Goal: Task Accomplishment & Management: Manage account settings

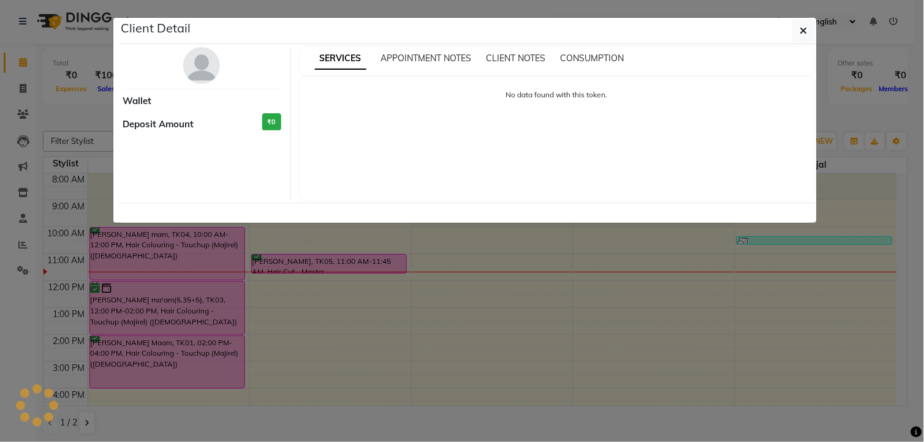
select select "6"
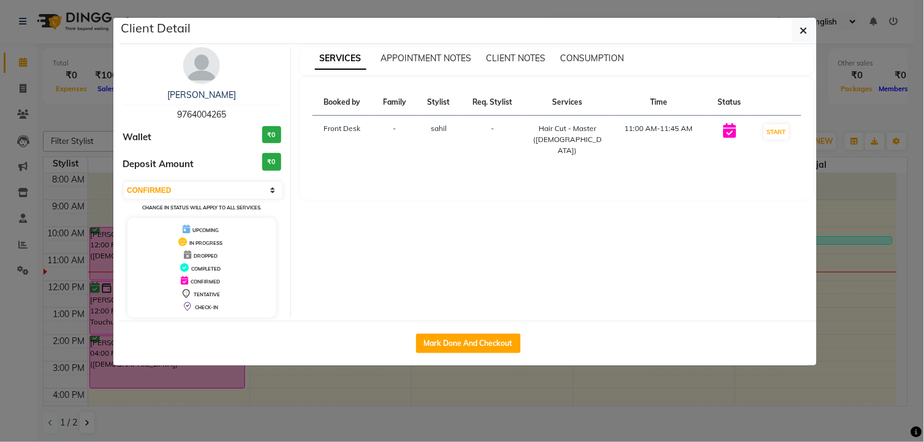
scroll to position [68, 0]
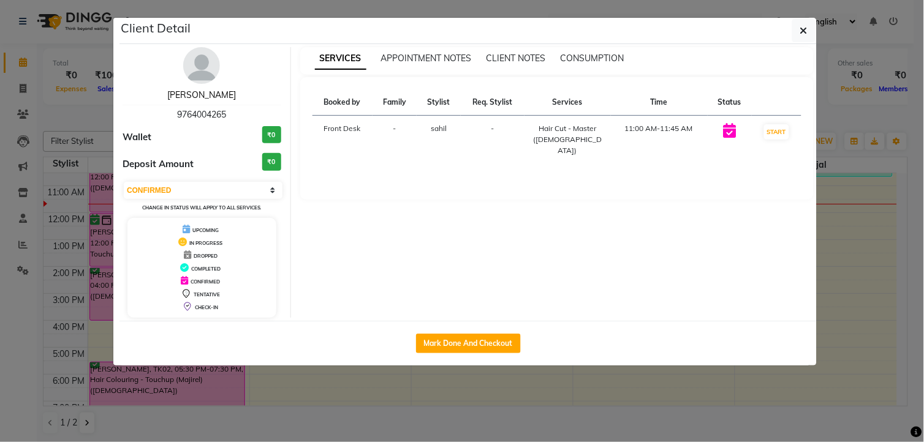
click at [217, 93] on link "[PERSON_NAME]" at bounding box center [201, 94] width 69 height 11
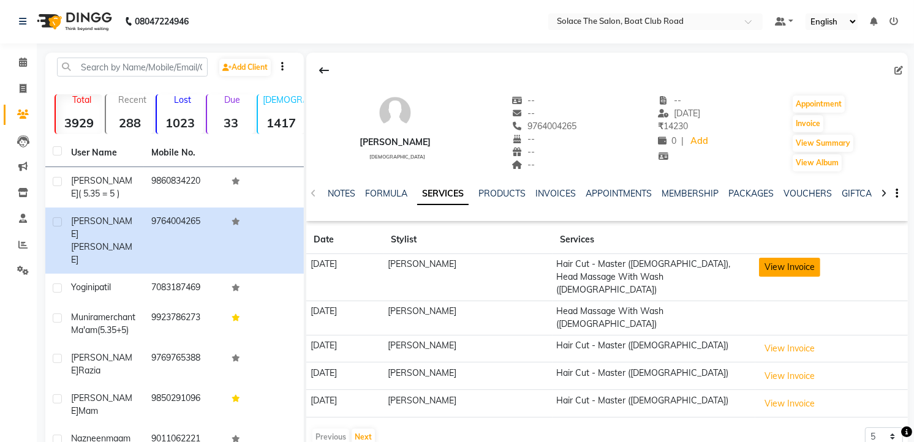
click at [791, 265] on button "View Invoice" at bounding box center [789, 267] width 61 height 19
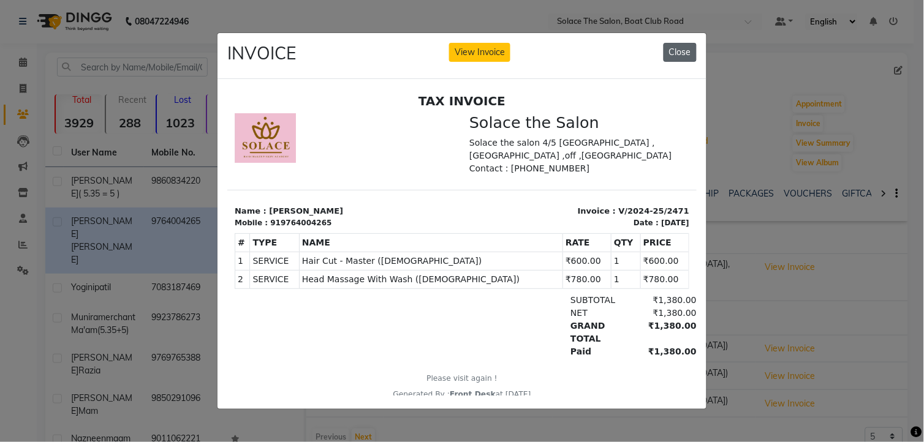
click at [666, 53] on button "Close" at bounding box center [679, 52] width 33 height 19
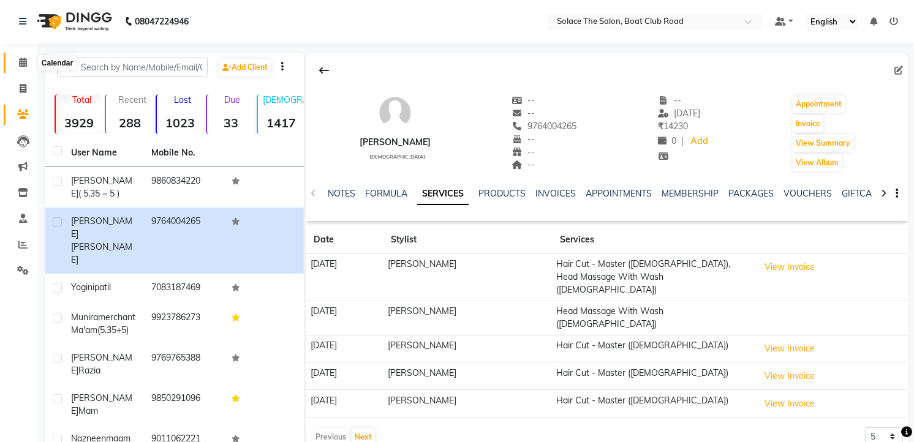
click at [25, 59] on icon at bounding box center [23, 62] width 8 height 9
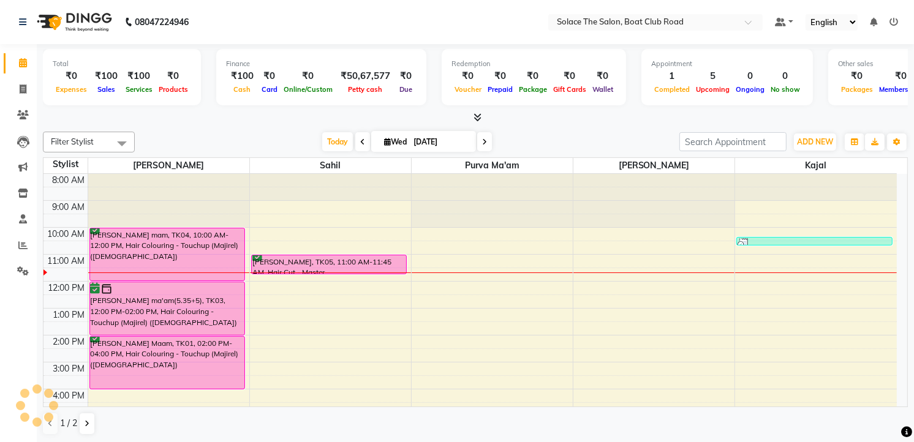
scroll to position [69, 0]
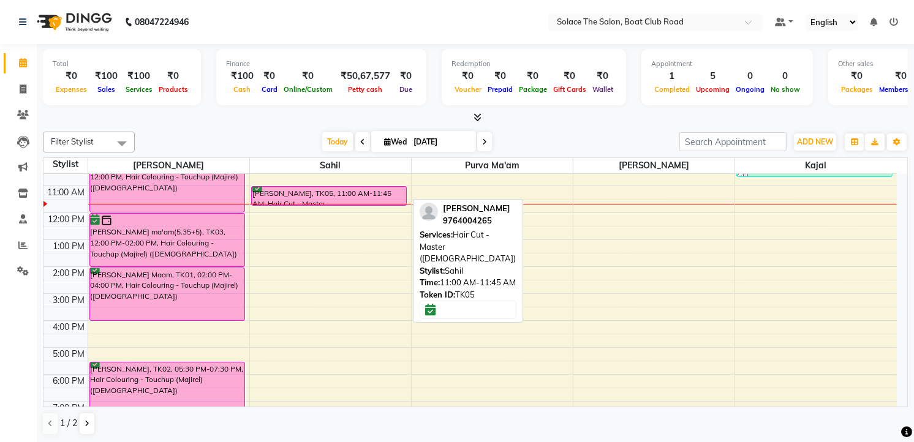
click at [266, 191] on div "[PERSON_NAME], TK05, 11:00 AM-11:45 AM, Hair Cut - Master ([DEMOGRAPHIC_DATA])" at bounding box center [329, 196] width 155 height 18
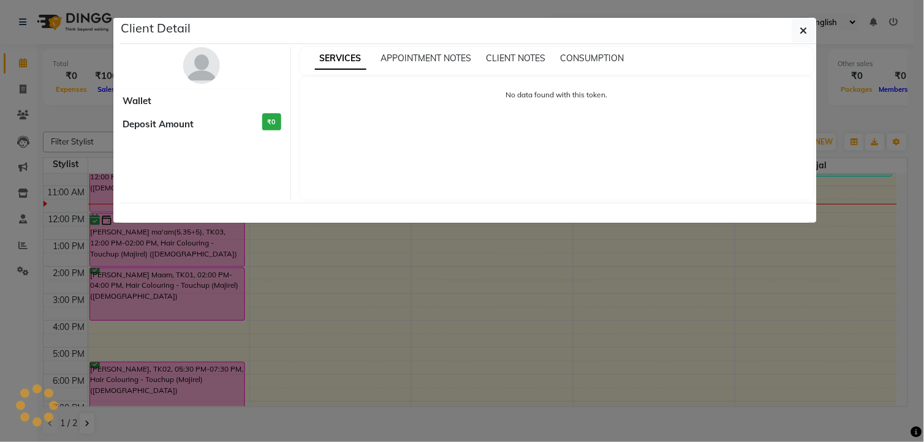
select select "6"
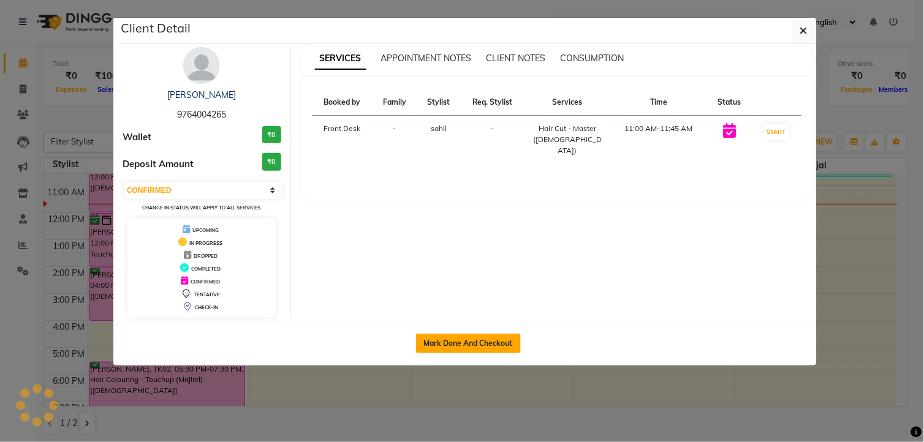
click at [499, 343] on button "Mark Done And Checkout" at bounding box center [468, 344] width 105 height 20
select select "service"
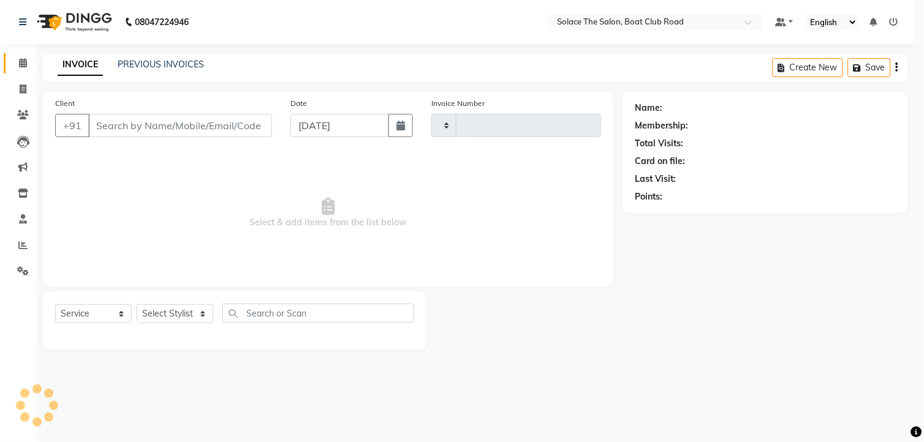
type input "1304"
select select "585"
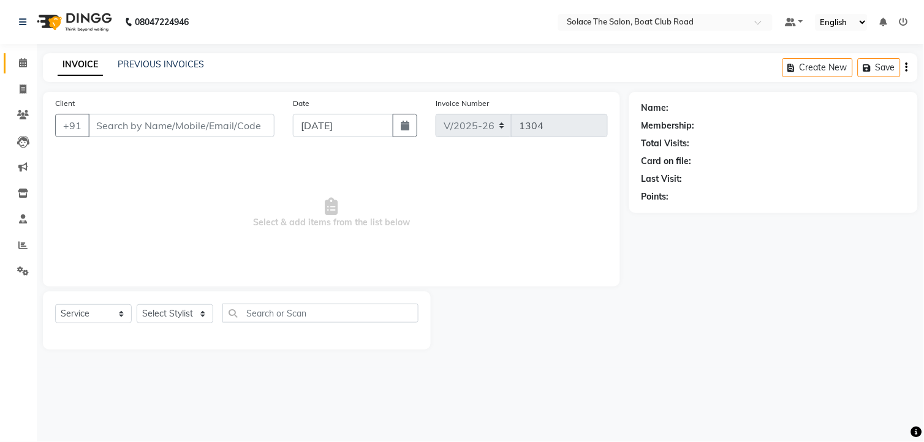
type input "9764004265"
select select "74276"
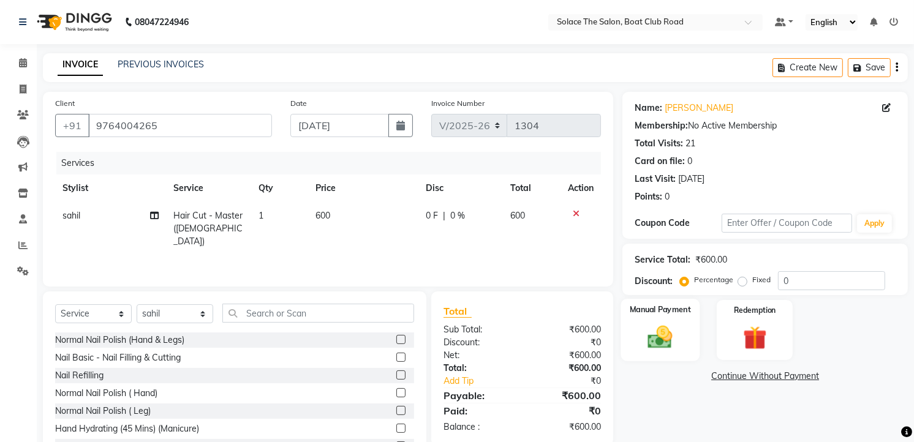
click at [641, 336] on img at bounding box center [661, 337] width 40 height 28
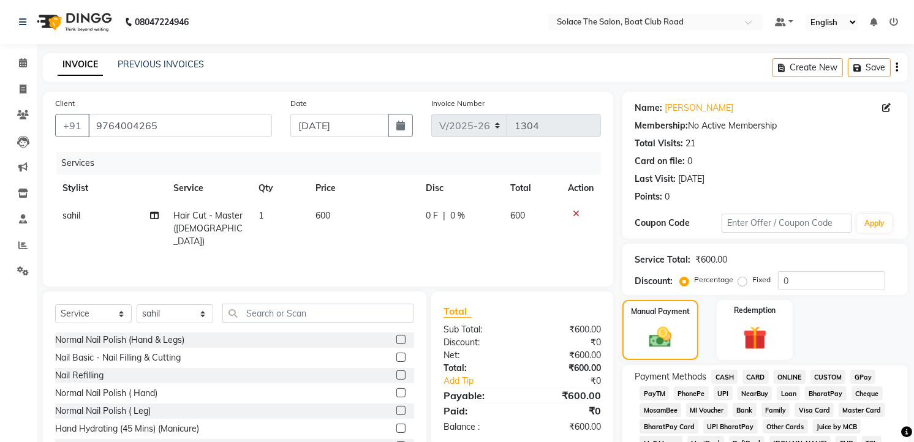
click at [860, 376] on span "GPay" at bounding box center [862, 377] width 25 height 14
click at [731, 382] on span "CASH" at bounding box center [724, 377] width 26 height 14
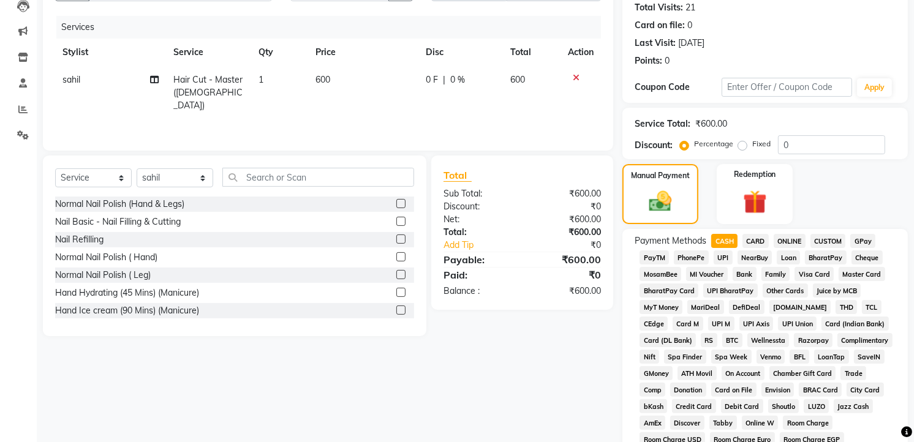
scroll to position [438, 0]
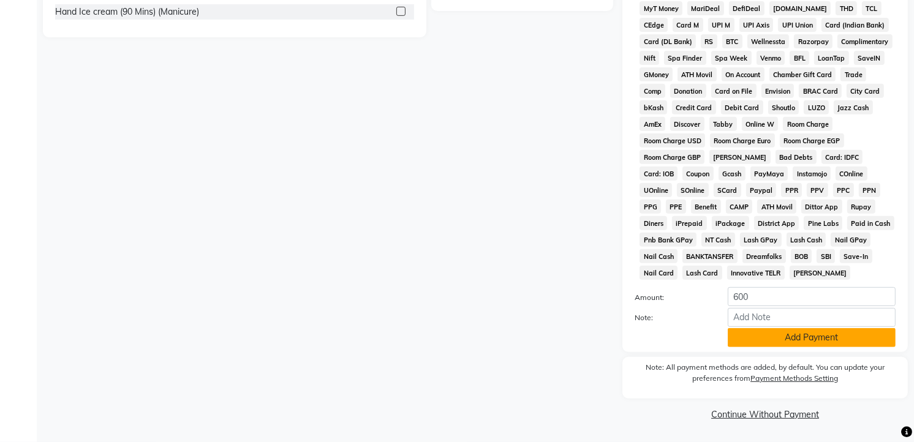
click at [776, 339] on button "Add Payment" at bounding box center [812, 337] width 168 height 19
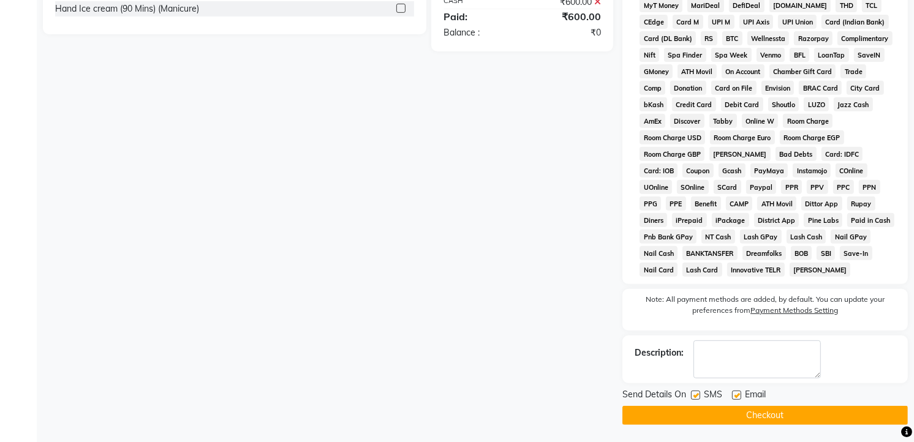
click at [752, 413] on button "Checkout" at bounding box center [764, 415] width 285 height 19
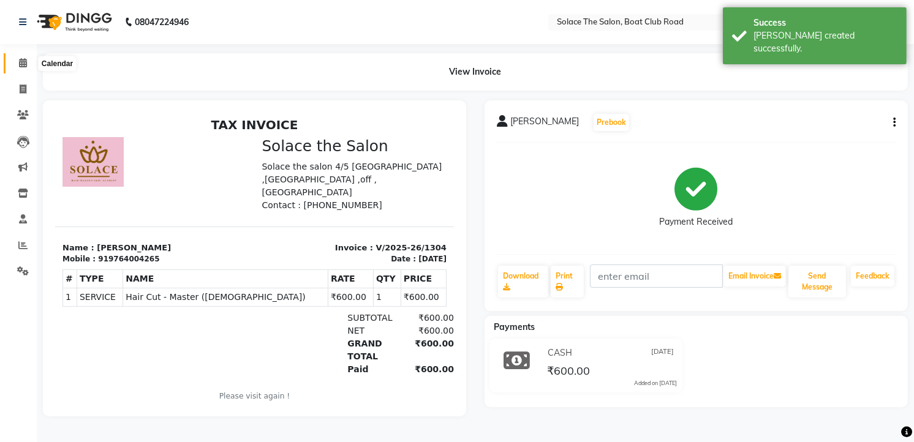
click at [19, 64] on icon at bounding box center [23, 62] width 8 height 9
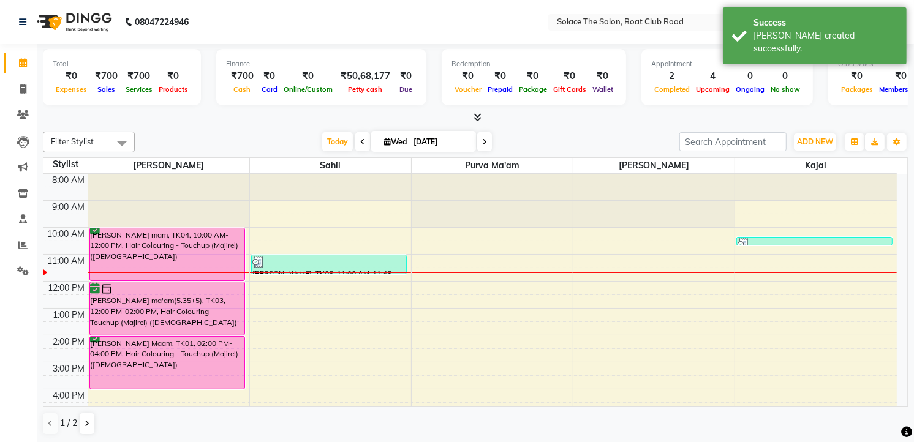
scroll to position [145, 0]
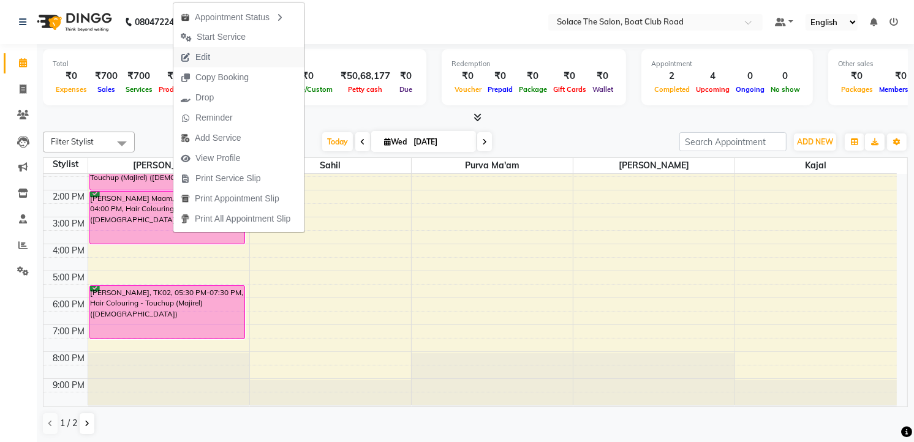
click at [198, 59] on span "Edit" at bounding box center [202, 57] width 15 height 13
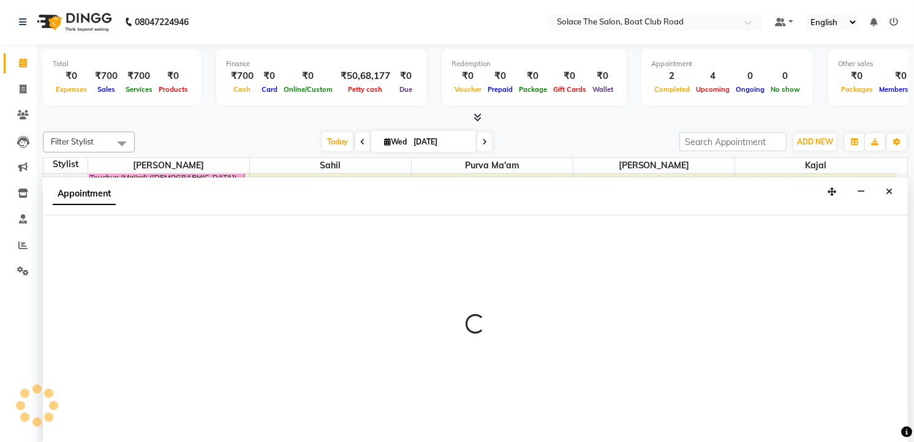
scroll to position [1, 0]
select select "tentative"
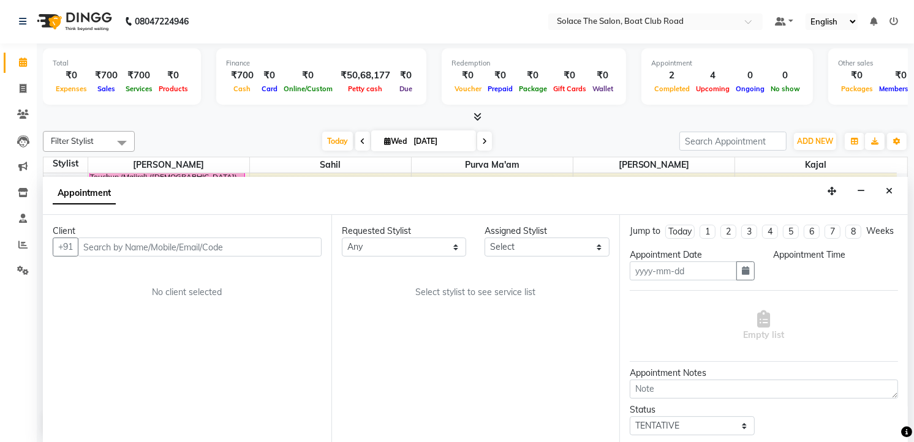
type input "[DATE]"
select select "confirm booking"
select select "840"
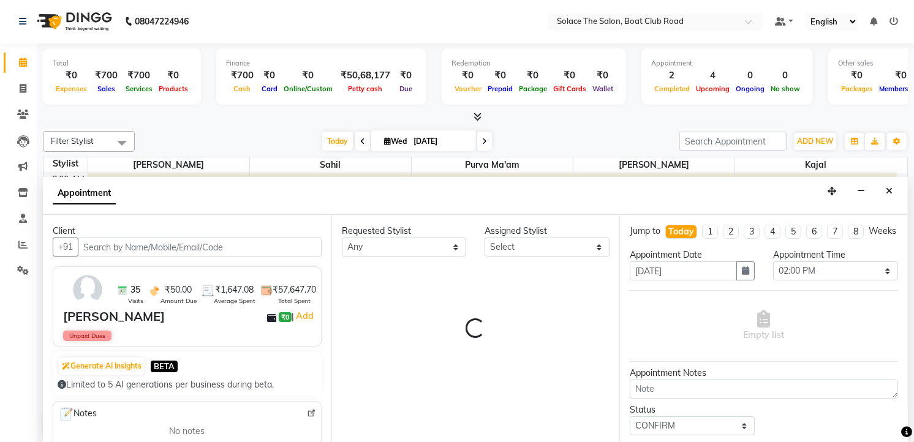
select select "9746"
select select "720"
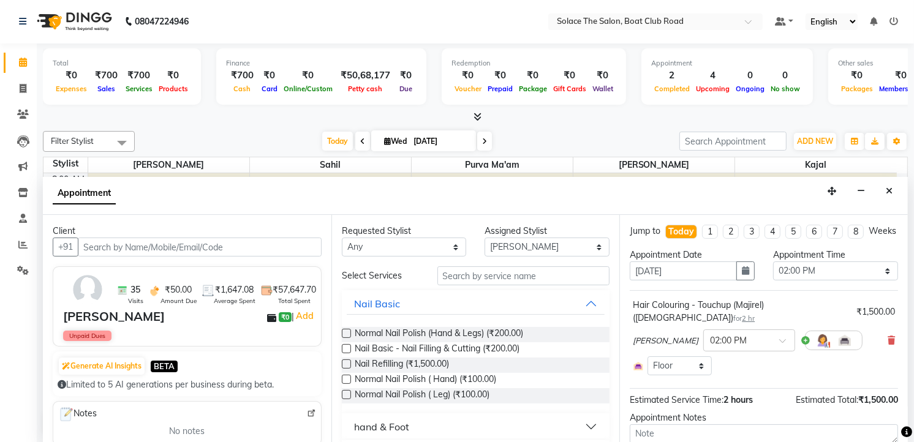
scroll to position [82, 0]
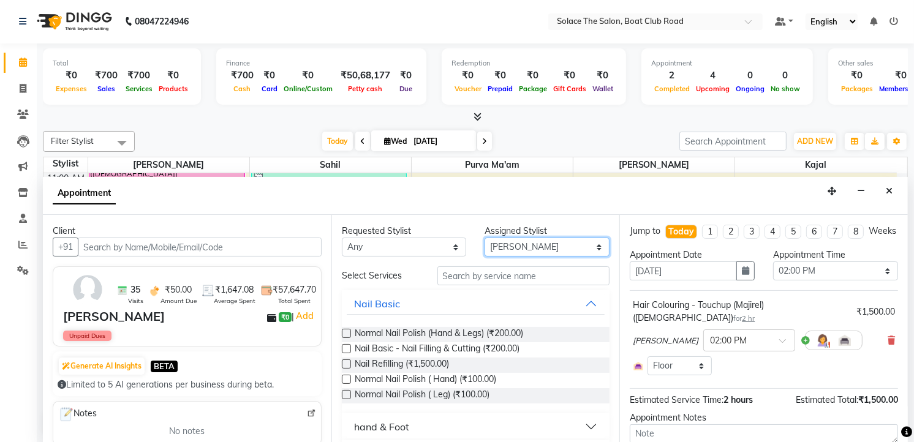
click at [535, 243] on select "Select Atul [PERSON_NAME] Kajal Purva Ma'am rishi [PERSON_NAME] suraj" at bounding box center [547, 247] width 125 height 19
select select "74276"
click at [485, 238] on select "Select Atul [PERSON_NAME] Kajal Purva Ma'am rishi [PERSON_NAME] suraj" at bounding box center [547, 247] width 125 height 19
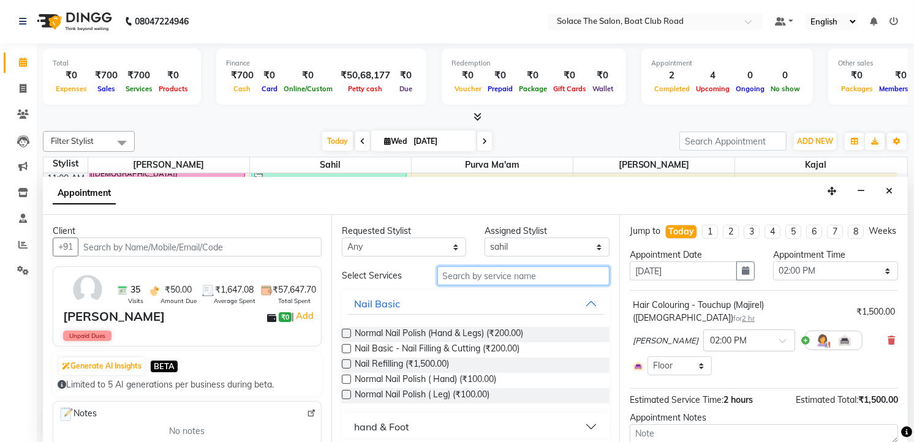
click at [477, 274] on input "text" at bounding box center [523, 275] width 173 height 19
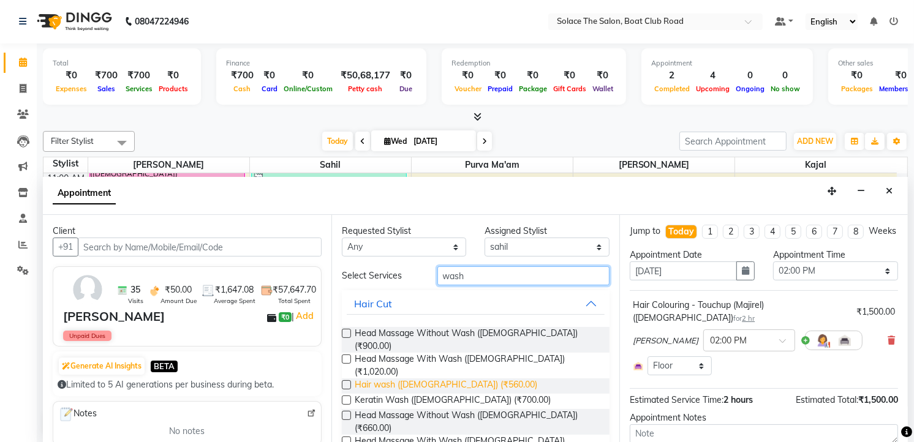
type input "wash"
click at [448, 379] on span "Hair wash ([DEMOGRAPHIC_DATA]) (₹560.00)" at bounding box center [446, 386] width 183 height 15
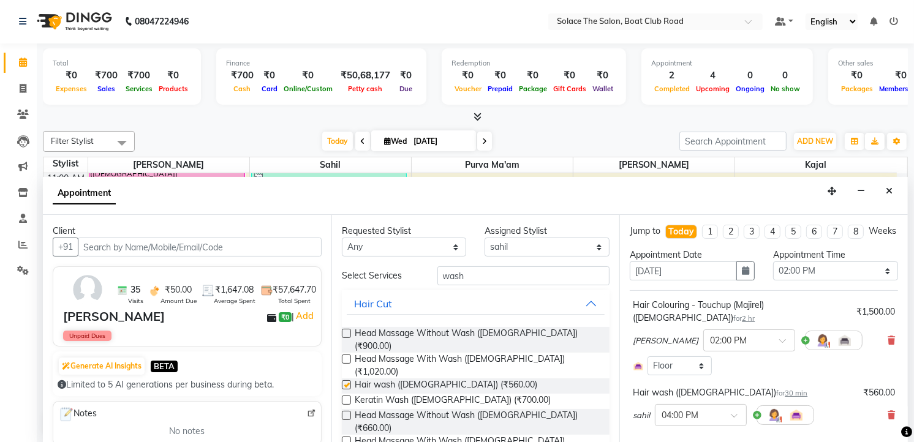
checkbox input "false"
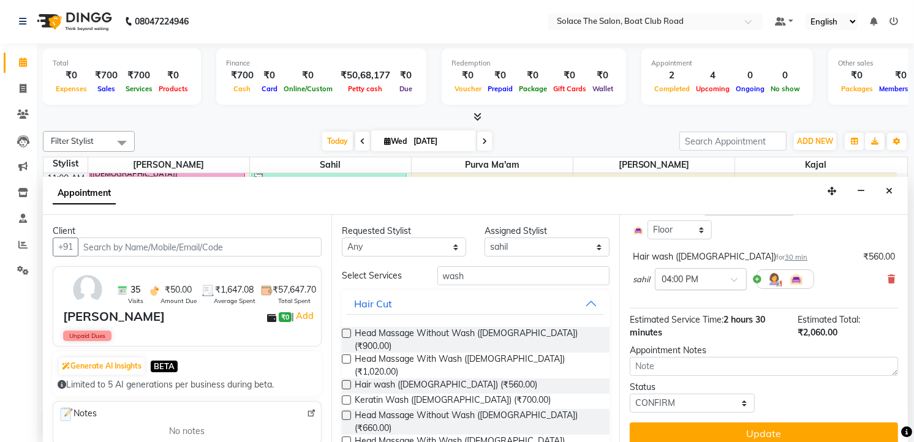
click at [700, 280] on input "text" at bounding box center [689, 278] width 54 height 13
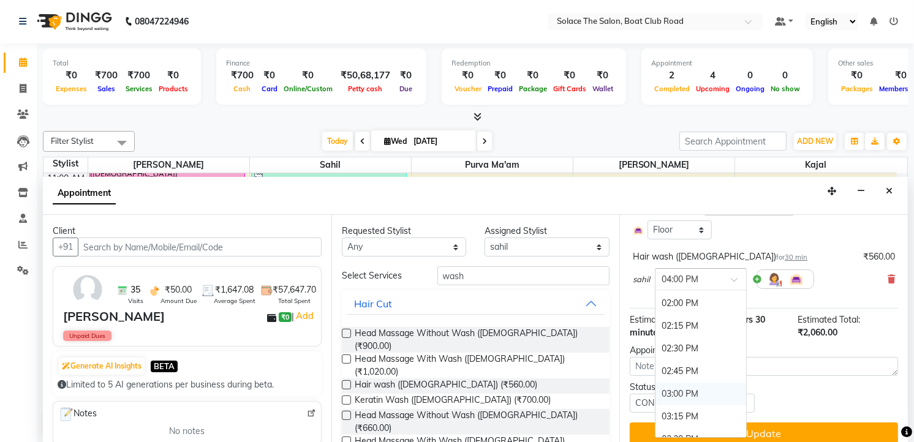
scroll to position [434, 0]
click at [679, 325] on div "02:00 PM" at bounding box center [701, 325] width 91 height 23
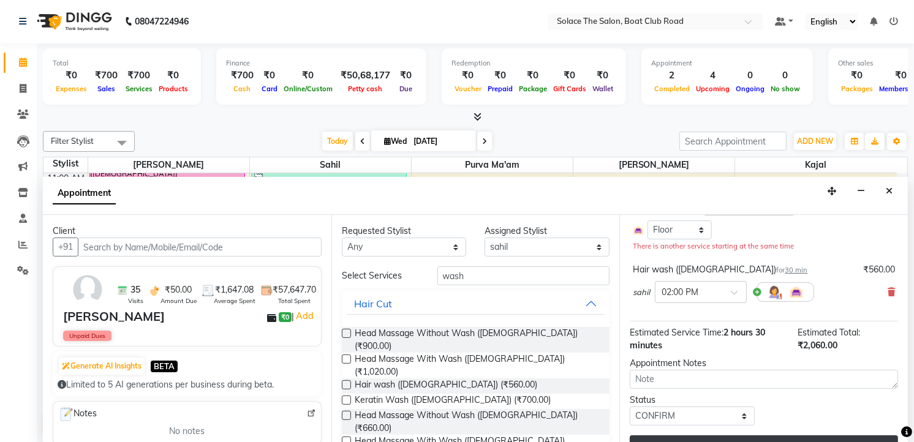
click at [733, 437] on button "Update" at bounding box center [764, 447] width 268 height 22
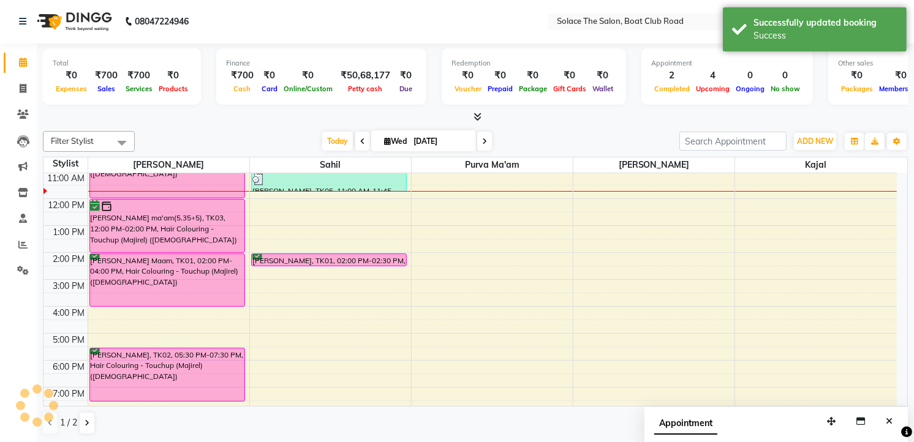
scroll to position [0, 0]
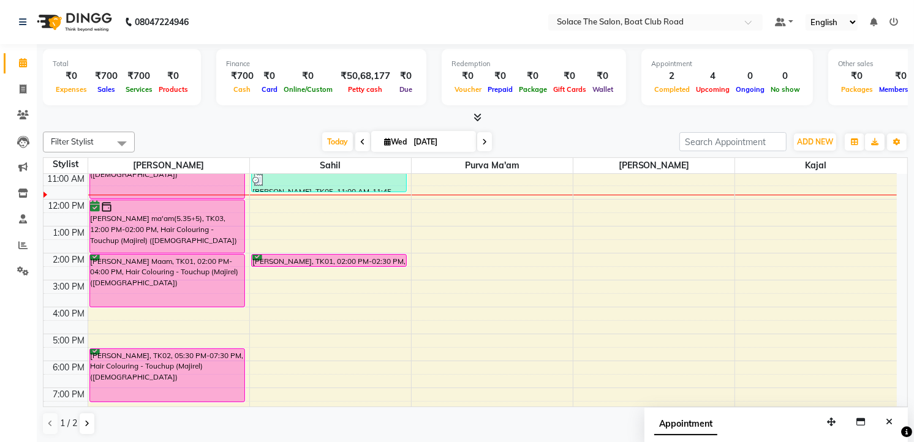
click at [384, 141] on icon at bounding box center [387, 142] width 7 height 8
select select "9"
select select "2025"
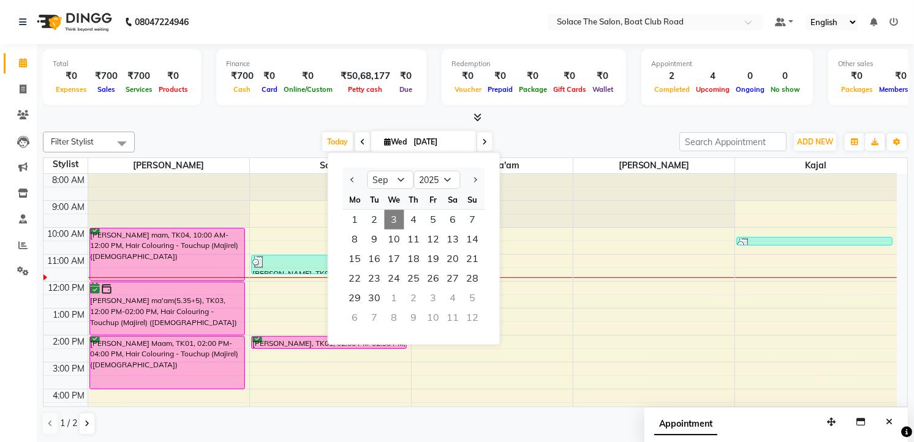
click at [475, 113] on icon at bounding box center [478, 117] width 8 height 9
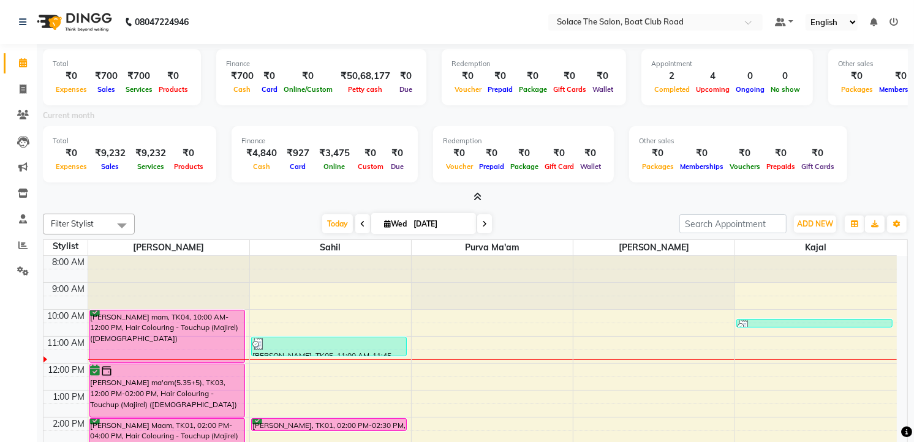
click at [474, 195] on icon at bounding box center [478, 196] width 8 height 9
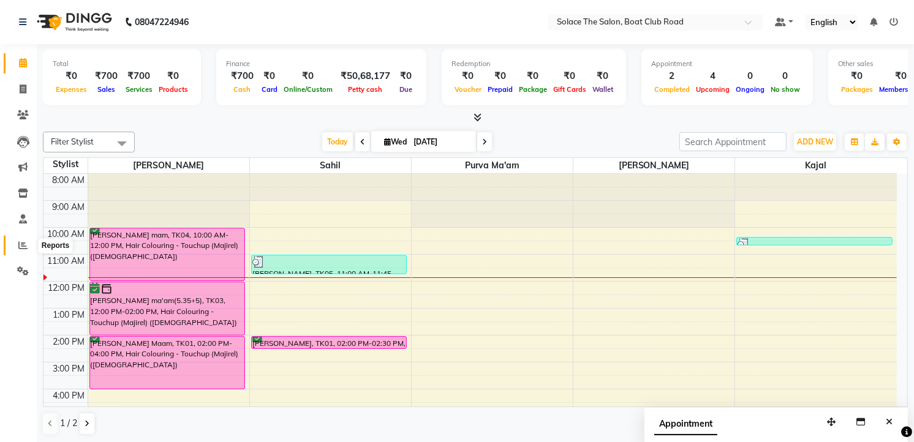
click at [29, 245] on span at bounding box center [22, 246] width 21 height 14
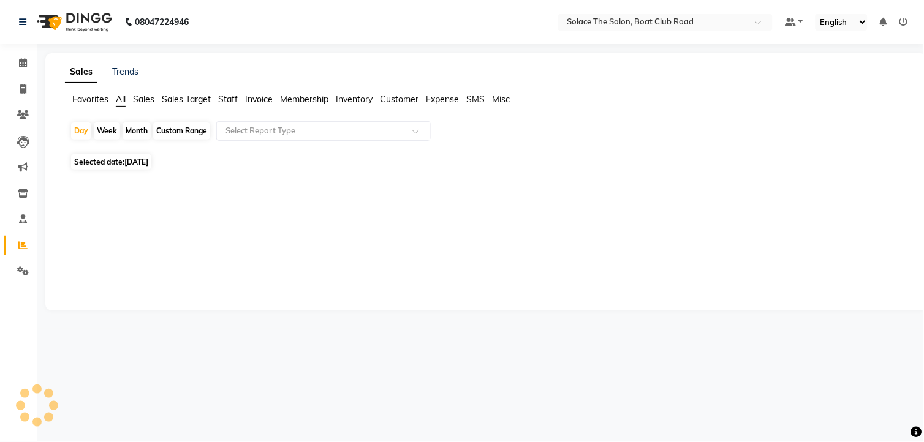
click at [135, 132] on div "Month" at bounding box center [137, 131] width 28 height 17
select select "9"
select select "2025"
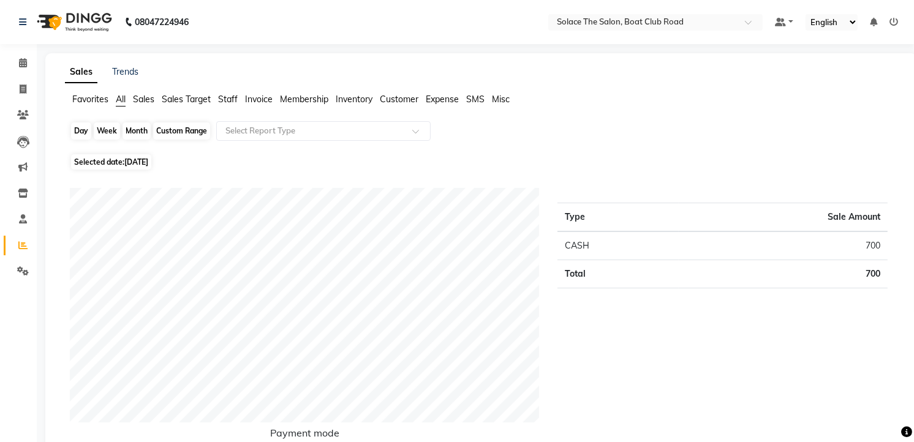
click at [137, 129] on div "Month" at bounding box center [137, 131] width 28 height 17
select select "9"
select select "2025"
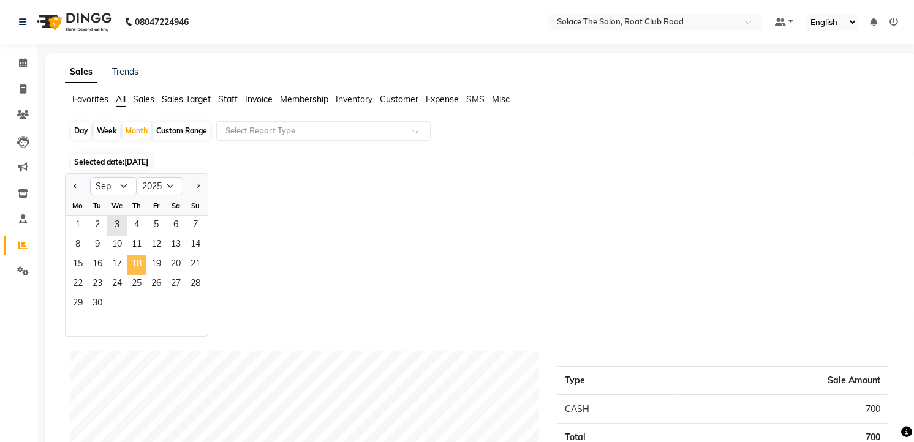
click at [137, 265] on span "18" at bounding box center [137, 265] width 20 height 20
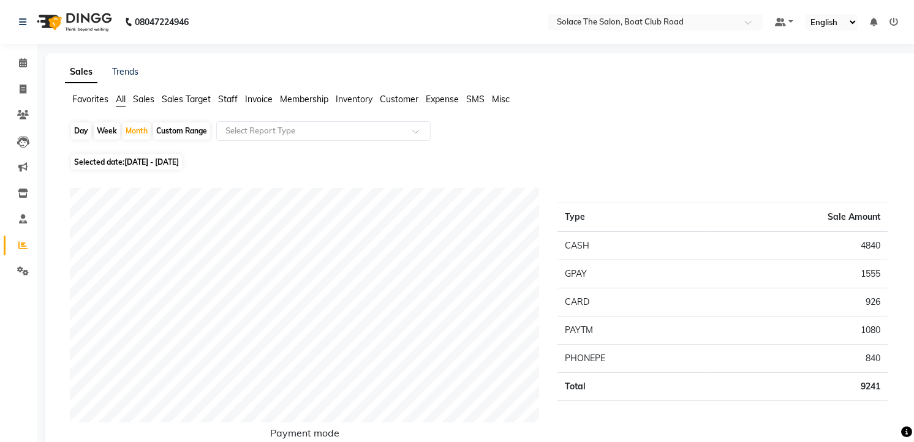
click at [230, 100] on span "Staff" at bounding box center [228, 99] width 20 height 11
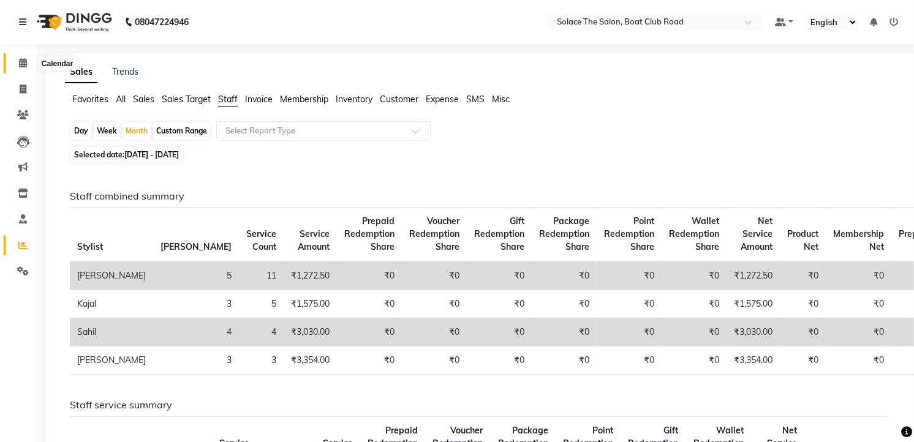
click at [17, 58] on span at bounding box center [22, 63] width 21 height 14
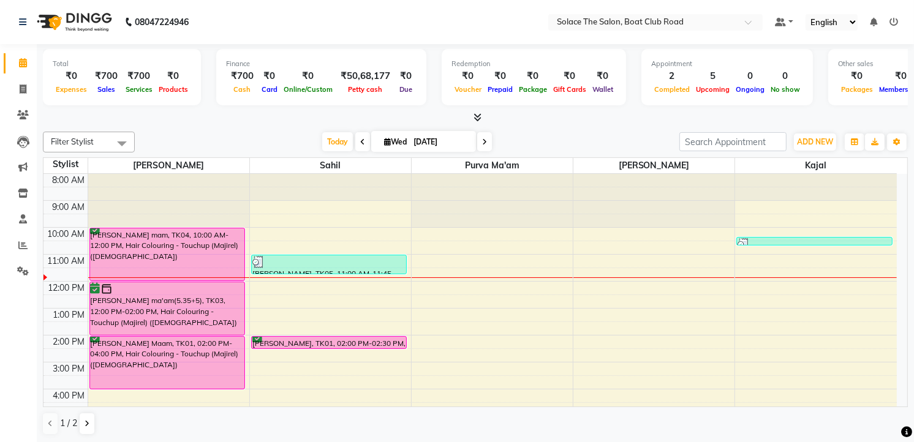
click at [381, 139] on span "Wed" at bounding box center [395, 141] width 29 height 9
select select "9"
select select "2025"
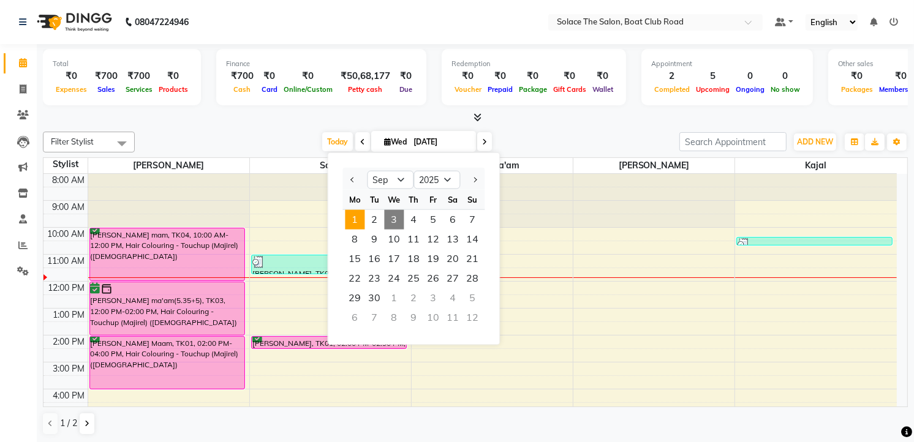
click at [355, 217] on span "1" at bounding box center [355, 220] width 20 height 20
type input "[DATE]"
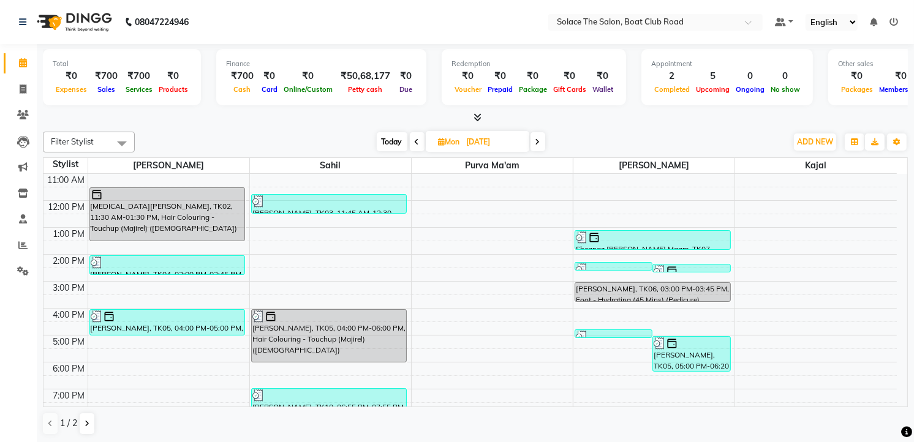
scroll to position [145, 0]
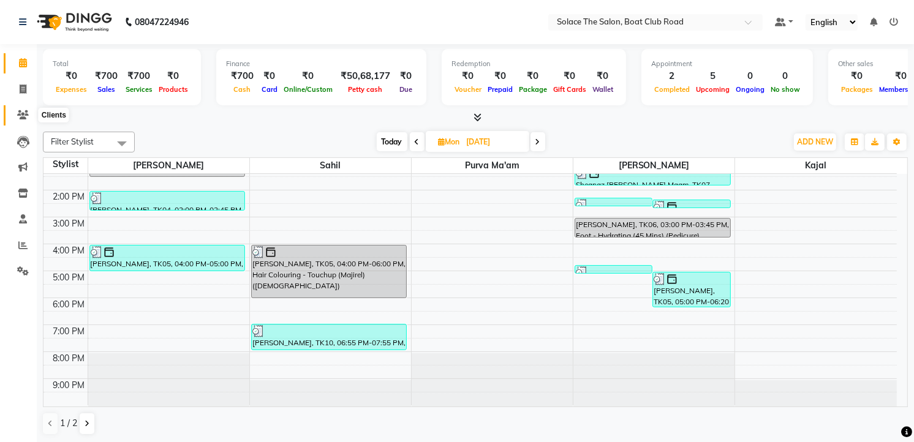
click at [26, 119] on icon at bounding box center [23, 114] width 12 height 9
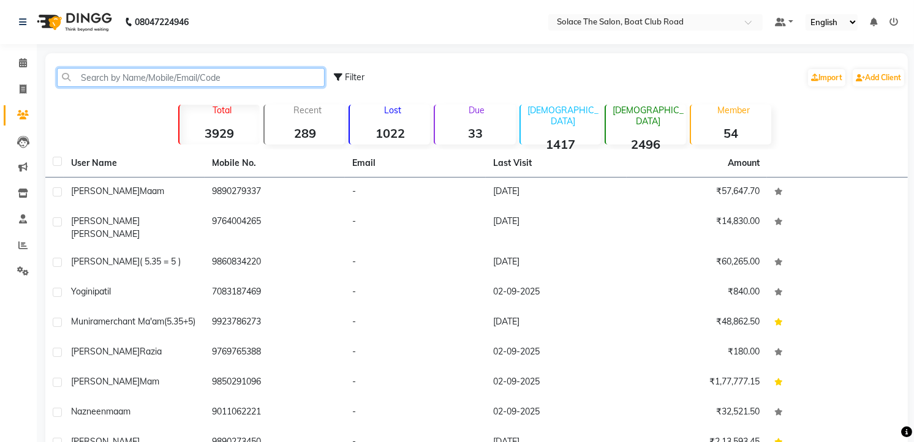
click at [83, 80] on input "text" at bounding box center [191, 77] width 268 height 19
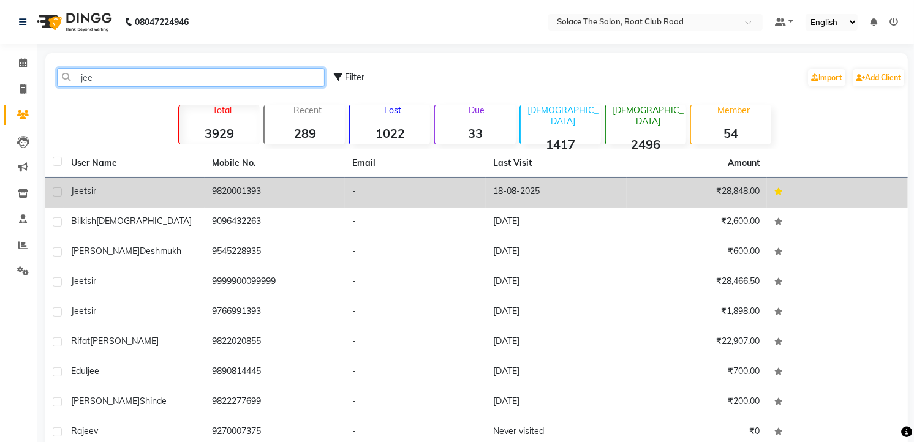
type input "jee"
click at [213, 192] on td "9820001393" at bounding box center [275, 193] width 141 height 30
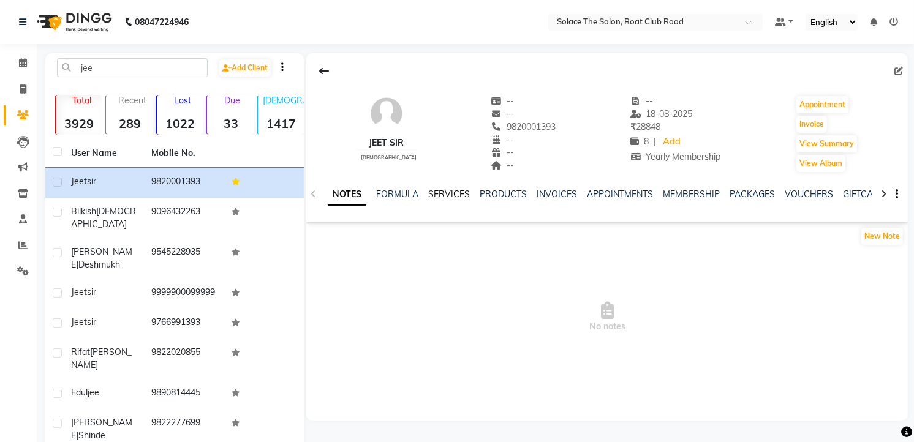
click at [461, 195] on link "SERVICES" at bounding box center [449, 194] width 42 height 11
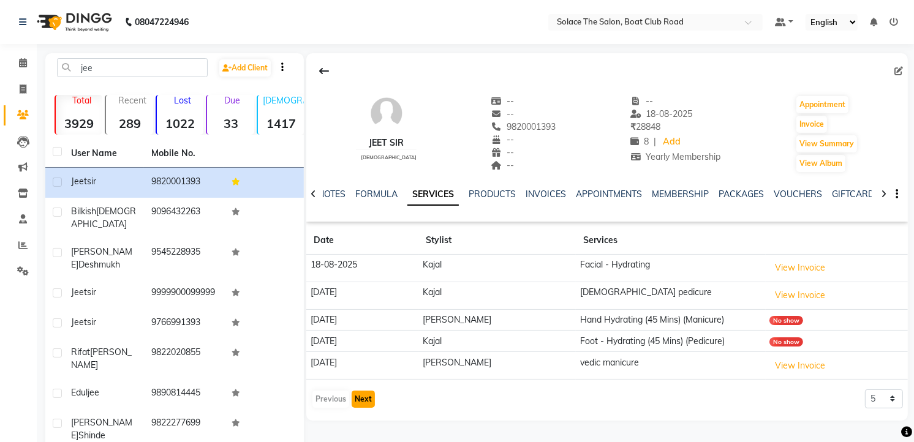
click at [368, 402] on button "Next" at bounding box center [363, 399] width 23 height 17
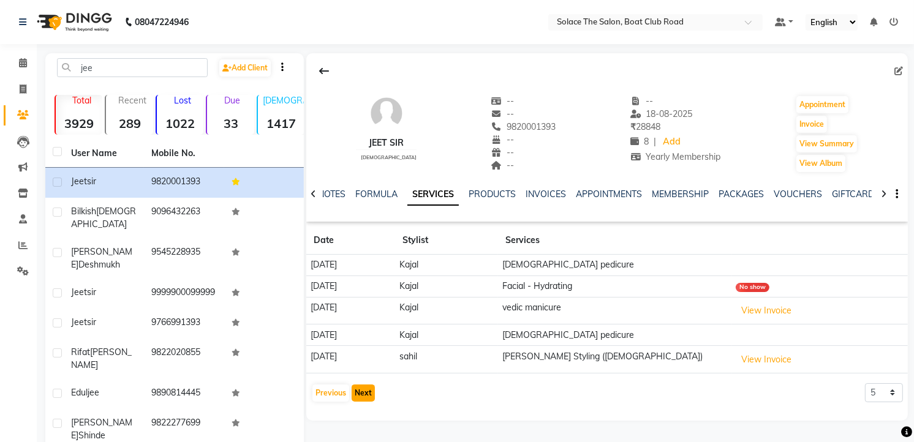
click at [358, 392] on button "Next" at bounding box center [363, 393] width 23 height 17
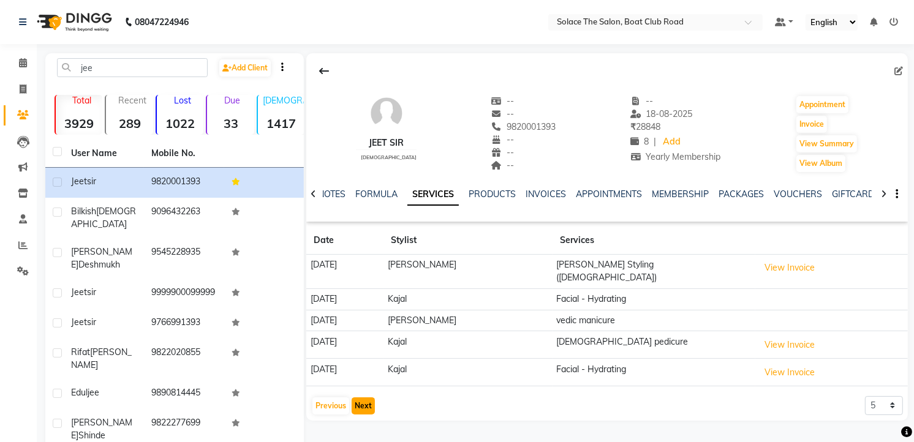
click at [364, 405] on button "Next" at bounding box center [363, 406] width 23 height 17
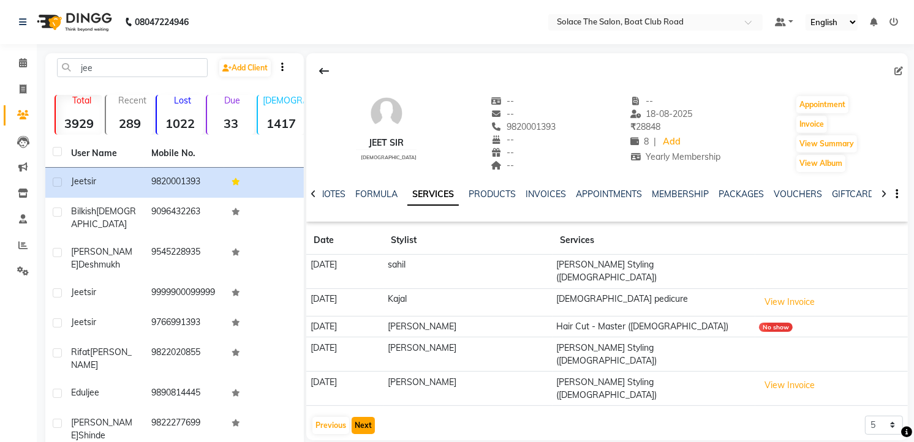
click at [363, 417] on button "Next" at bounding box center [363, 425] width 23 height 17
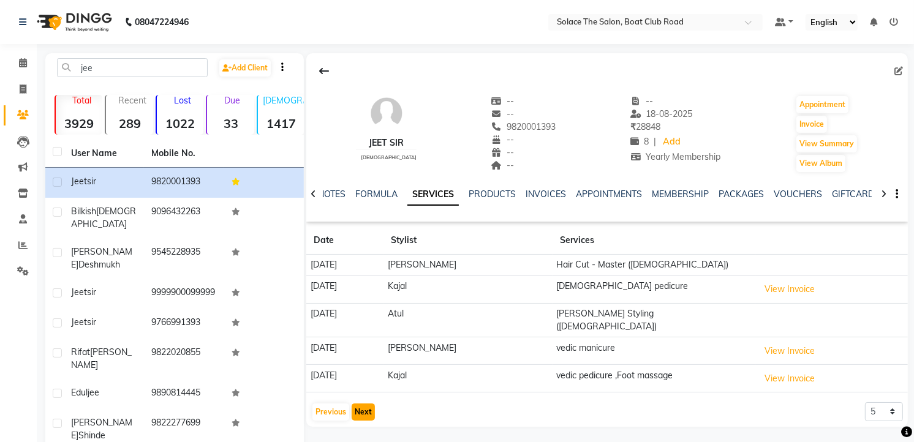
click at [359, 407] on button "Next" at bounding box center [363, 412] width 23 height 17
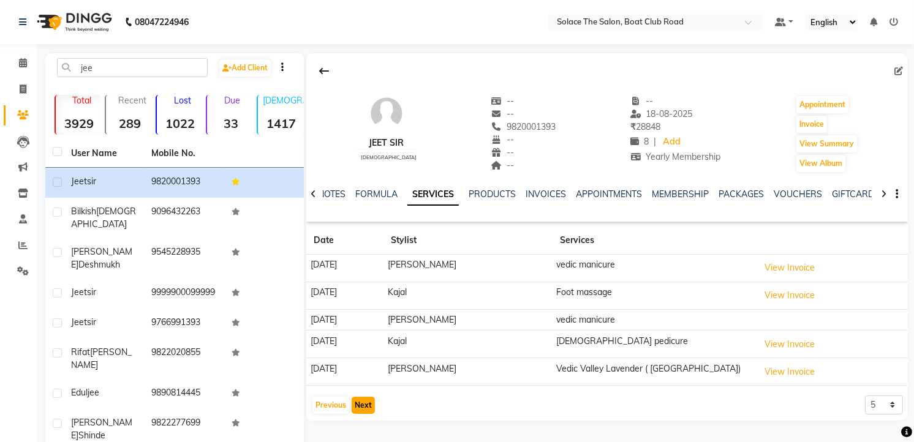
click at [359, 403] on button "Next" at bounding box center [363, 405] width 23 height 17
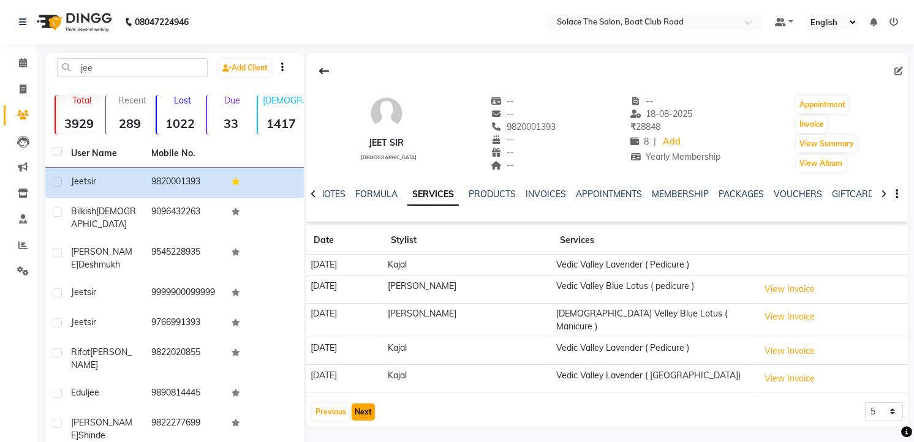
click at [359, 404] on button "Next" at bounding box center [363, 412] width 23 height 17
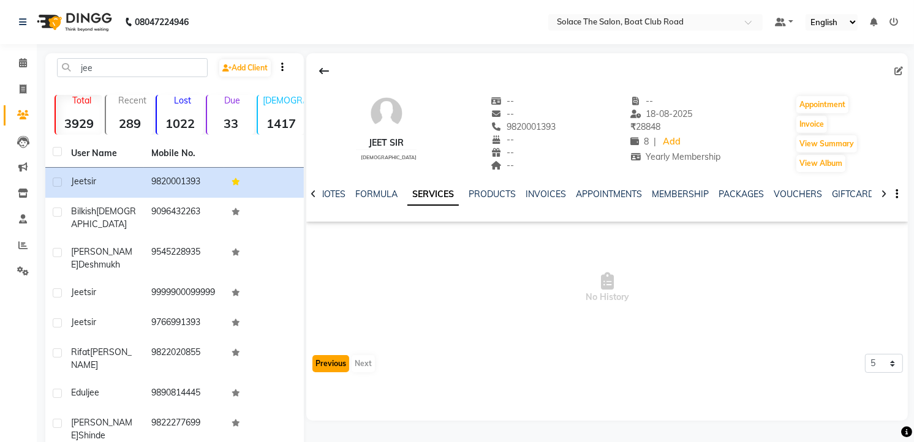
click at [333, 361] on button "Previous" at bounding box center [330, 363] width 37 height 17
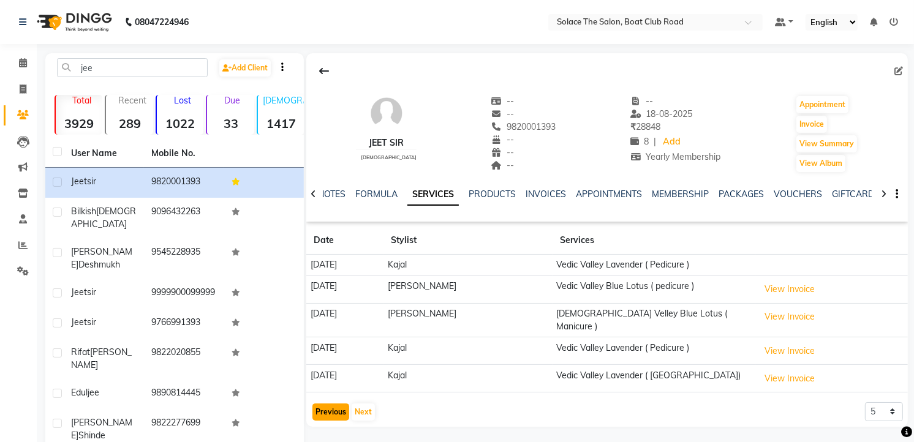
click at [327, 404] on button "Previous" at bounding box center [330, 412] width 37 height 17
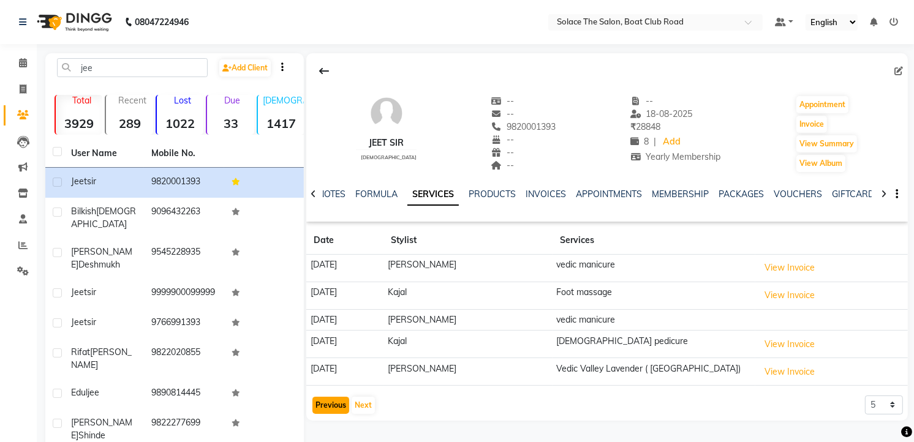
click at [327, 402] on button "Previous" at bounding box center [330, 405] width 37 height 17
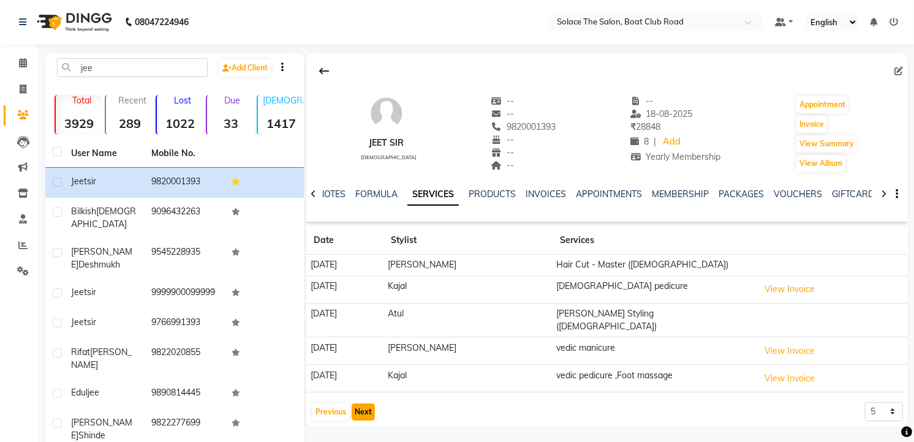
click at [358, 404] on button "Next" at bounding box center [363, 412] width 23 height 17
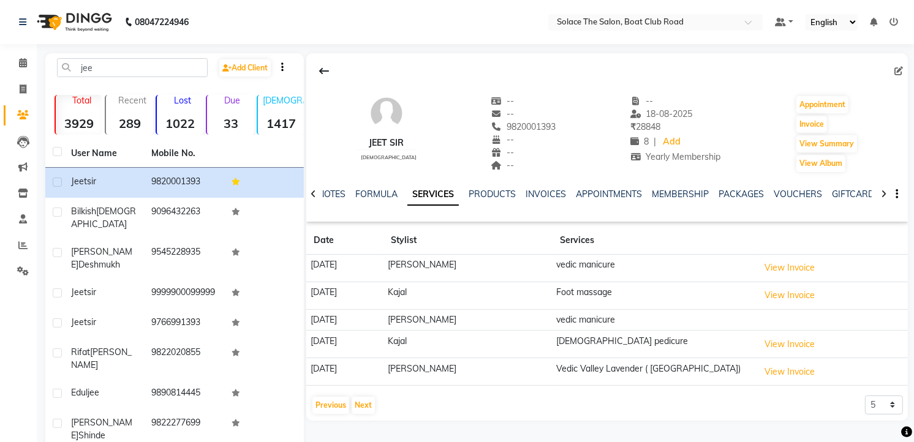
click at [328, 392] on app-client-history "Date Stylist Services [DATE] [PERSON_NAME] vedic manicure View Invoice [DATE] K…" at bounding box center [607, 321] width 602 height 189
click at [328, 406] on button "Previous" at bounding box center [330, 405] width 37 height 17
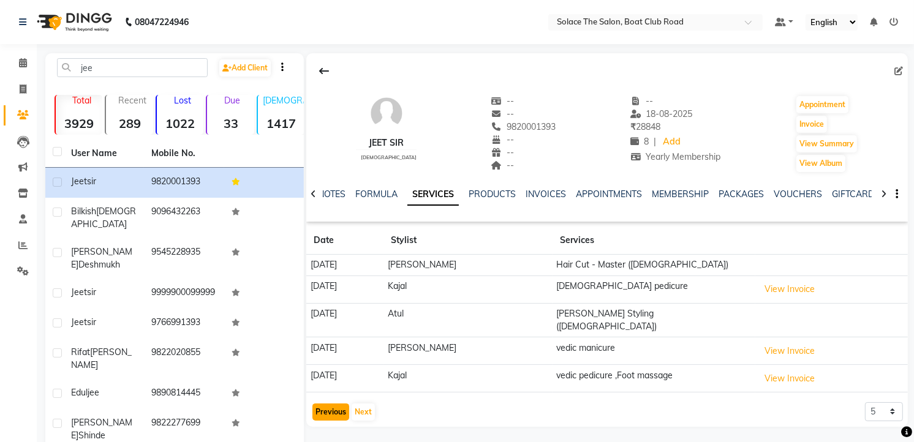
click at [328, 406] on button "Previous" at bounding box center [330, 412] width 37 height 17
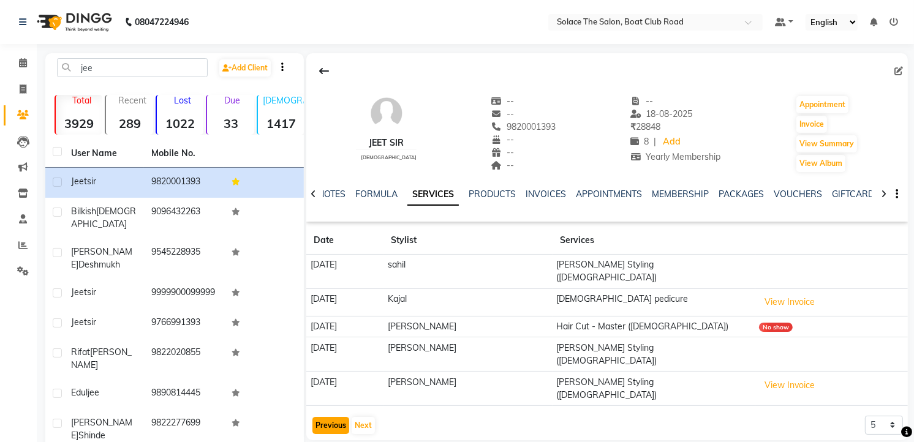
click at [336, 417] on button "Previous" at bounding box center [330, 425] width 37 height 17
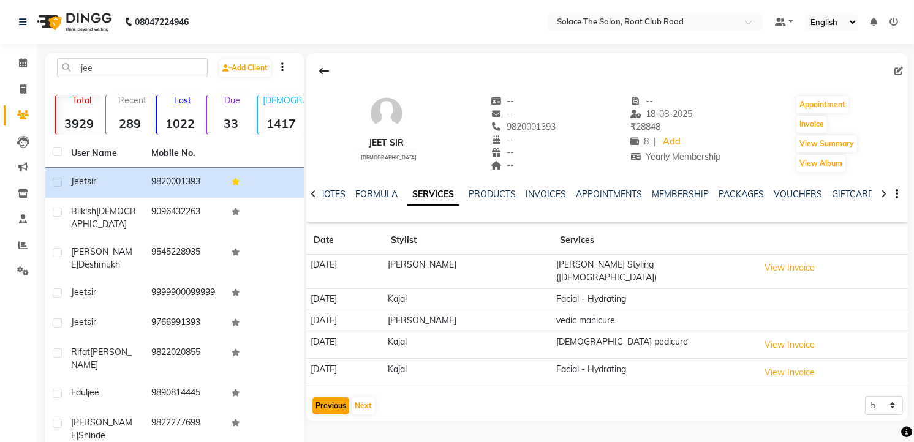
click at [336, 396] on div "Previous Next" at bounding box center [343, 406] width 65 height 20
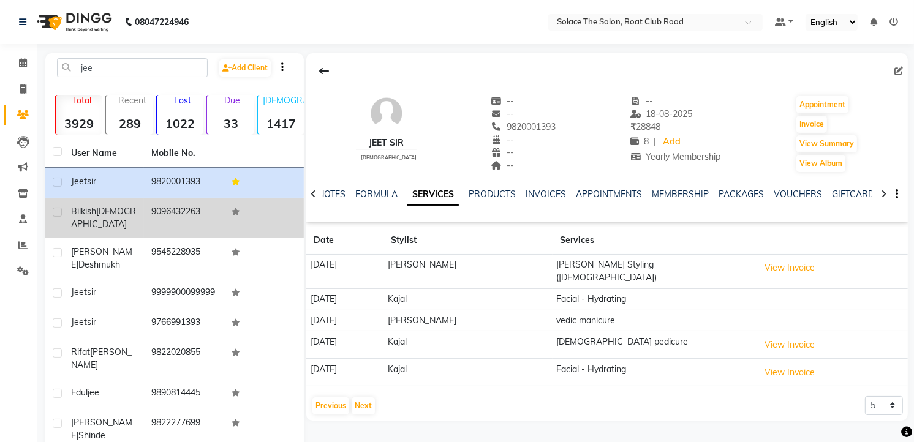
click at [144, 218] on td "9096432263" at bounding box center [184, 218] width 80 height 40
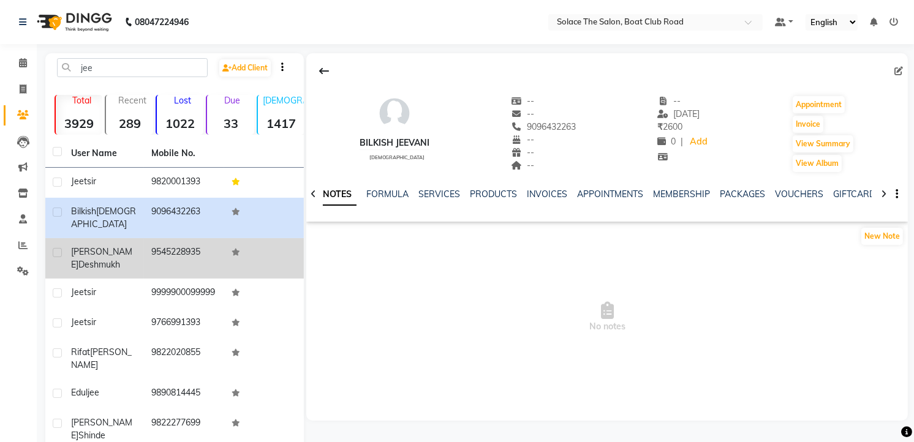
click at [144, 238] on td "9545228935" at bounding box center [184, 258] width 80 height 40
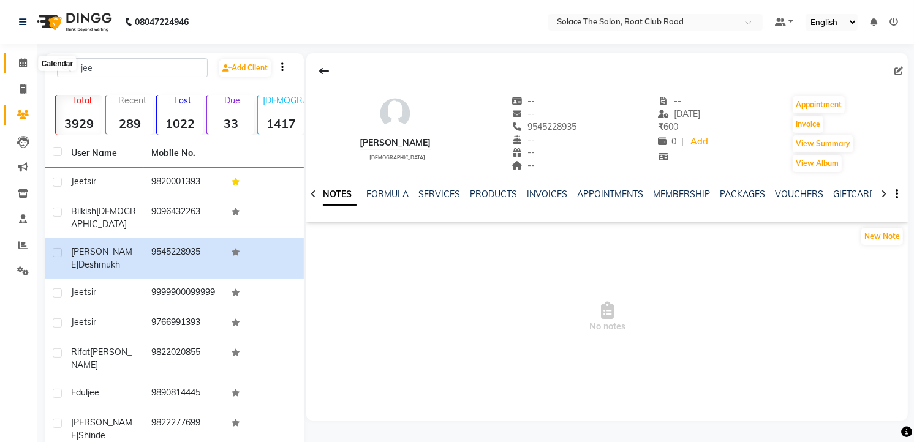
click at [20, 66] on icon at bounding box center [23, 62] width 8 height 9
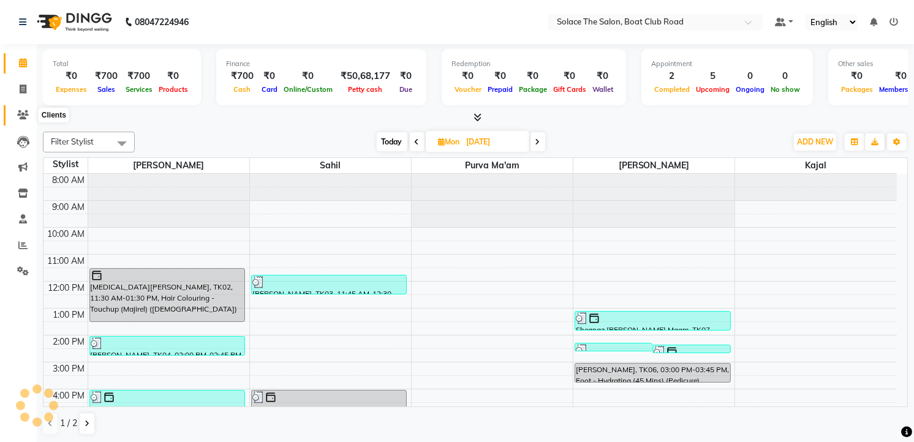
click at [28, 115] on icon at bounding box center [23, 114] width 12 height 9
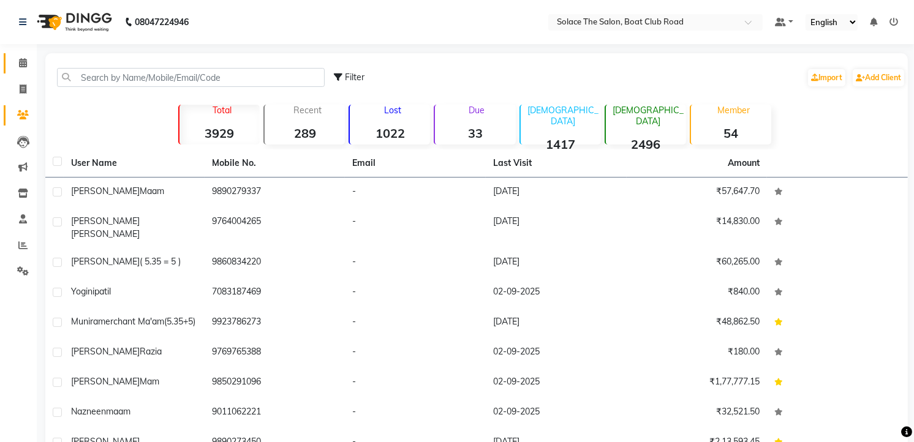
click at [21, 71] on link "Calendar" at bounding box center [18, 63] width 29 height 20
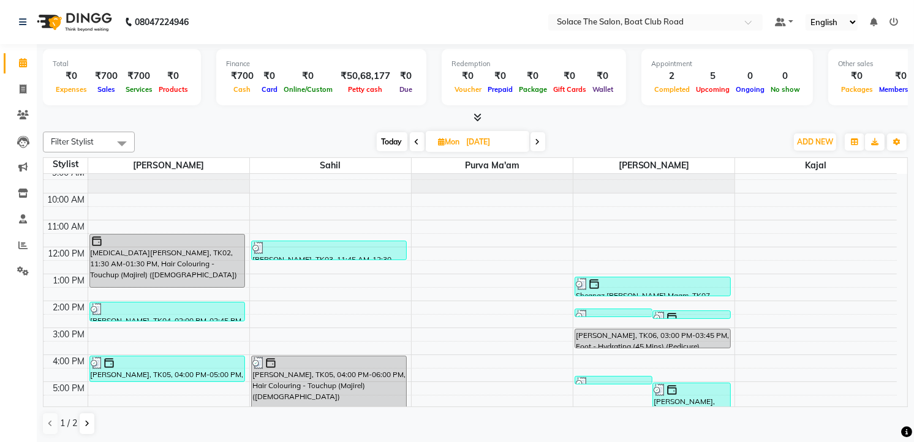
scroll to position [68, 0]
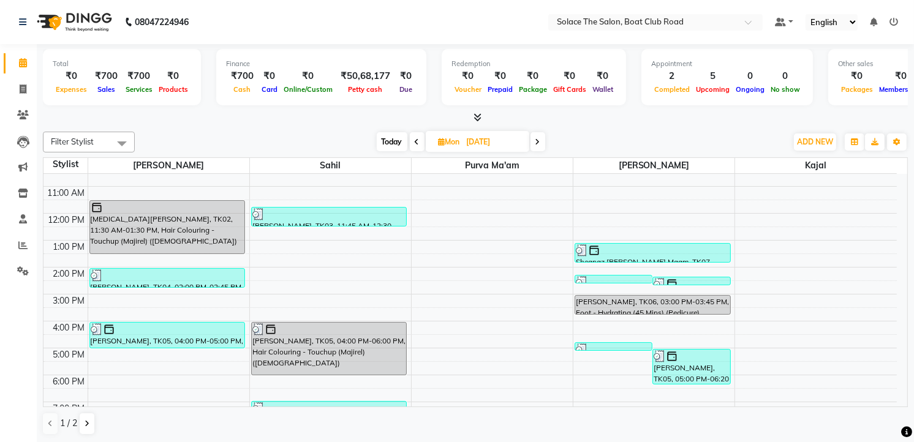
click at [387, 139] on span "Today" at bounding box center [392, 141] width 31 height 19
type input "[DATE]"
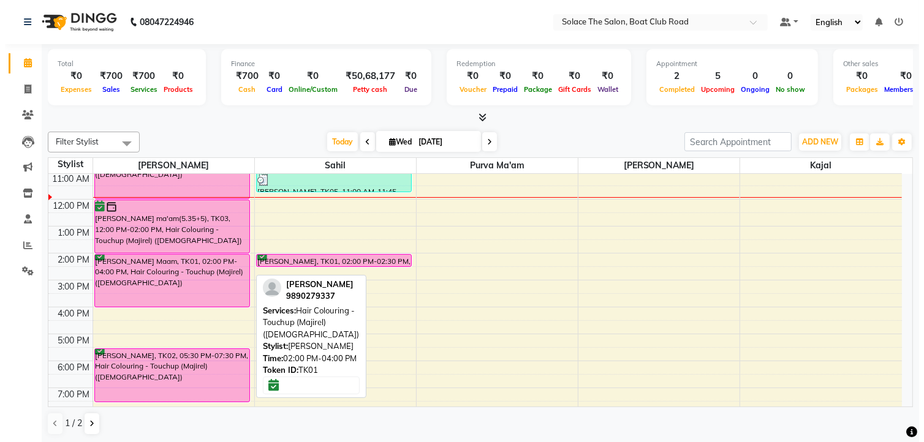
scroll to position [0, 0]
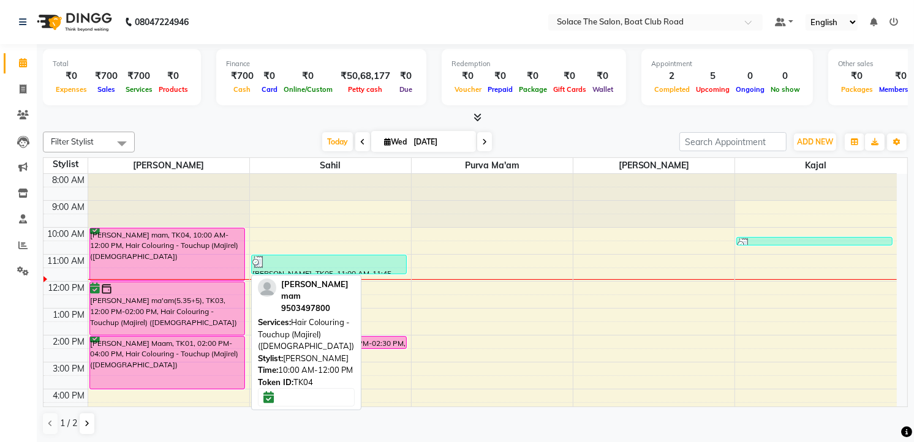
click at [191, 264] on div "[PERSON_NAME] mam, TK04, 10:00 AM-12:00 PM, Hair Colouring - Touchup (Majirel) …" at bounding box center [167, 255] width 155 height 52
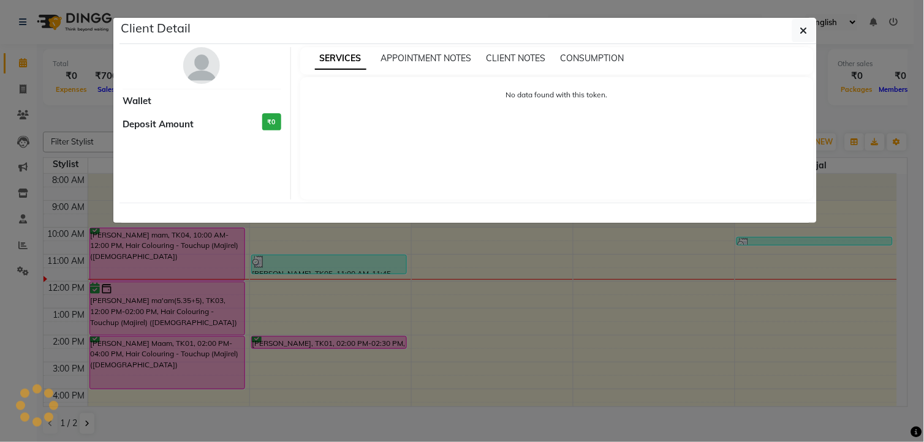
select select "6"
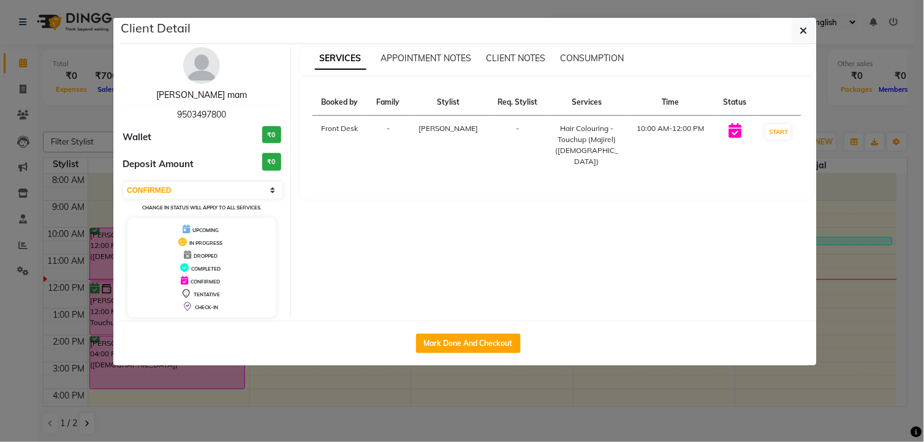
click at [191, 92] on link "[PERSON_NAME] mam" at bounding box center [201, 94] width 91 height 11
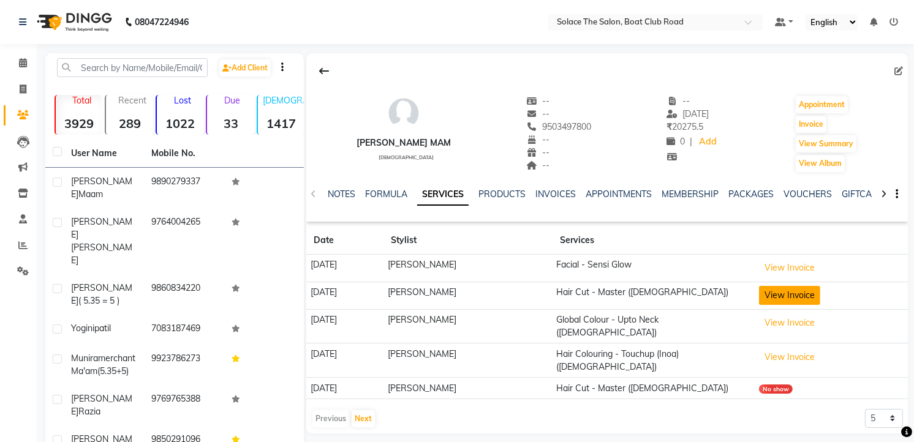
click at [780, 301] on button "View Invoice" at bounding box center [789, 295] width 61 height 19
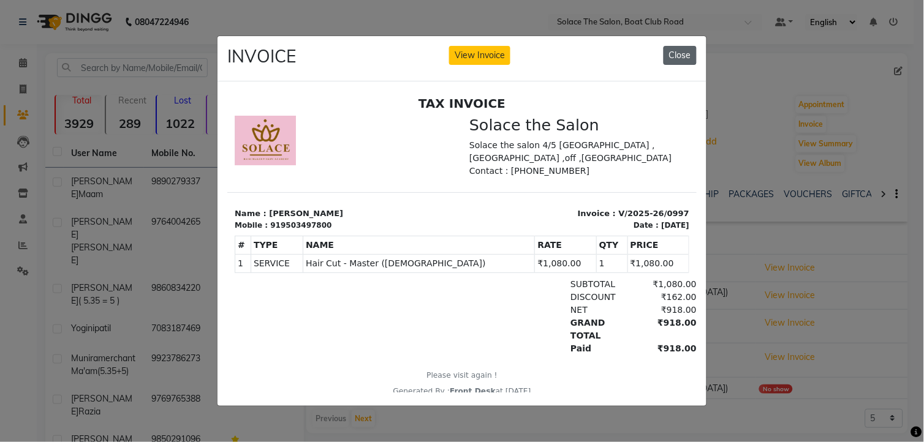
click at [675, 51] on button "Close" at bounding box center [679, 55] width 33 height 19
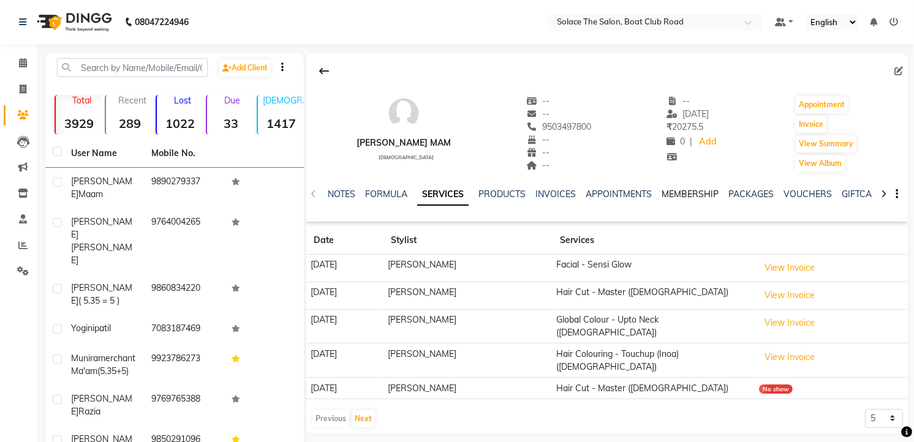
click at [697, 196] on link "MEMBERSHIP" at bounding box center [690, 194] width 57 height 11
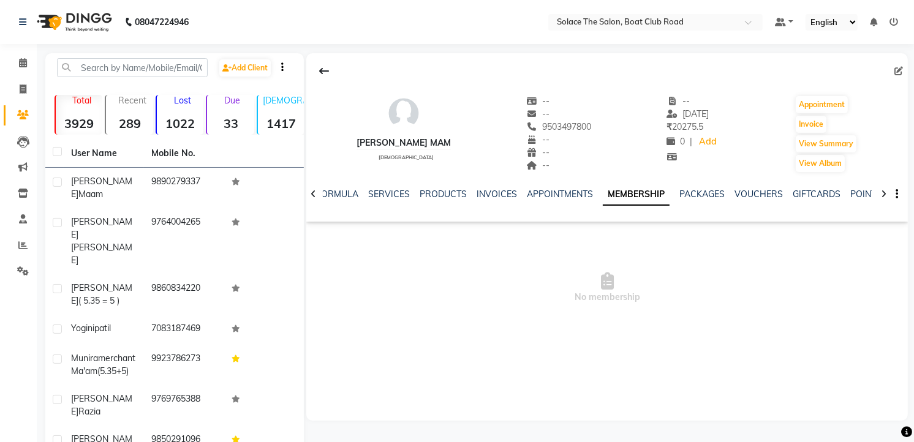
click at [387, 202] on div "NOTES FORMULA SERVICES PRODUCTS INVOICES APPOINTMENTS MEMBERSHIP PACKAGES VOUCH…" at bounding box center [592, 199] width 529 height 23
click at [386, 189] on link "SERVICES" at bounding box center [389, 194] width 42 height 11
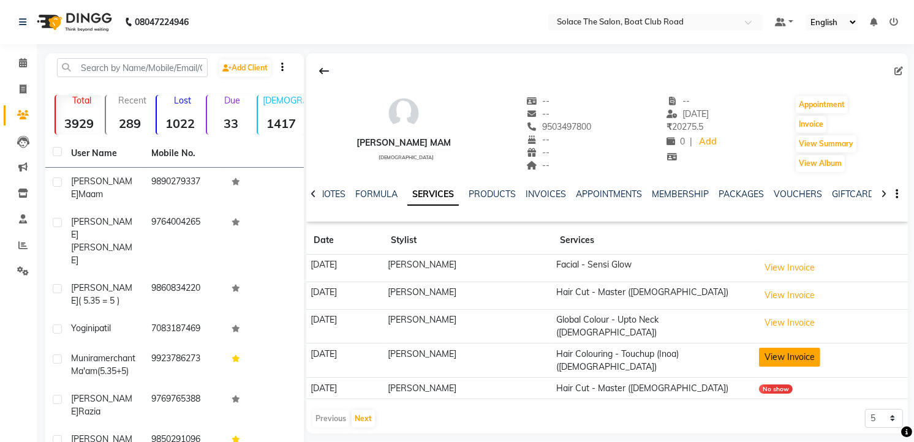
click at [777, 348] on button "View Invoice" at bounding box center [789, 357] width 61 height 19
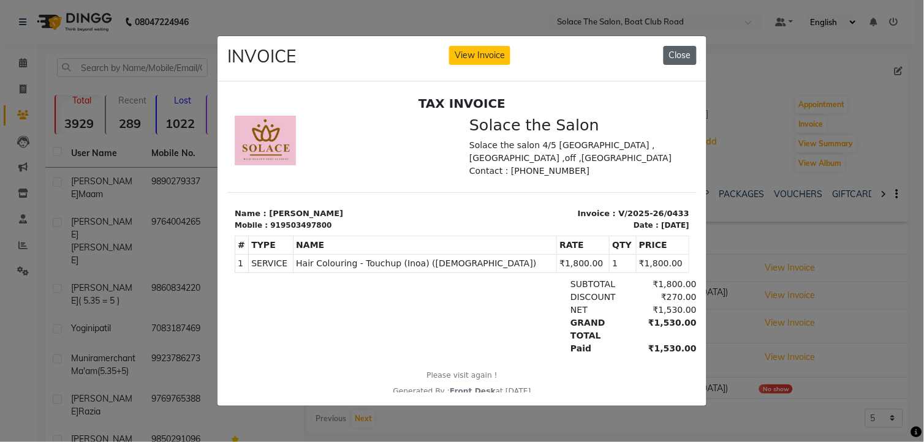
click at [670, 46] on button "Close" at bounding box center [679, 55] width 33 height 19
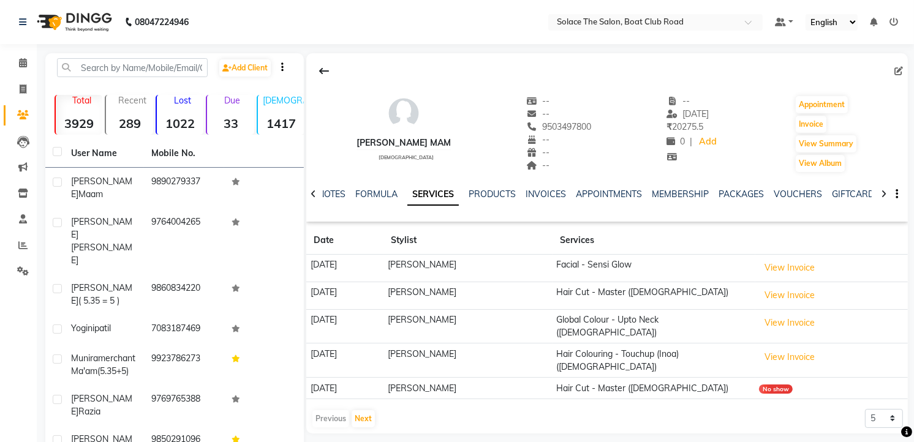
scroll to position [123, 0]
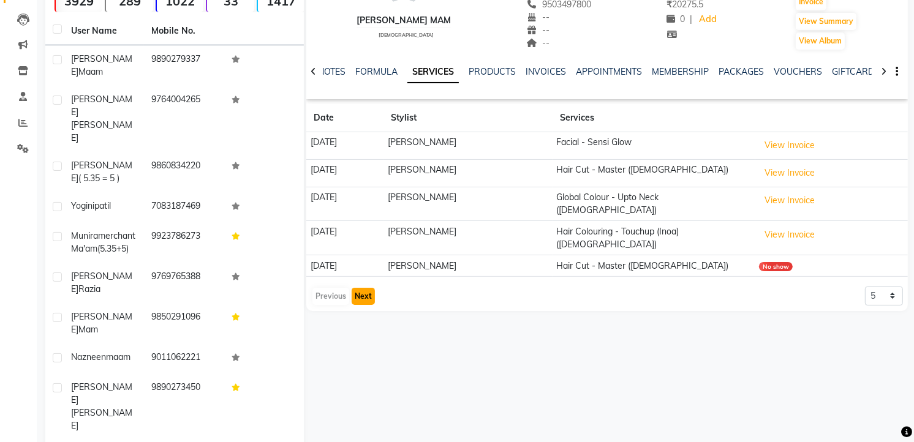
click at [368, 288] on button "Next" at bounding box center [363, 296] width 23 height 17
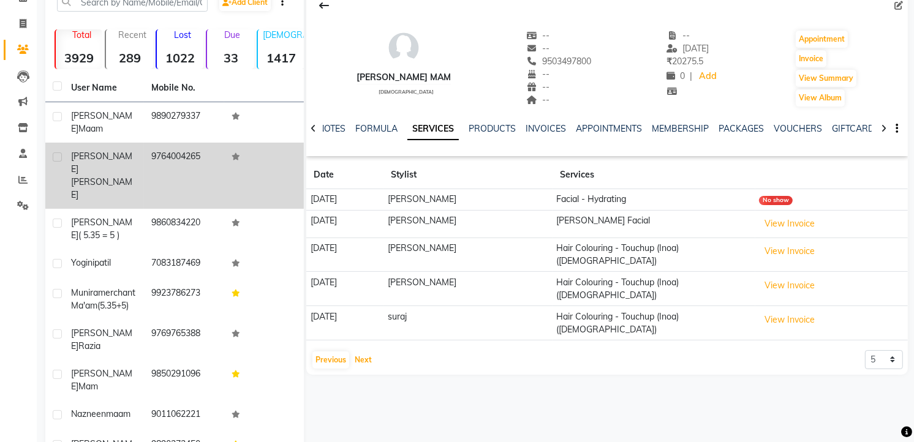
scroll to position [0, 0]
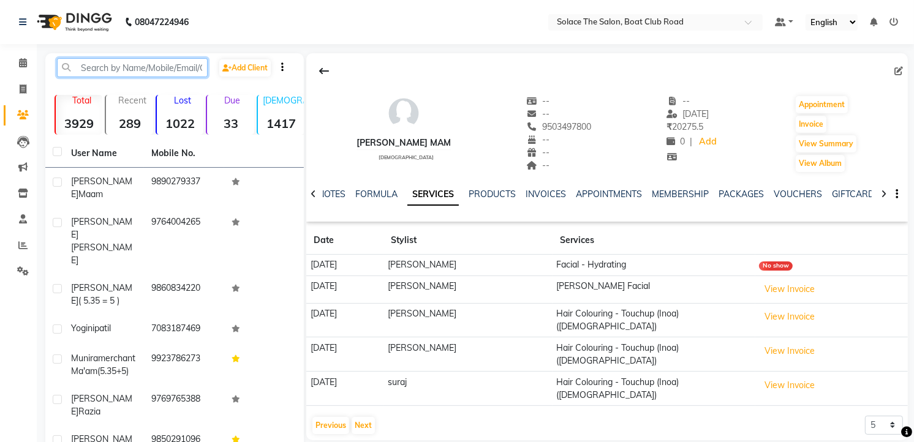
click at [148, 72] on input "text" at bounding box center [132, 67] width 151 height 19
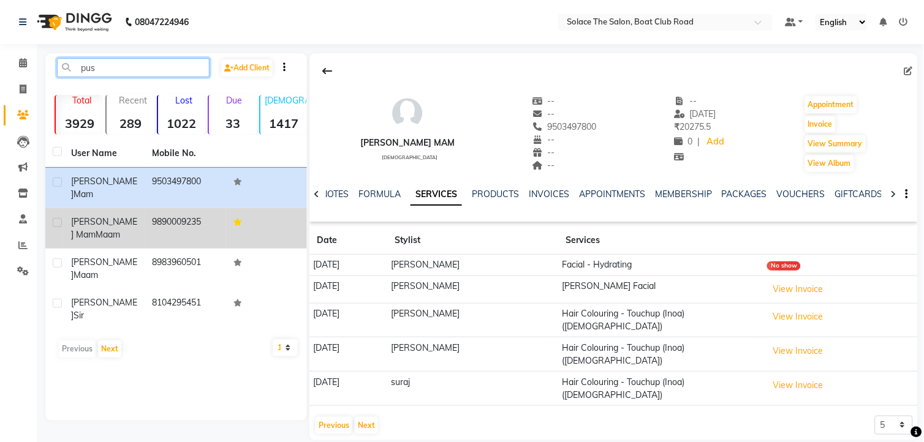
type input "pus"
click at [154, 208] on td "9890009235" at bounding box center [185, 228] width 81 height 40
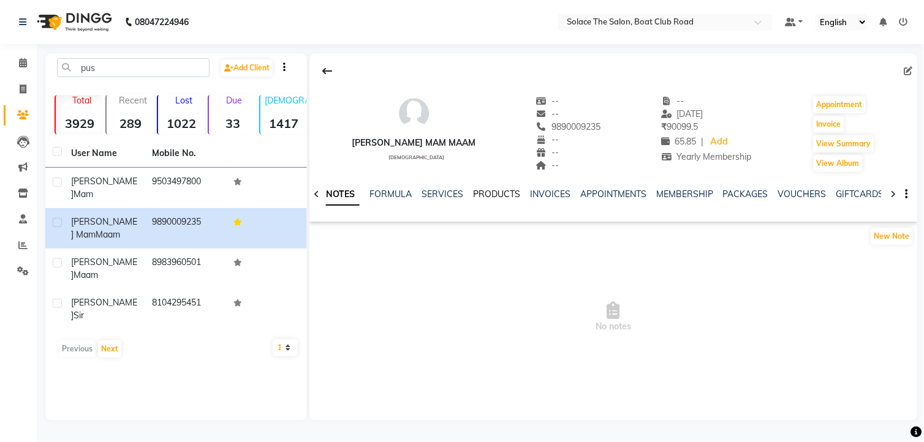
click at [488, 191] on link "PRODUCTS" at bounding box center [496, 194] width 47 height 11
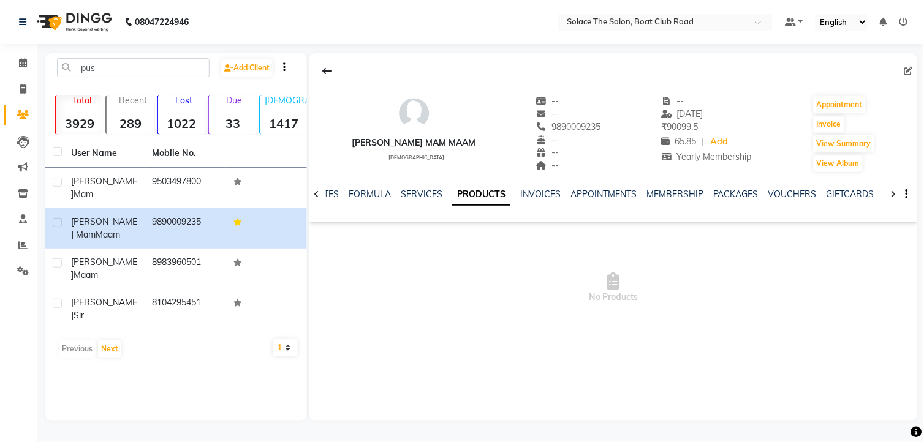
click at [425, 183] on div "NOTES FORMULA SERVICES PRODUCTS INVOICES APPOINTMENTS MEMBERSHIP PACKAGES VOUCH…" at bounding box center [613, 194] width 608 height 42
click at [415, 194] on link "SERVICES" at bounding box center [422, 194] width 42 height 11
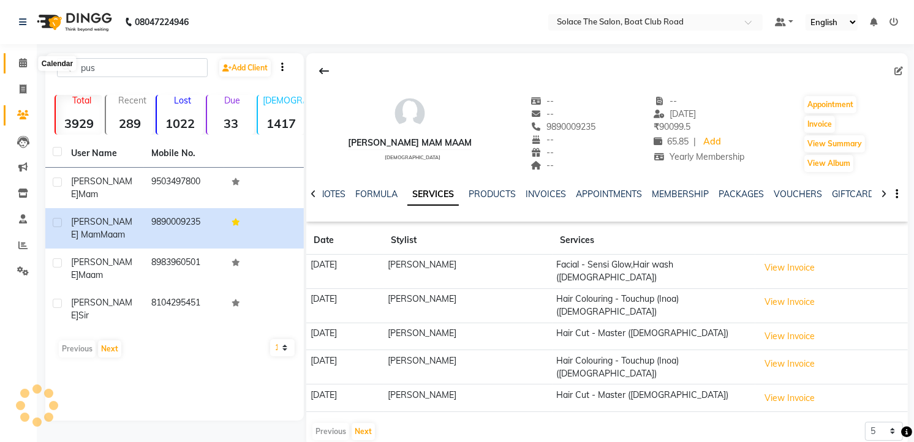
click at [26, 63] on span at bounding box center [22, 63] width 21 height 14
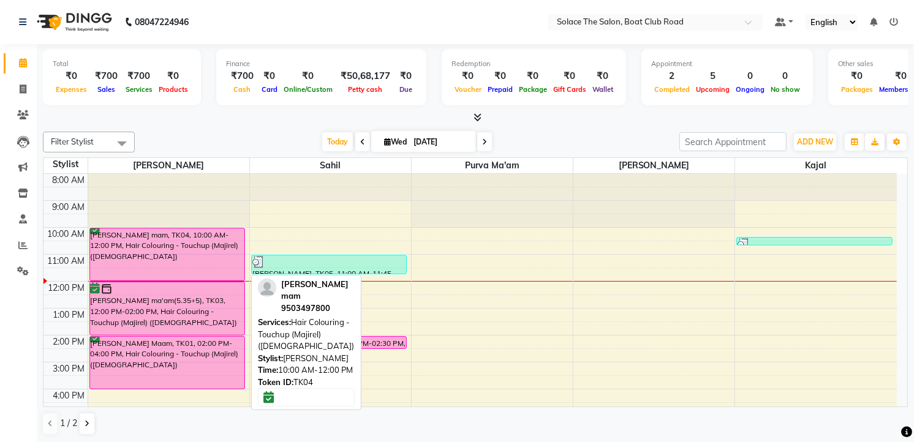
click at [107, 265] on div "[PERSON_NAME] mam, TK04, 10:00 AM-12:00 PM, Hair Colouring - Touchup (Majirel) …" at bounding box center [167, 255] width 155 height 52
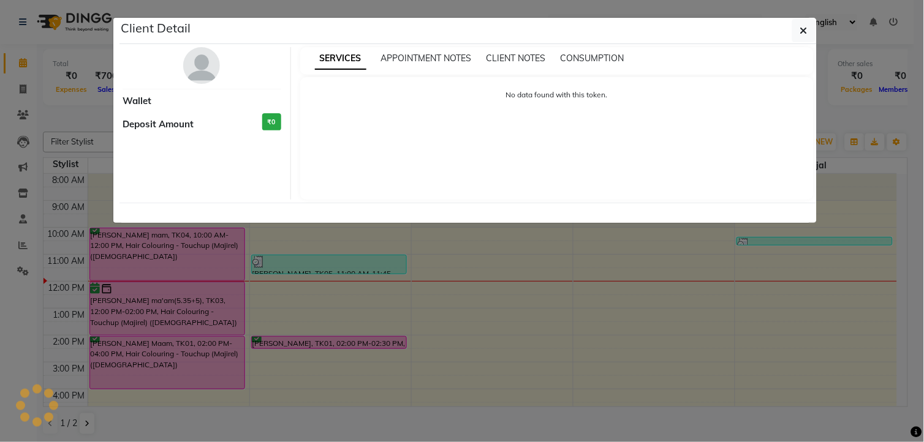
select select "6"
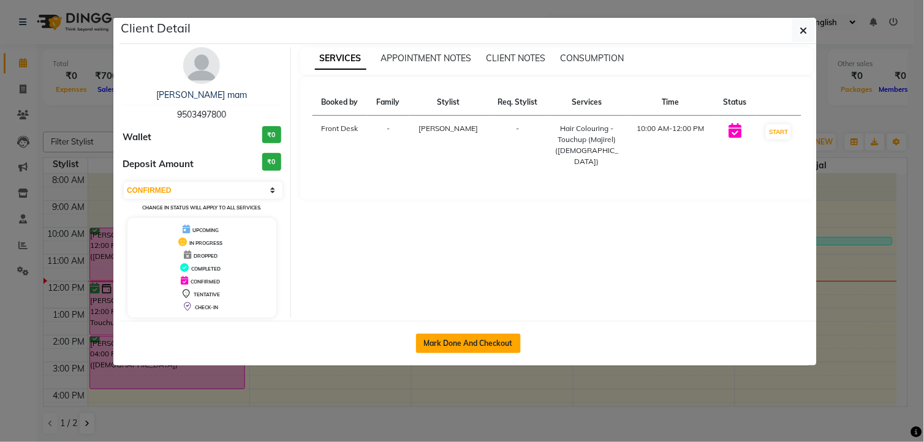
click at [436, 337] on button "Mark Done And Checkout" at bounding box center [468, 344] width 105 height 20
select select "service"
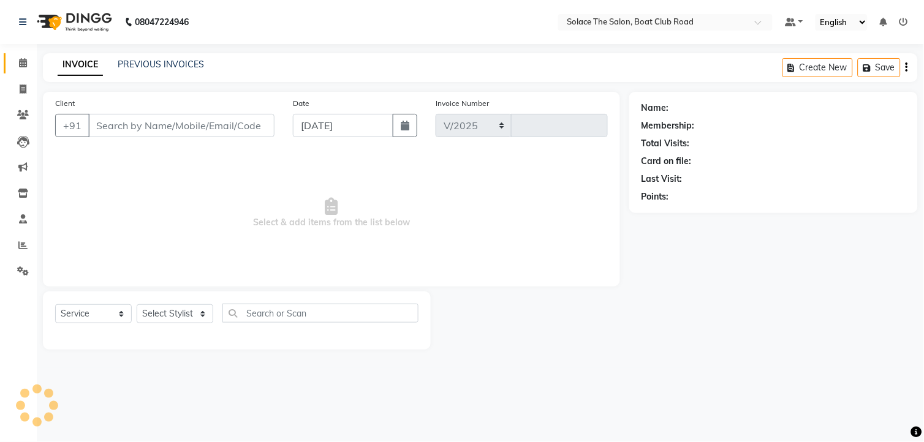
select select "585"
type input "1305"
type input "9503497800"
select select "9746"
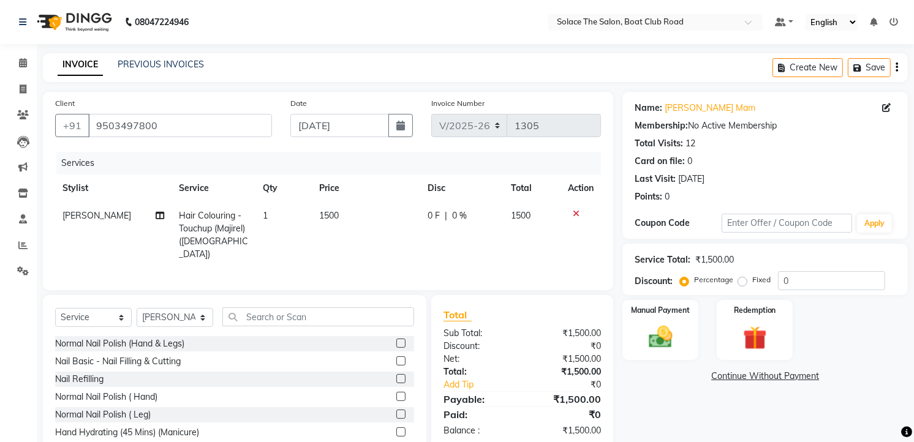
click at [199, 222] on td "Hair Colouring - Touchup (Majirel) ([DEMOGRAPHIC_DATA])" at bounding box center [214, 235] width 85 height 66
select select "9746"
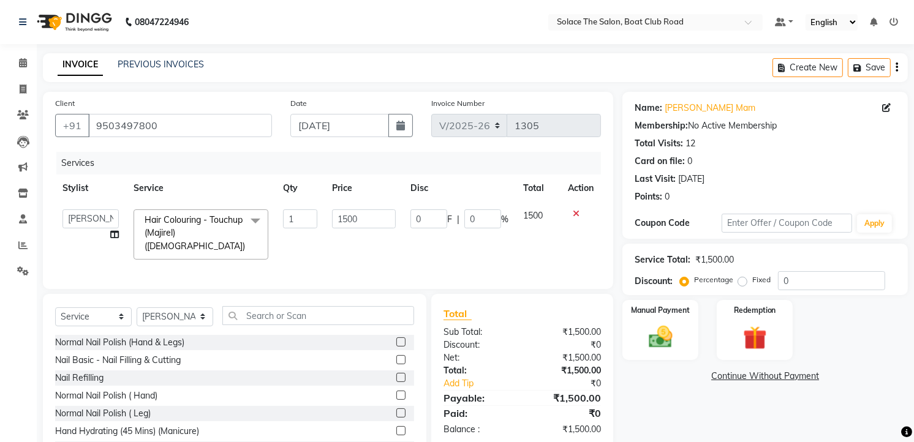
click at [199, 222] on span "Hair Colouring - Touchup (Majirel) ([DEMOGRAPHIC_DATA])" at bounding box center [195, 232] width 100 height 37
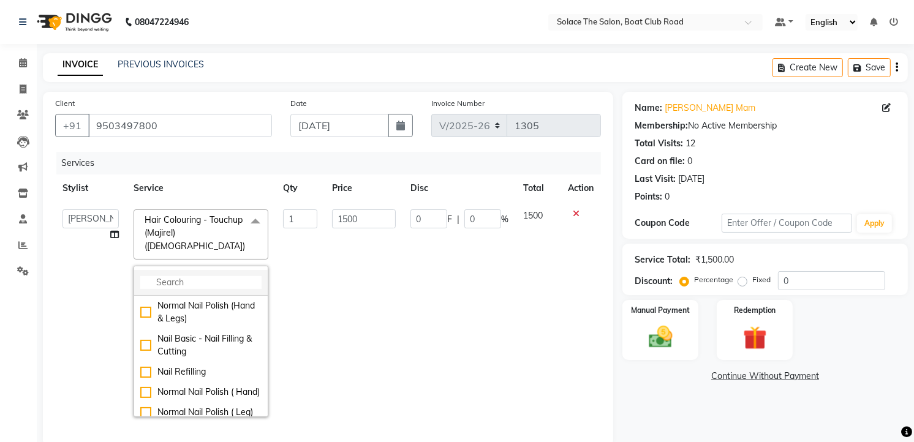
click at [172, 270] on li at bounding box center [201, 283] width 134 height 26
click at [164, 276] on input "multiselect-search" at bounding box center [200, 282] width 121 height 13
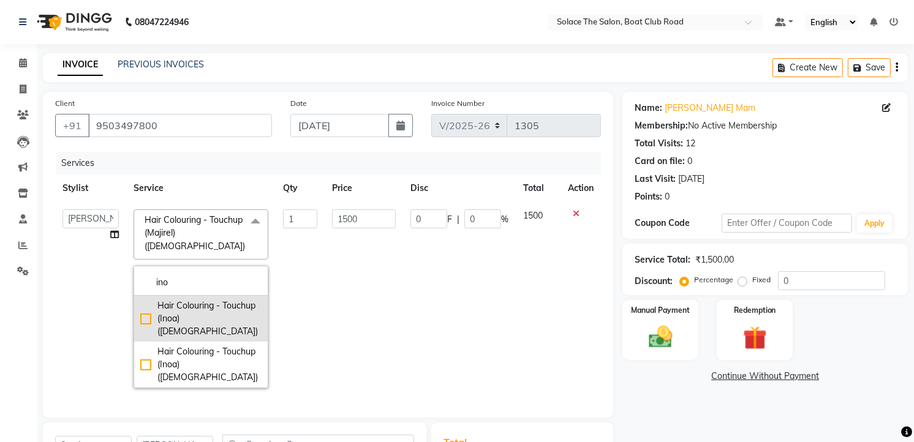
type input "ino"
click at [159, 300] on div "Hair Colouring - Touchup (Inoa) ([DEMOGRAPHIC_DATA])" at bounding box center [200, 319] width 121 height 39
checkbox input "true"
type input "1800"
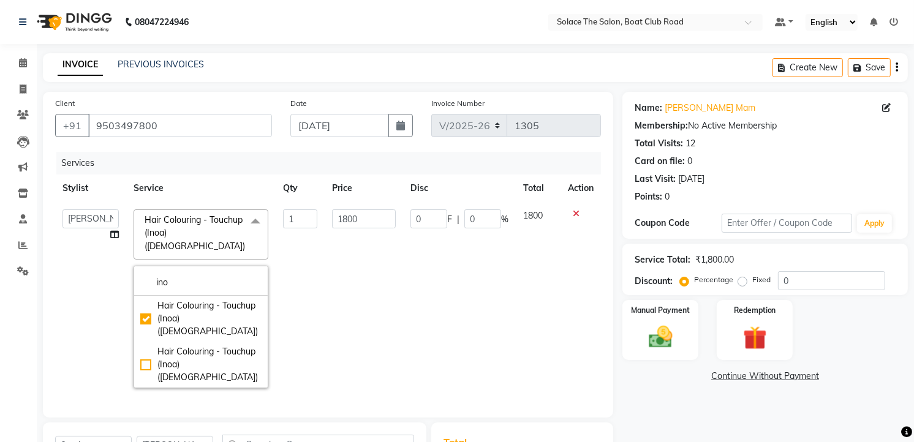
click at [328, 335] on td "1800" at bounding box center [364, 299] width 78 height 194
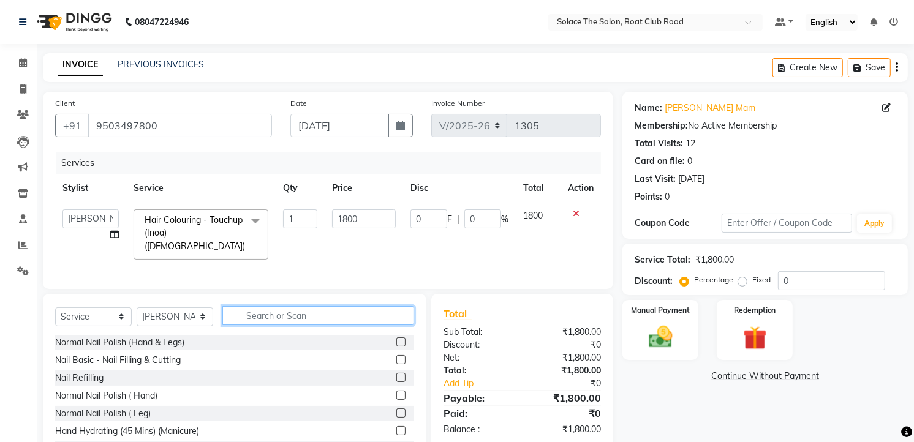
click at [284, 317] on input "text" at bounding box center [318, 315] width 192 height 19
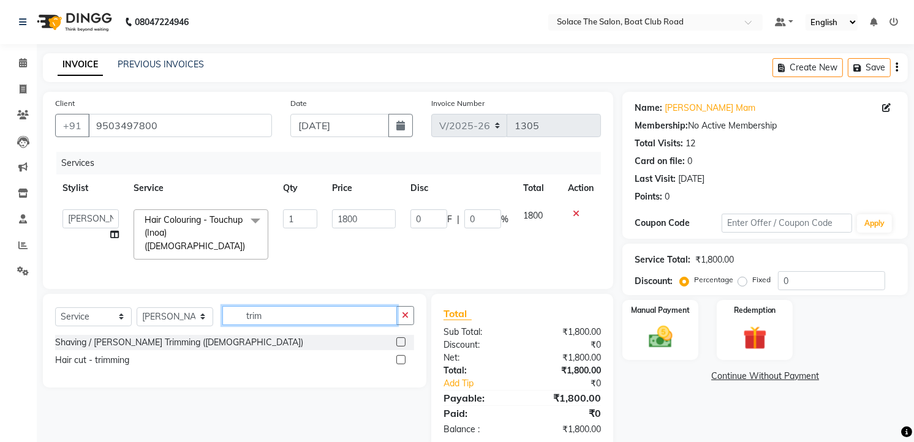
type input "trim"
click at [399, 358] on label at bounding box center [400, 359] width 9 height 9
click at [399, 358] on input "checkbox" at bounding box center [400, 361] width 8 height 8
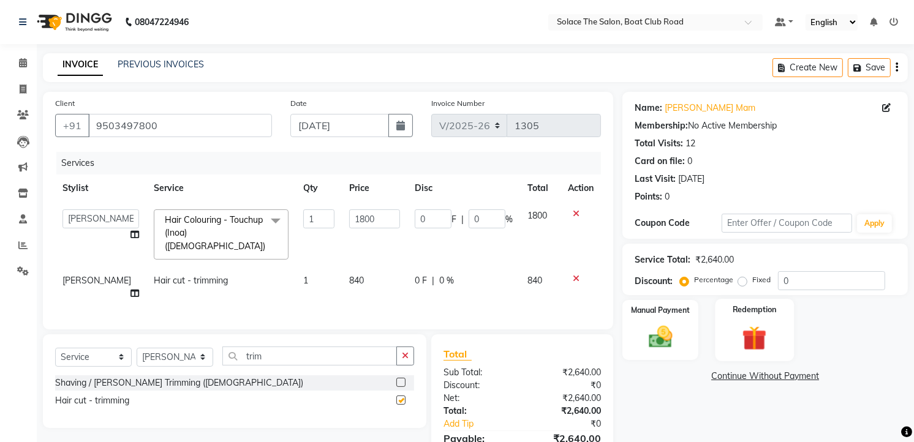
checkbox input "false"
click at [812, 286] on input "0" at bounding box center [831, 280] width 107 height 19
type input "1"
type input "18"
type input "1"
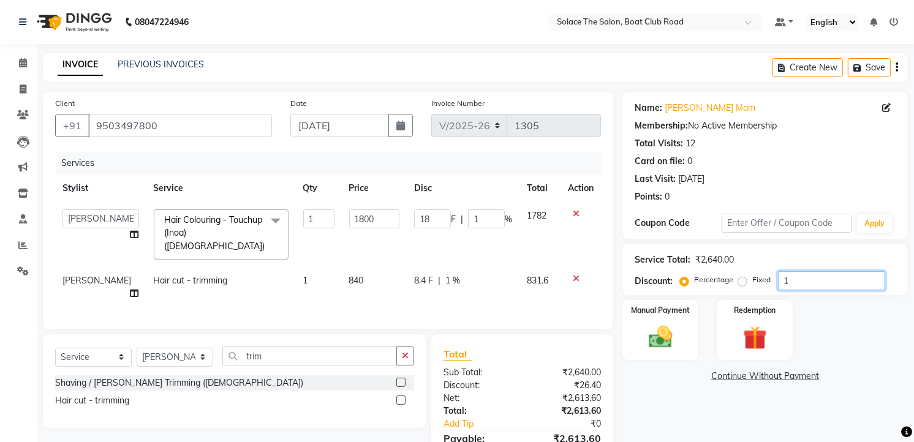
type input "15"
type input "270"
type input "15"
click at [657, 338] on img at bounding box center [661, 337] width 40 height 28
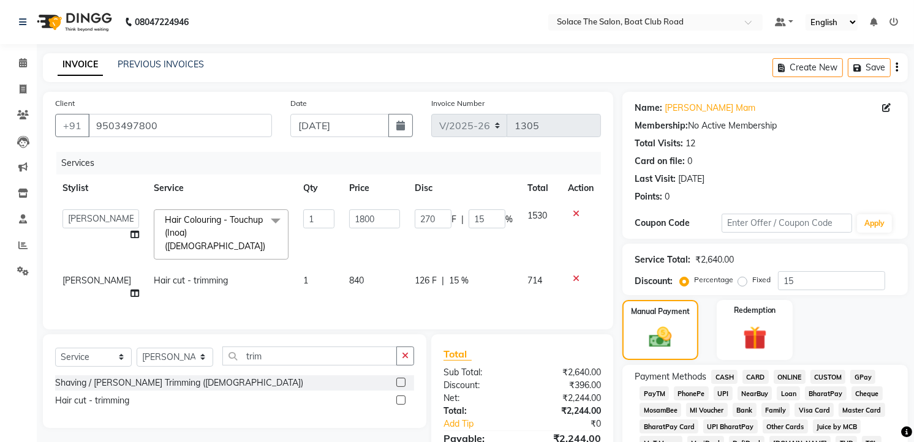
scroll to position [272, 0]
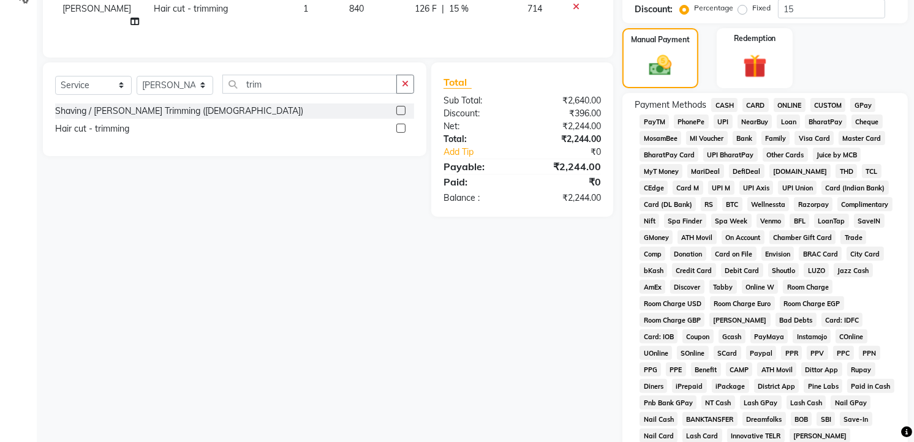
click at [750, 100] on span "CARD" at bounding box center [756, 105] width 26 height 14
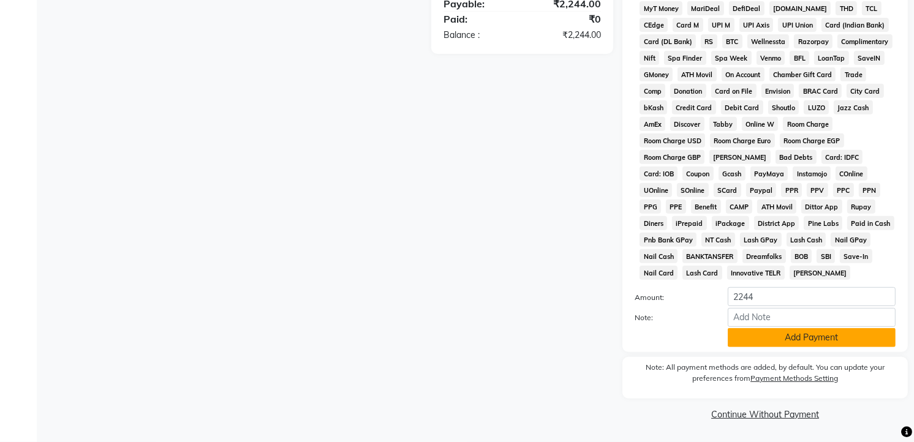
click at [760, 341] on button "Add Payment" at bounding box center [812, 337] width 168 height 19
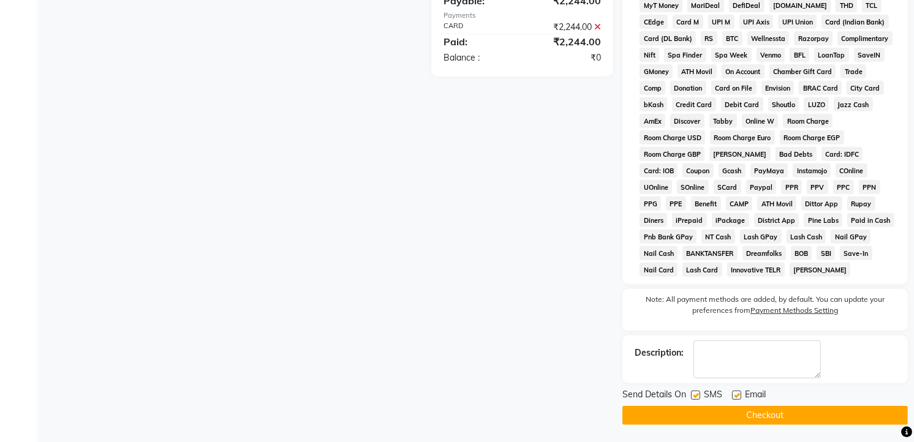
scroll to position [442, 0]
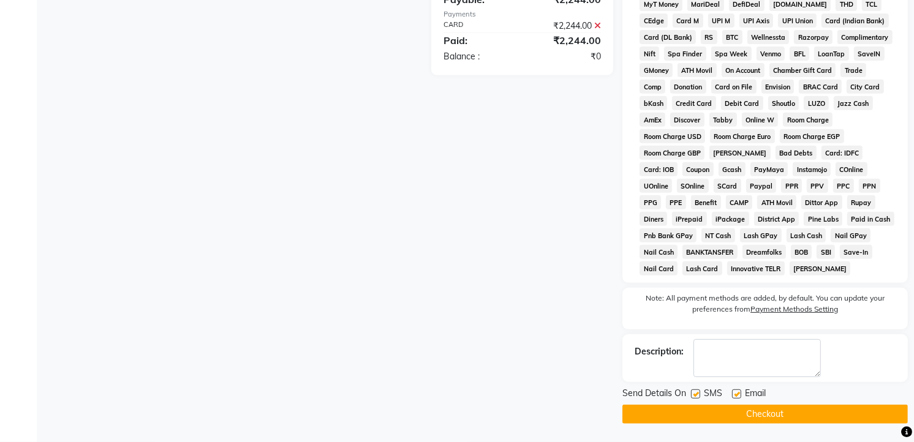
click at [755, 417] on button "Checkout" at bounding box center [764, 414] width 285 height 19
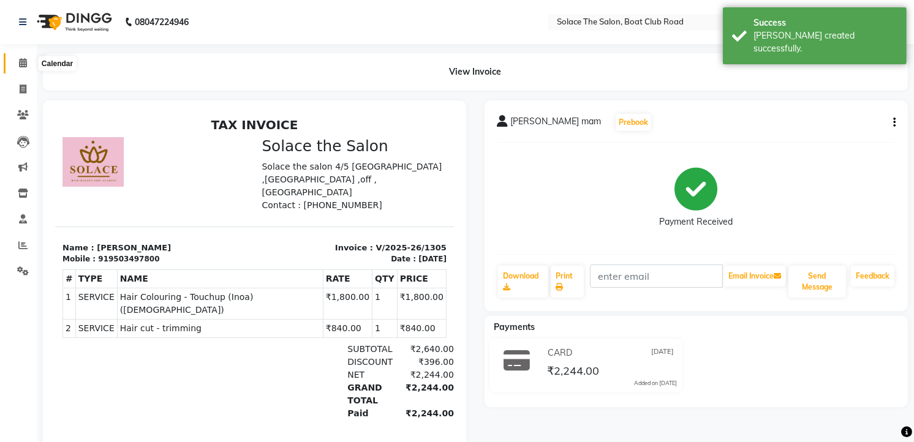
click at [20, 59] on icon at bounding box center [23, 62] width 8 height 9
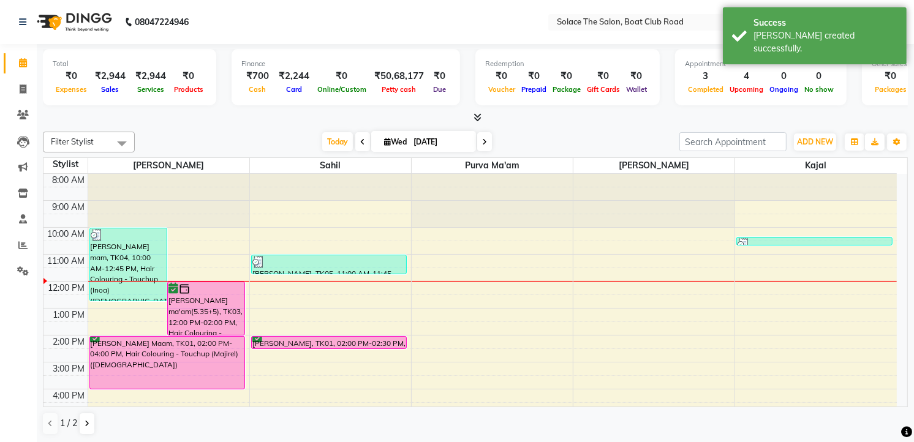
scroll to position [68, 0]
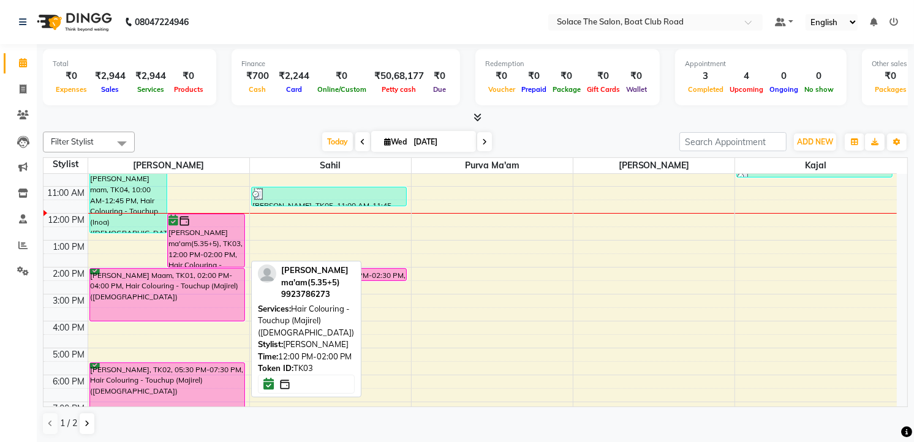
click at [181, 240] on div "[PERSON_NAME] ma'am(5.35+5), TK03, 12:00 PM-02:00 PM, Hair Colouring - Touchup …" at bounding box center [206, 240] width 77 height 53
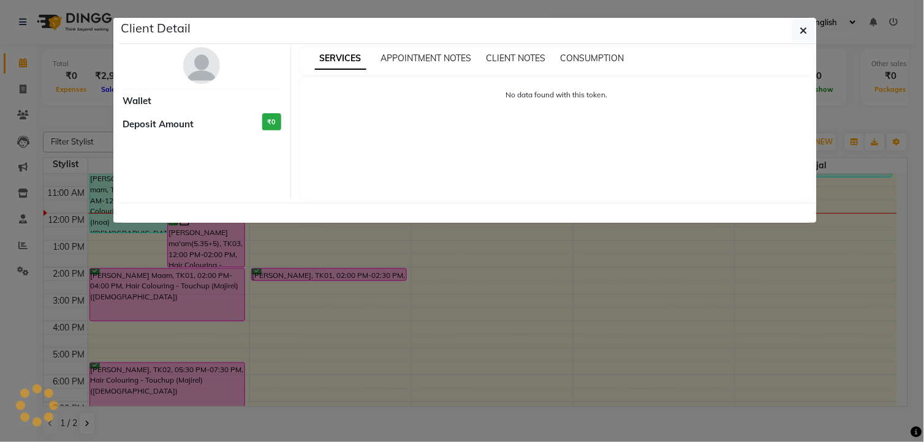
select select "6"
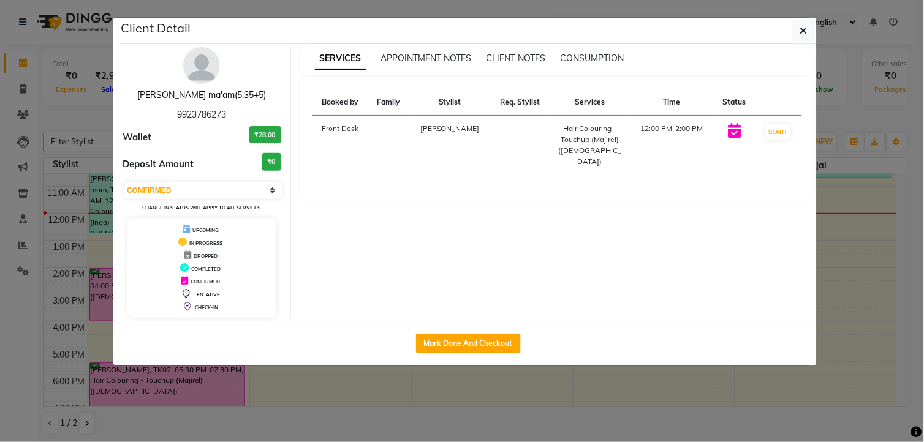
click at [190, 99] on link "[PERSON_NAME] ma'am(5.35+5)" at bounding box center [201, 94] width 129 height 11
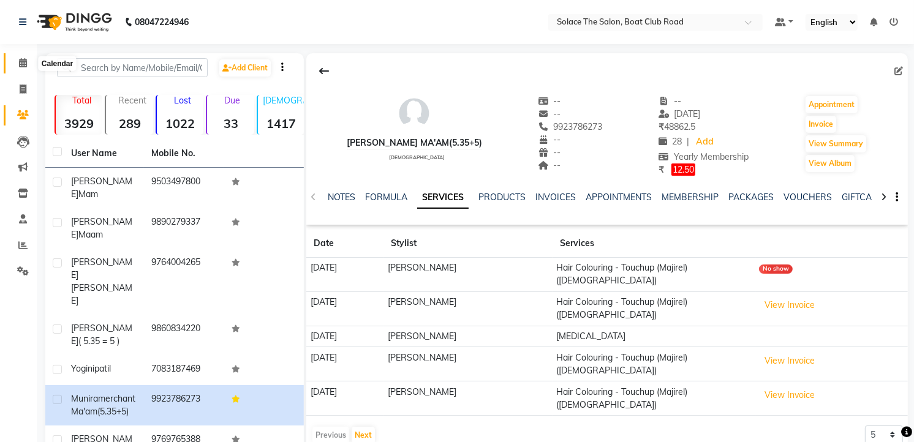
click at [28, 62] on span at bounding box center [22, 63] width 21 height 14
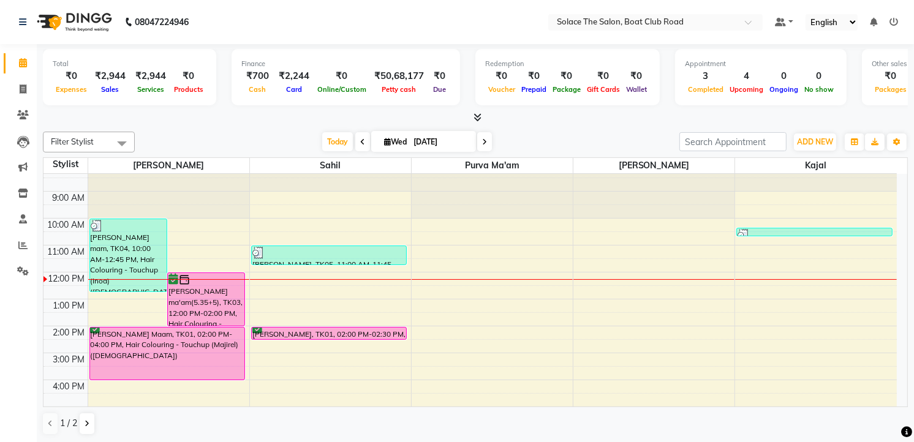
scroll to position [145, 0]
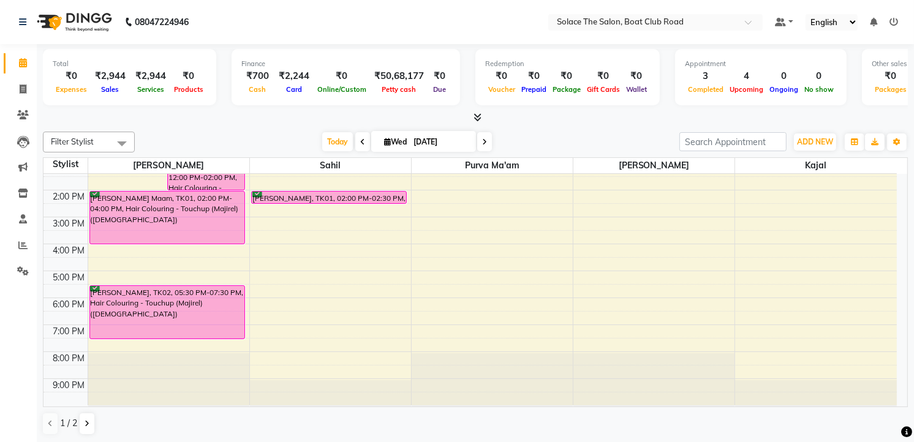
click at [259, 329] on div "8:00 AM 9:00 AM 10:00 AM 11:00 AM 12:00 PM 1:00 PM 2:00 PM 3:00 PM 4:00 PM 5:00…" at bounding box center [469, 217] width 853 height 377
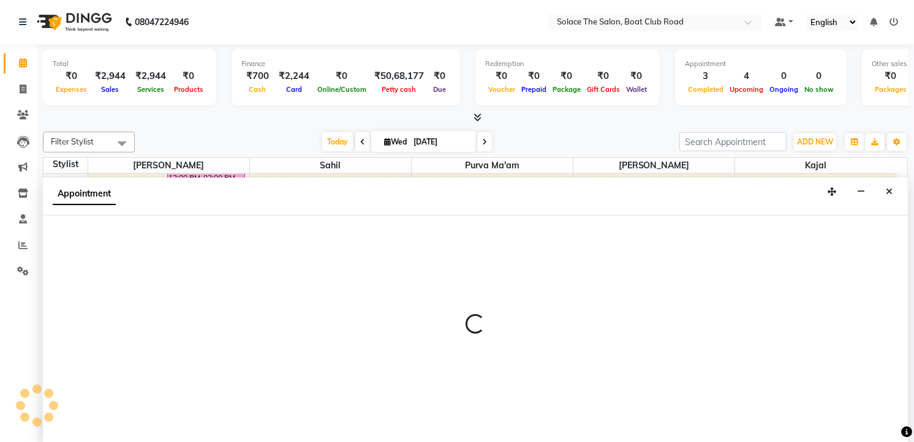
scroll to position [1, 0]
select select "74276"
select select "tentative"
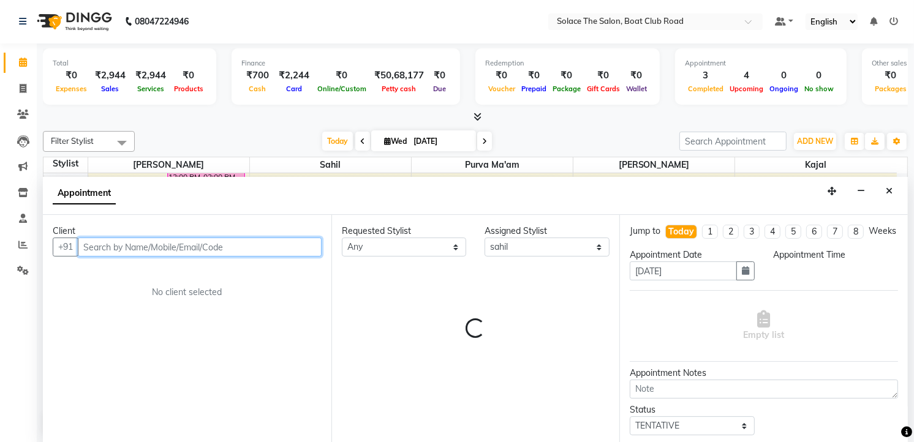
select select "1140"
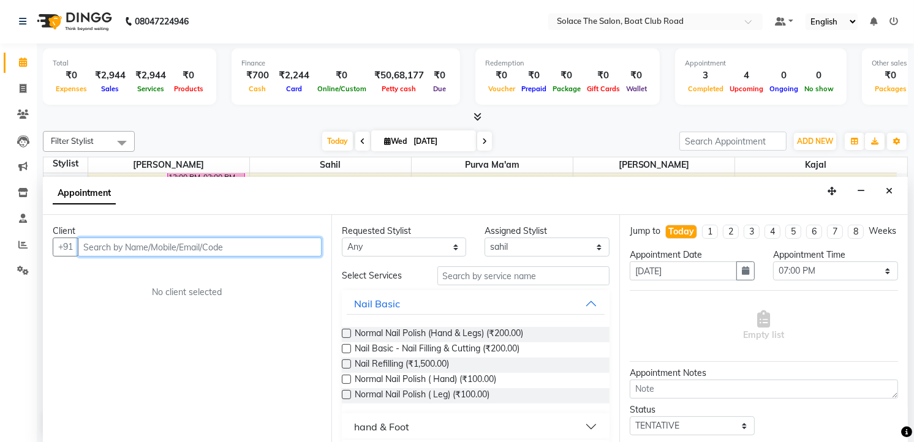
click at [213, 249] on input "text" at bounding box center [200, 247] width 244 height 19
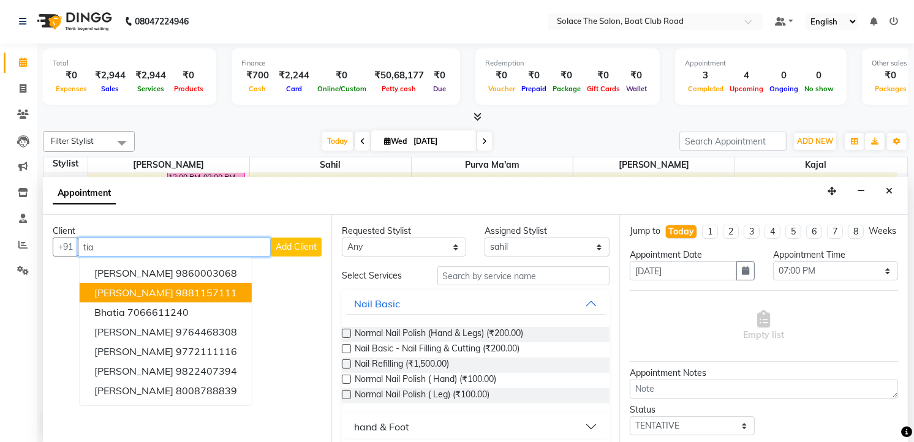
click at [173, 285] on button "[PERSON_NAME] 9881157111" at bounding box center [166, 293] width 172 height 20
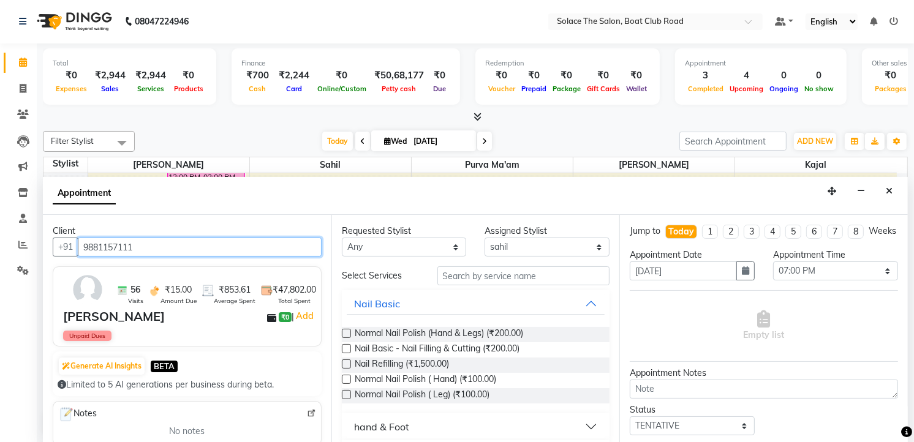
type input "9881157111"
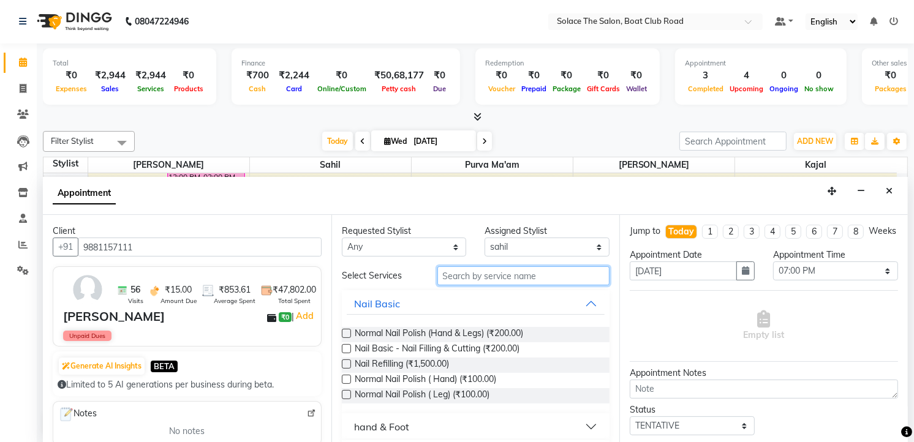
click at [483, 276] on input "text" at bounding box center [523, 275] width 173 height 19
type input "b"
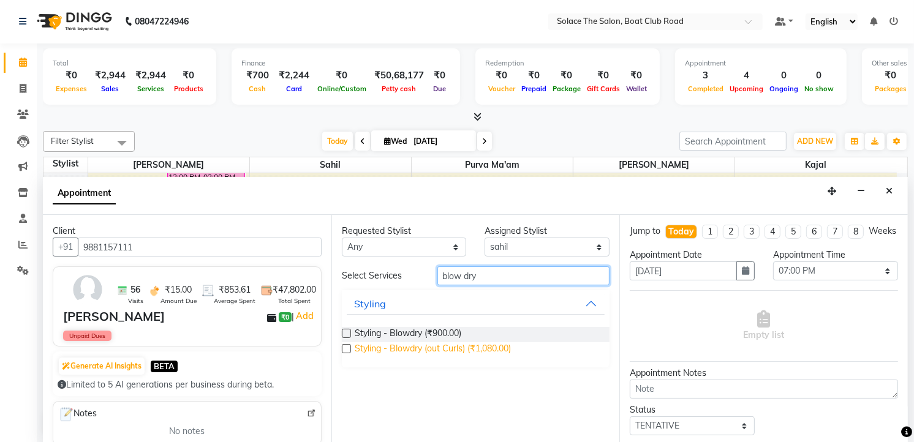
type input "blow dry"
click at [463, 347] on span "Styling - Blowdry (out Curls) (₹1,080.00)" at bounding box center [433, 349] width 156 height 15
checkbox input "false"
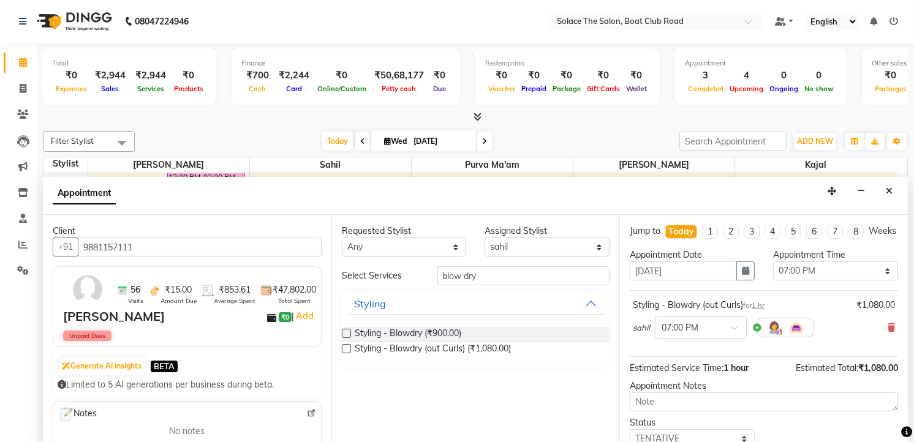
scroll to position [94, 0]
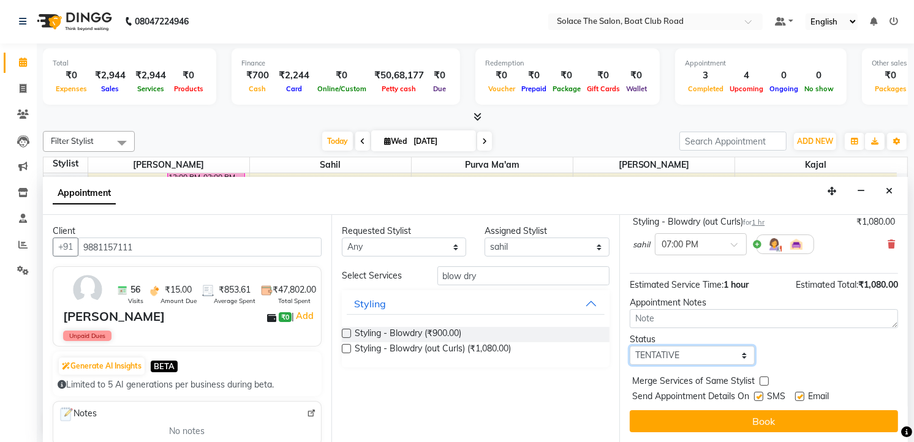
click at [734, 355] on select "Select TENTATIVE CONFIRM CHECK-IN UPCOMING" at bounding box center [692, 355] width 125 height 19
select select "confirm booking"
click at [630, 346] on select "Select TENTATIVE CONFIRM CHECK-IN UPCOMING" at bounding box center [692, 355] width 125 height 19
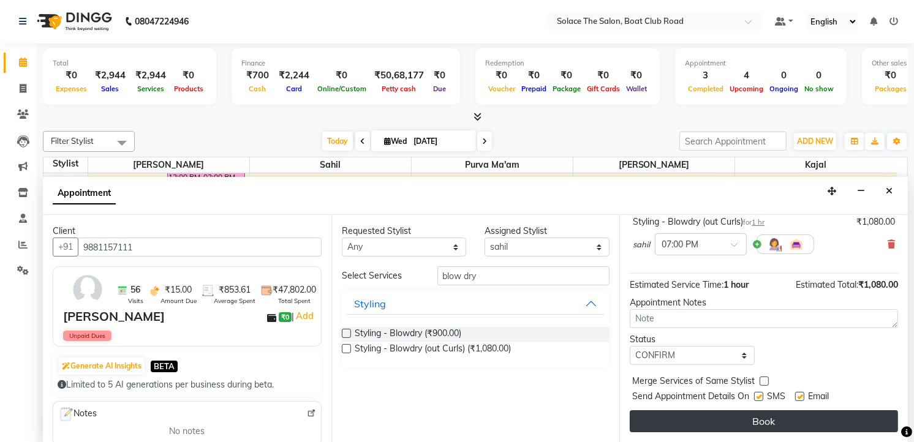
click at [754, 418] on button "Book" at bounding box center [764, 421] width 268 height 22
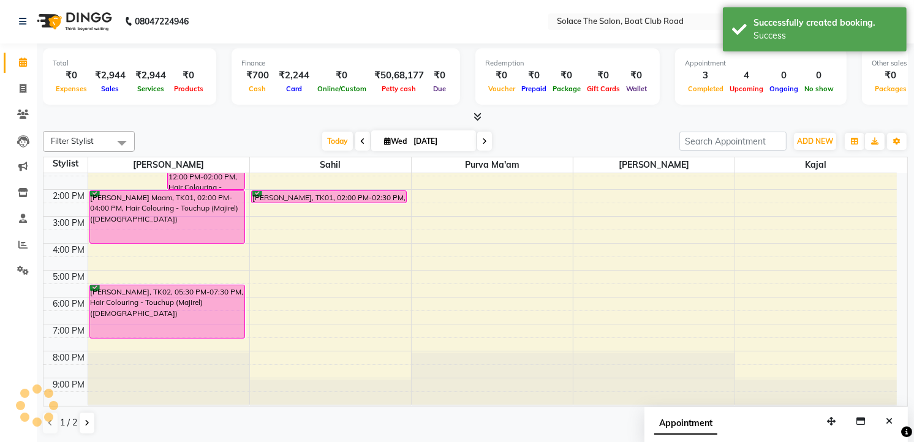
scroll to position [0, 0]
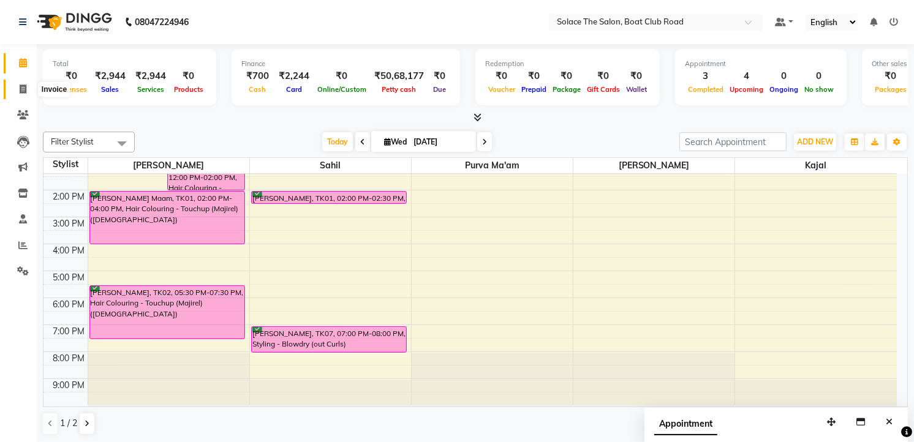
click at [20, 88] on icon at bounding box center [23, 89] width 7 height 9
select select "service"
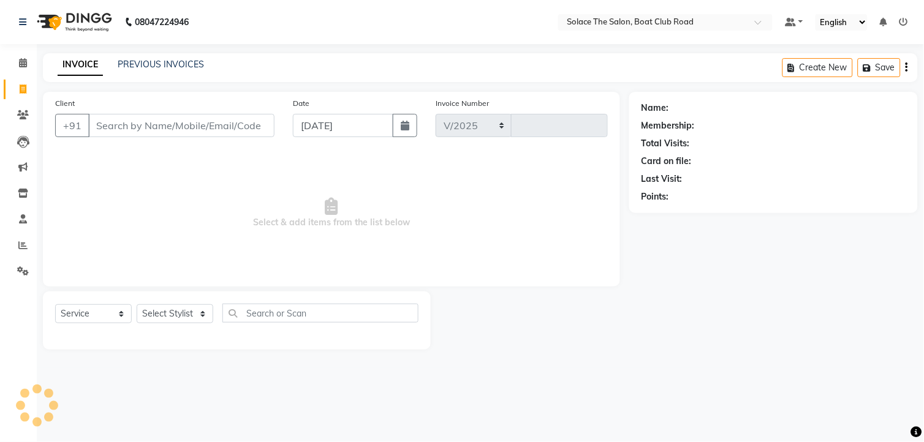
select select "585"
type input "1306"
click at [172, 130] on input "Client" at bounding box center [181, 125] width 186 height 23
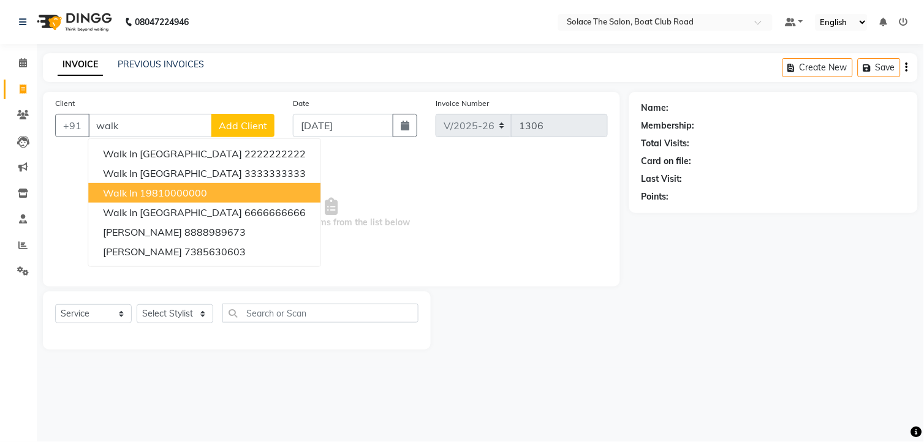
drag, startPoint x: 179, startPoint y: 185, endPoint x: 163, endPoint y: 243, distance: 59.7
click at [178, 191] on button "Walk In 19810000000" at bounding box center [204, 193] width 232 height 20
type input "19810000000"
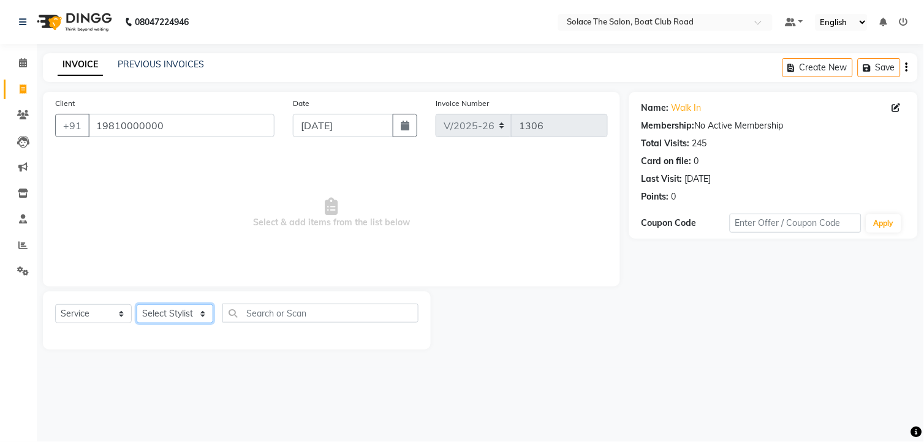
click at [164, 313] on select "Select Stylist [PERSON_NAME] [PERSON_NAME] [PERSON_NAME] Front Desk Kajal [PERS…" at bounding box center [175, 313] width 77 height 19
select select "23757"
click at [137, 305] on select "Select Stylist [PERSON_NAME] [PERSON_NAME] [PERSON_NAME] Front Desk Kajal [PERS…" at bounding box center [175, 313] width 77 height 19
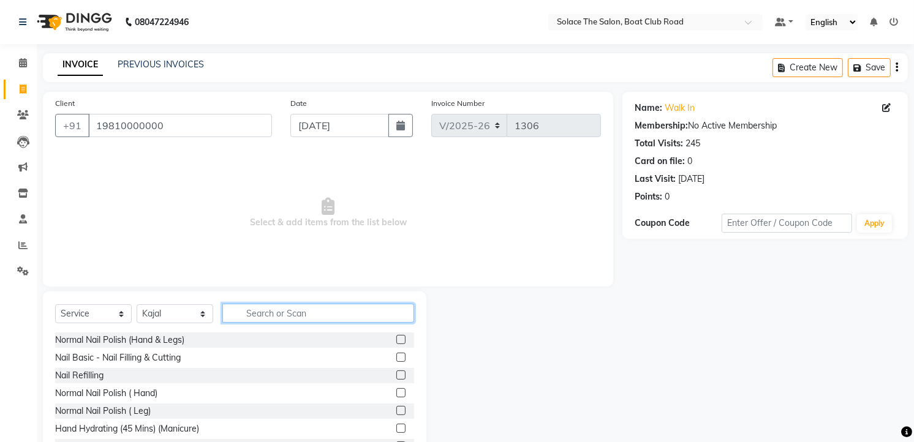
click at [260, 307] on input "text" at bounding box center [318, 313] width 192 height 19
type input "thr"
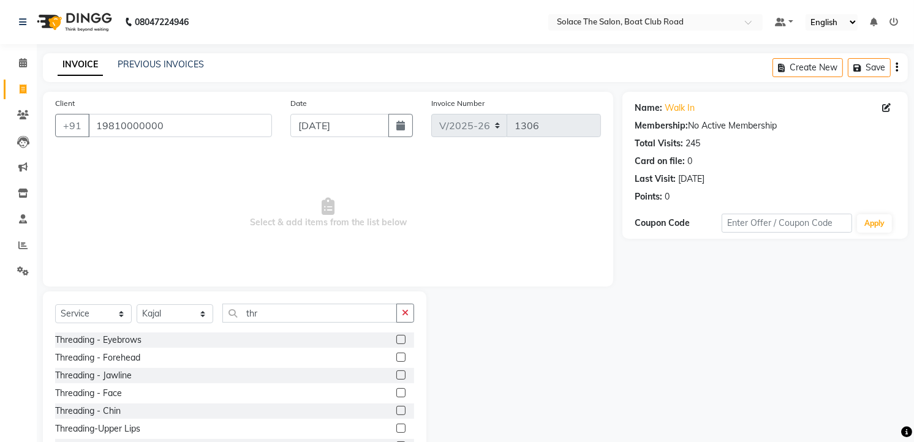
click at [396, 339] on label at bounding box center [400, 339] width 9 height 9
click at [396, 339] on input "checkbox" at bounding box center [400, 340] width 8 height 8
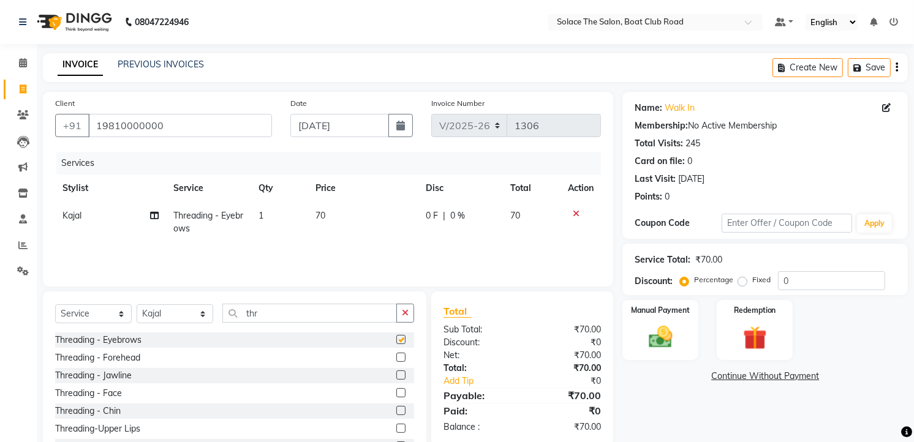
checkbox input "false"
click at [659, 332] on img at bounding box center [661, 337] width 40 height 28
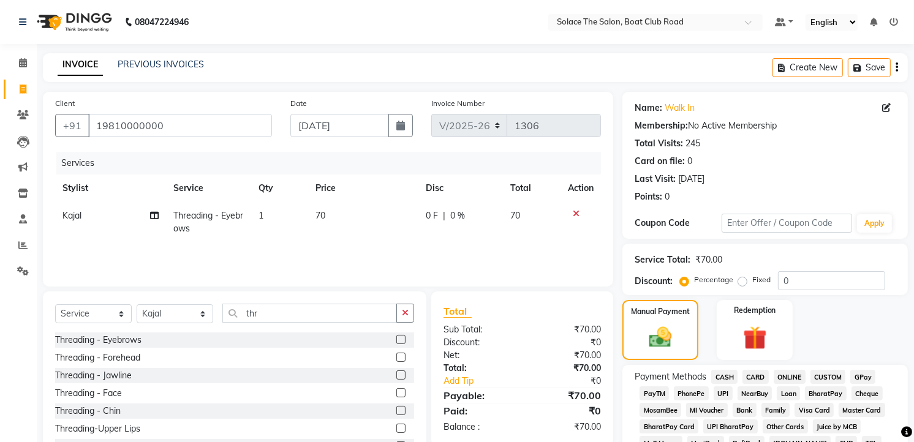
click at [864, 380] on span "GPay" at bounding box center [862, 377] width 25 height 14
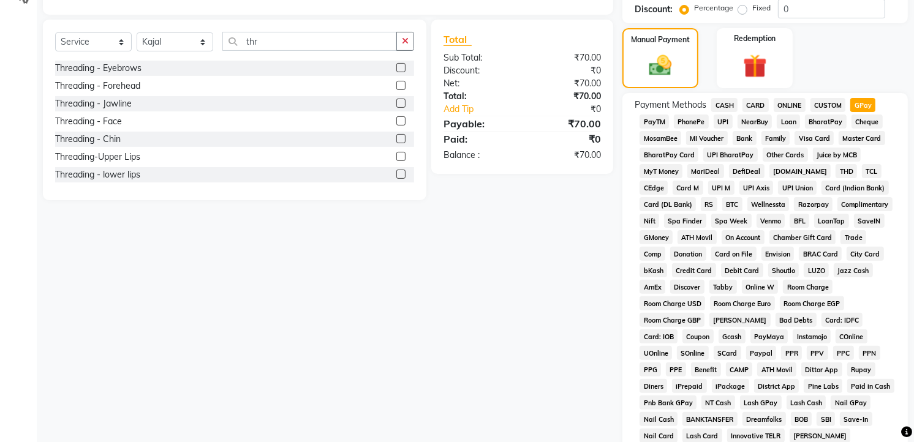
scroll to position [438, 0]
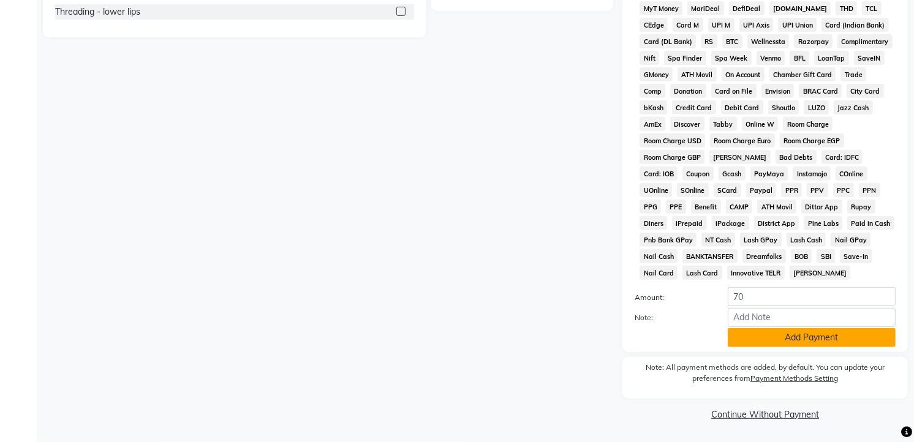
click at [785, 346] on button "Add Payment" at bounding box center [812, 337] width 168 height 19
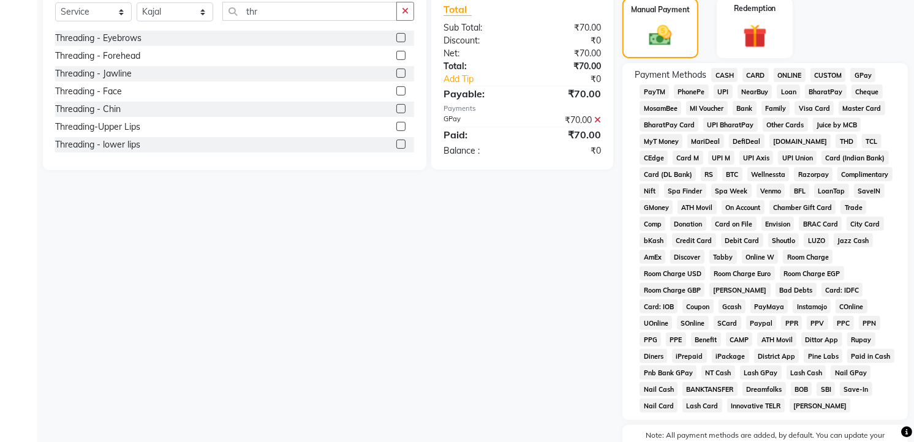
scroll to position [442, 0]
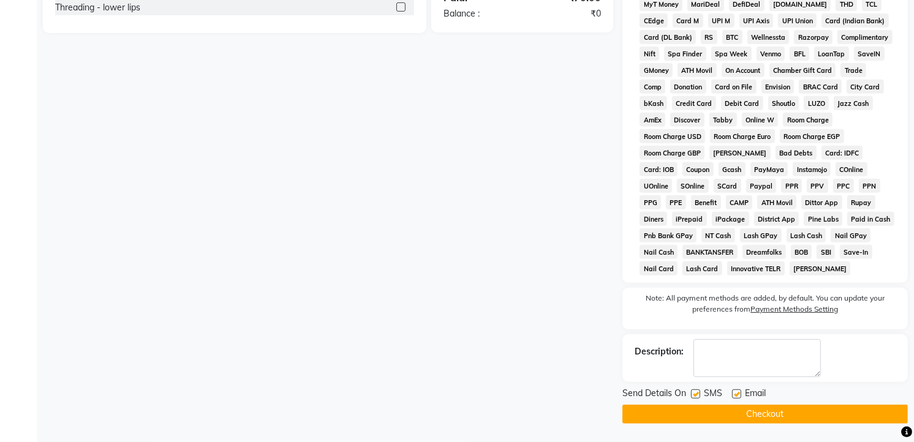
click at [750, 413] on button "Checkout" at bounding box center [764, 414] width 285 height 19
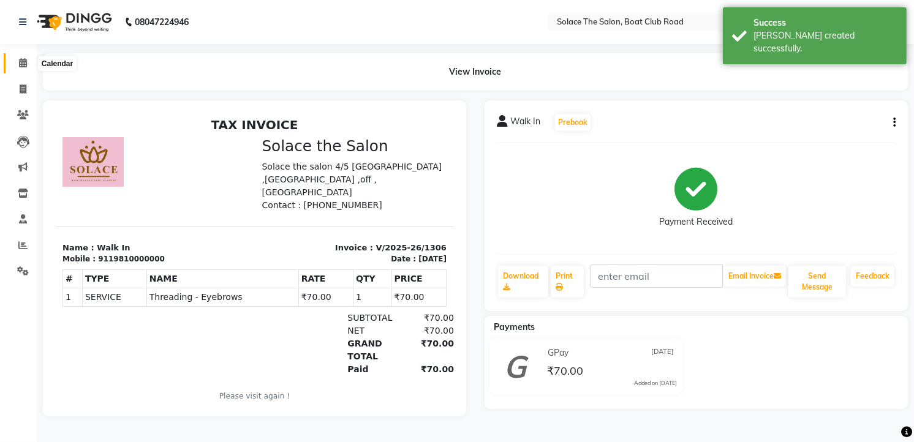
click at [29, 64] on span at bounding box center [22, 63] width 21 height 14
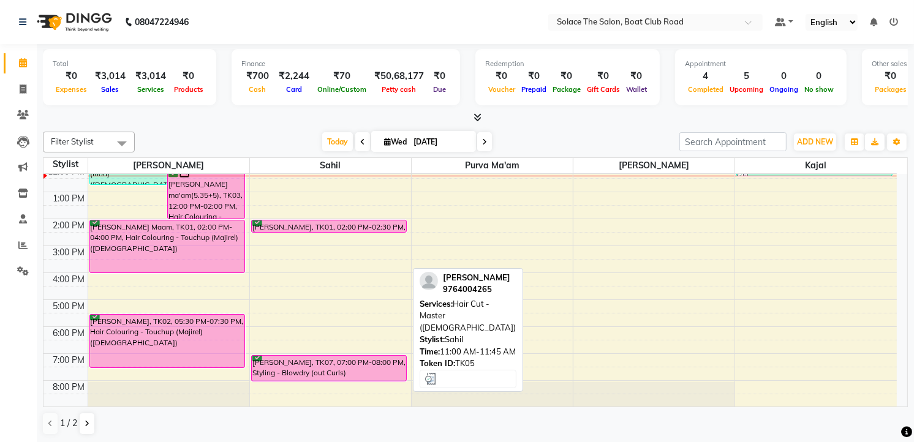
scroll to position [136, 0]
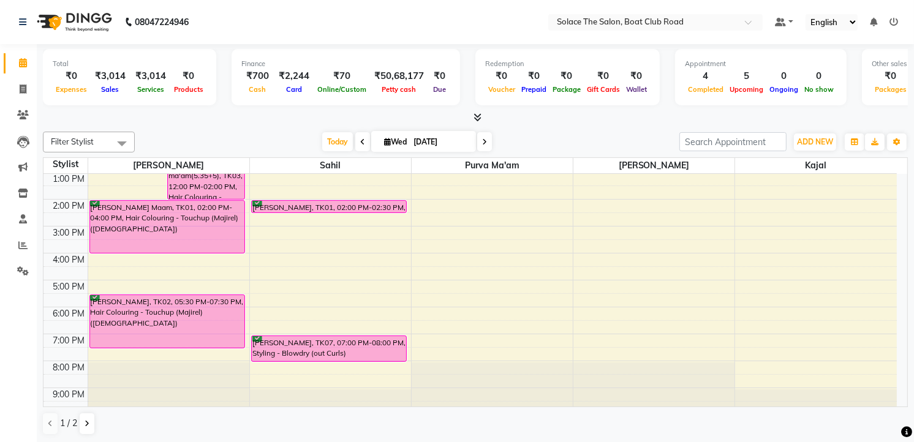
click at [260, 230] on div "8:00 AM 9:00 AM 10:00 AM 11:00 AM 12:00 PM 1:00 PM 2:00 PM 3:00 PM 4:00 PM 5:00…" at bounding box center [469, 226] width 853 height 377
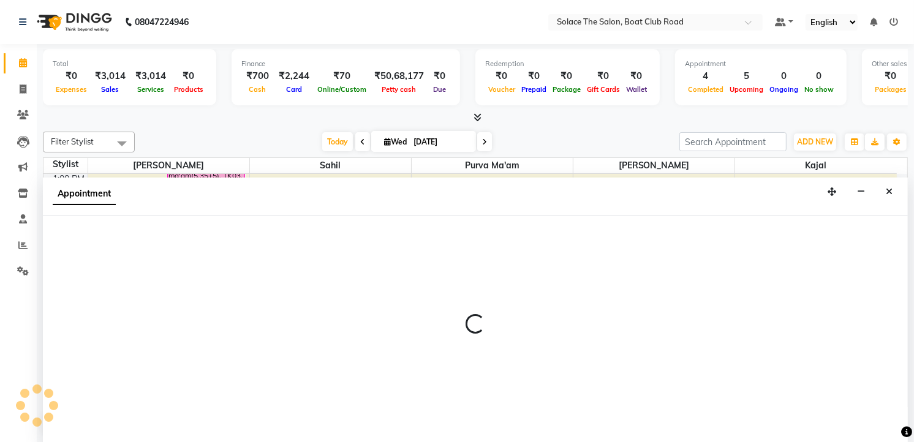
scroll to position [1, 0]
select select "74276"
select select "900"
select select "tentative"
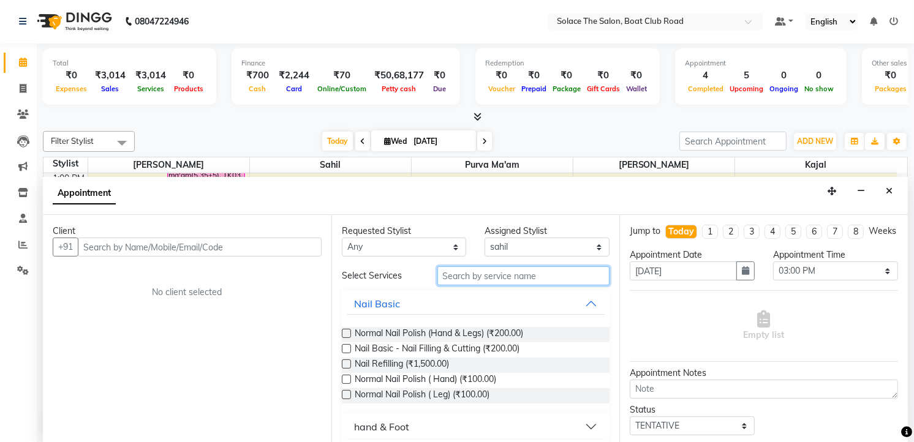
click at [477, 274] on input "text" at bounding box center [523, 275] width 173 height 19
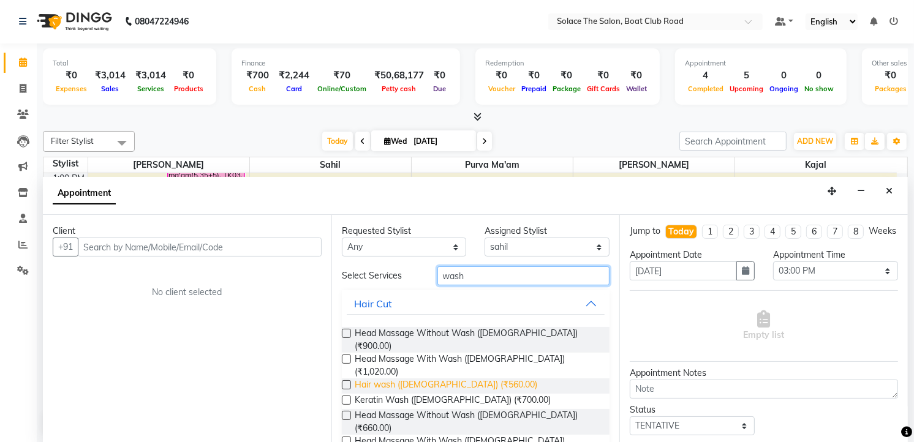
type input "wash"
click at [452, 379] on span "Hair wash ([DEMOGRAPHIC_DATA]) (₹560.00)" at bounding box center [446, 386] width 183 height 15
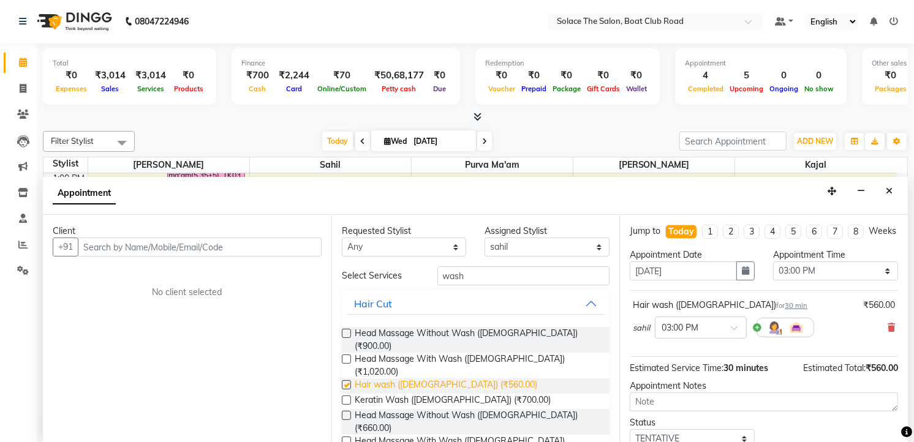
checkbox input "false"
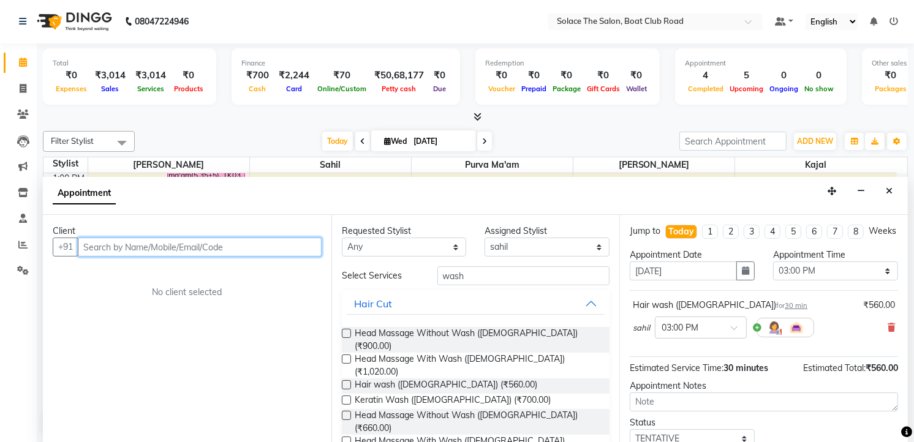
click at [236, 245] on input "text" at bounding box center [200, 247] width 244 height 19
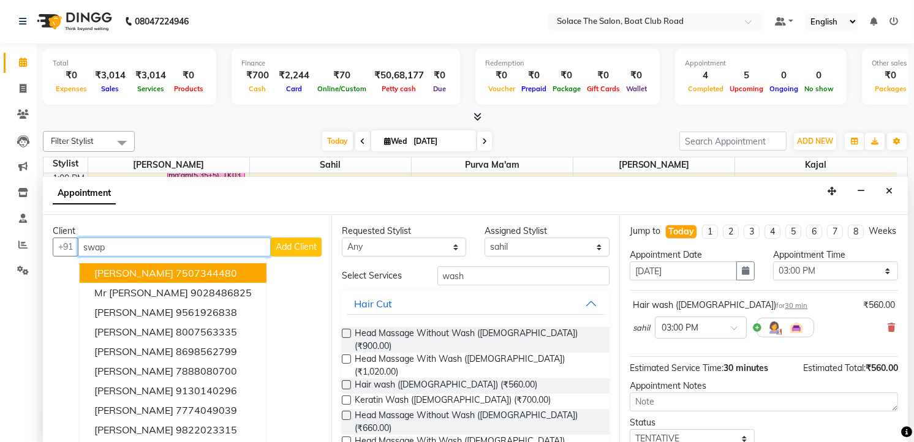
click at [200, 271] on ngb-highlight "7507344480" at bounding box center [206, 273] width 61 height 12
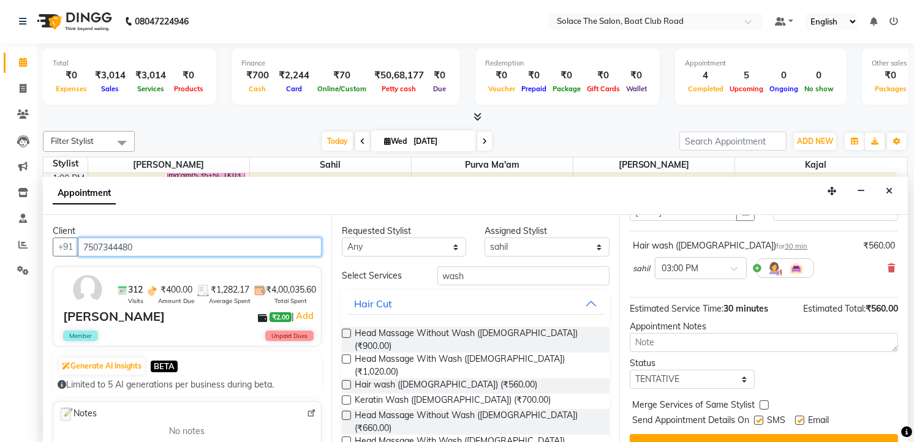
scroll to position [94, 0]
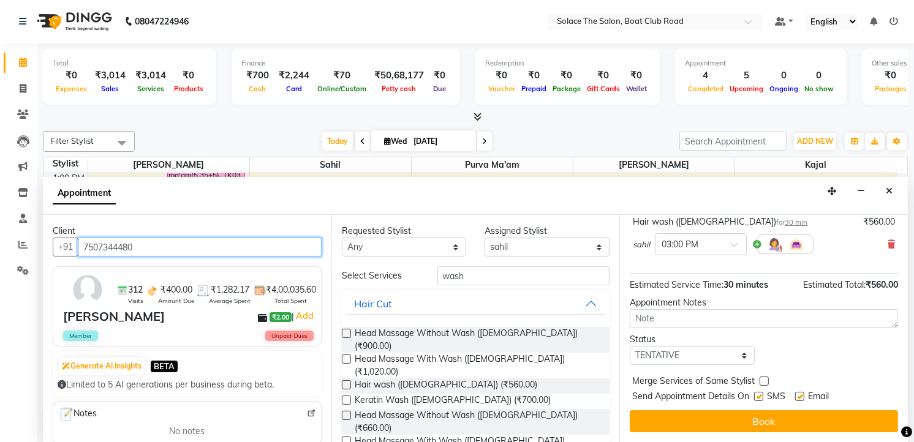
type input "7507344480"
click at [698, 358] on select "Select TENTATIVE CONFIRM CHECK-IN UPCOMING" at bounding box center [692, 355] width 125 height 19
select select "confirm booking"
click at [630, 346] on select "Select TENTATIVE CONFIRM CHECK-IN UPCOMING" at bounding box center [692, 355] width 125 height 19
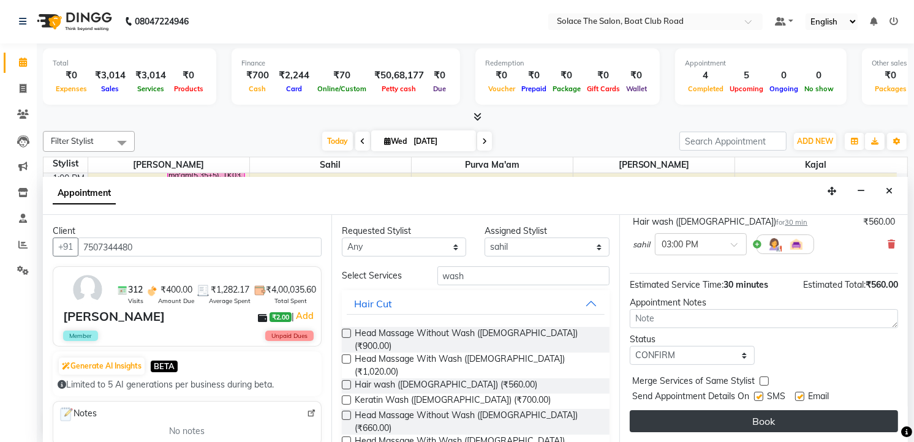
click at [757, 412] on button "Book" at bounding box center [764, 421] width 268 height 22
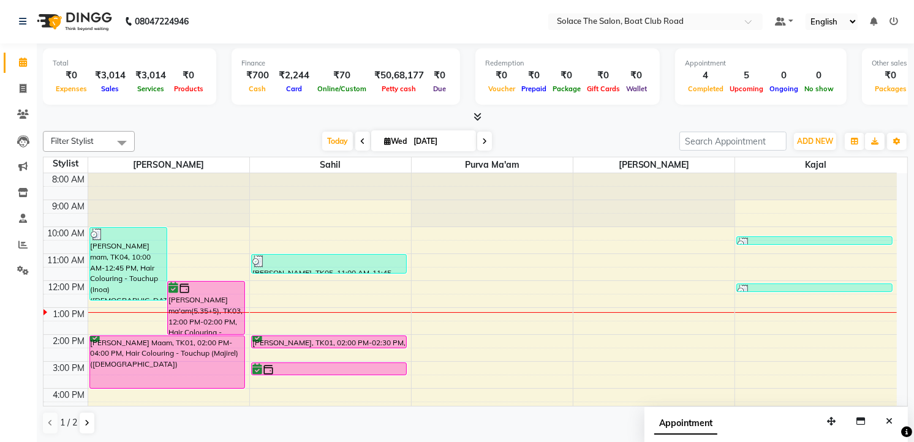
scroll to position [145, 0]
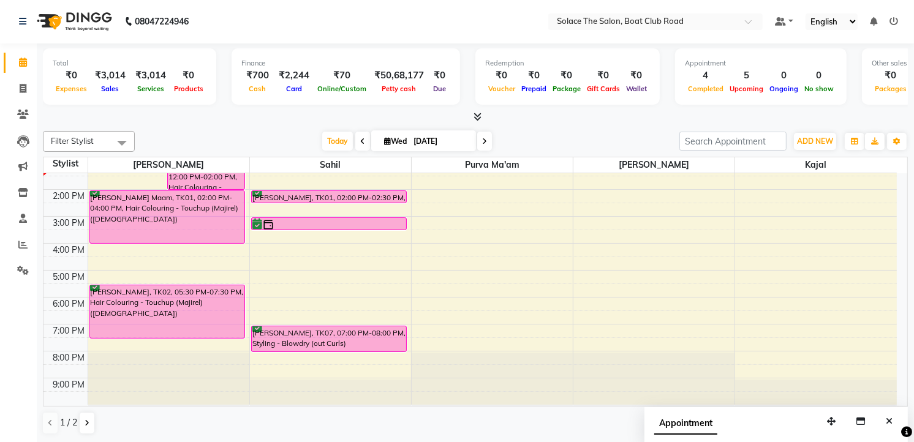
click at [258, 248] on div "8:00 AM 9:00 AM 10:00 AM 11:00 AM 12:00 PM 1:00 PM 2:00 PM 3:00 PM 4:00 PM 5:00…" at bounding box center [469, 216] width 853 height 377
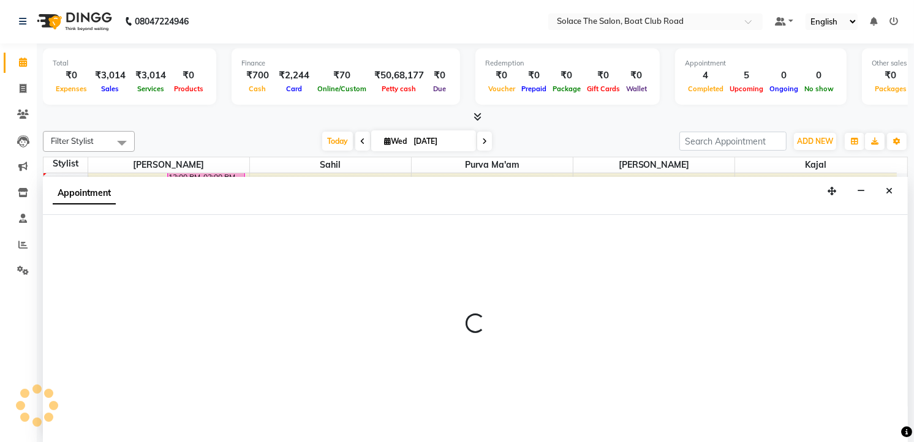
select select "74276"
select select "tentative"
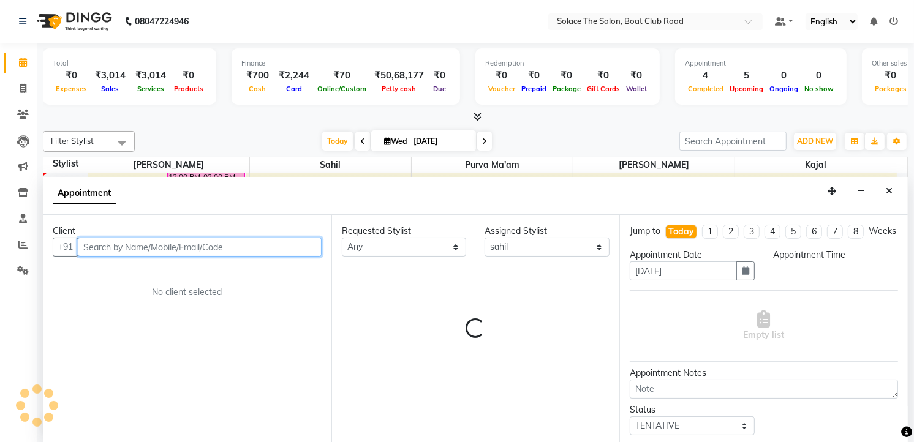
select select "960"
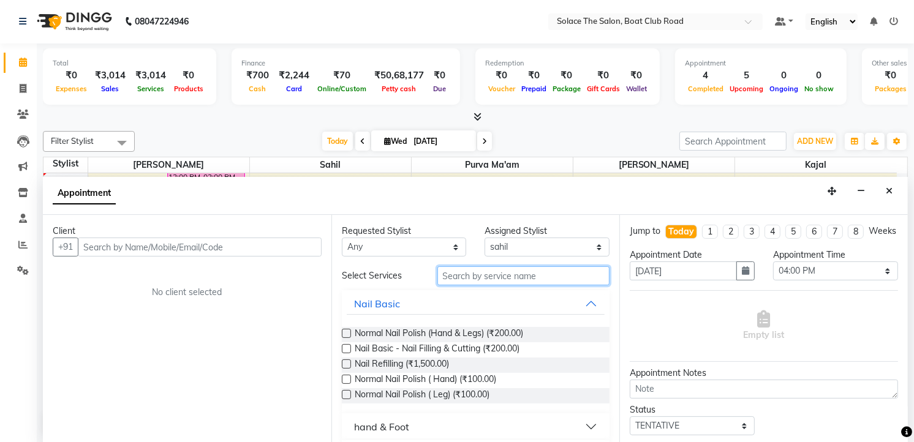
click at [452, 281] on input "text" at bounding box center [523, 275] width 173 height 19
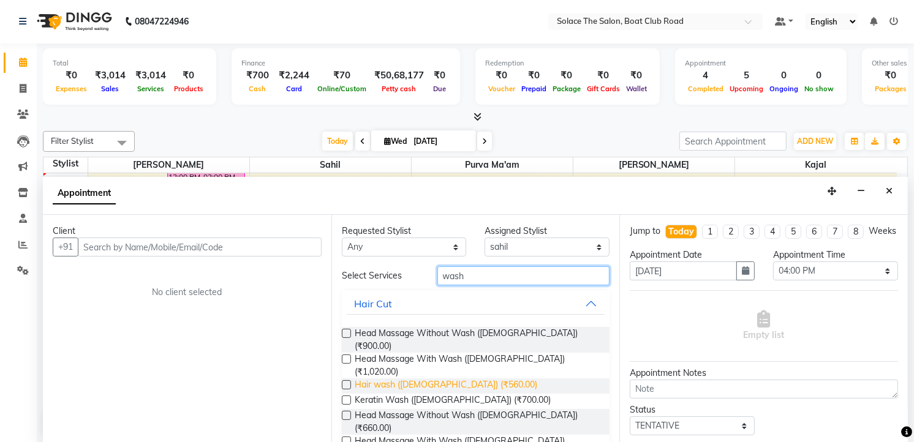
type input "wash"
click at [433, 379] on span "Hair wash ([DEMOGRAPHIC_DATA]) (₹560.00)" at bounding box center [446, 386] width 183 height 15
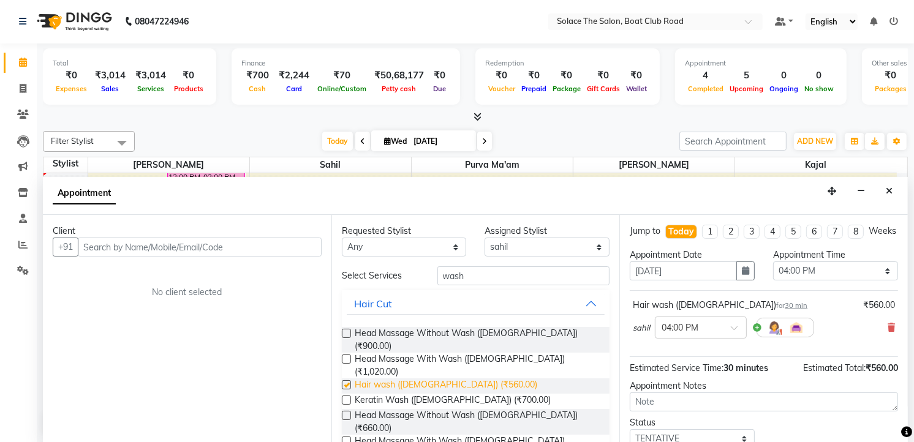
checkbox input "false"
click at [894, 197] on button "Close" at bounding box center [889, 191] width 18 height 19
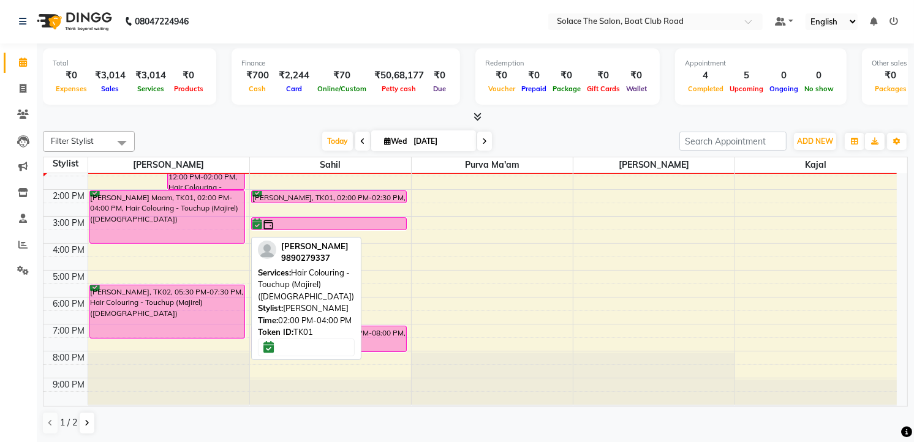
scroll to position [77, 0]
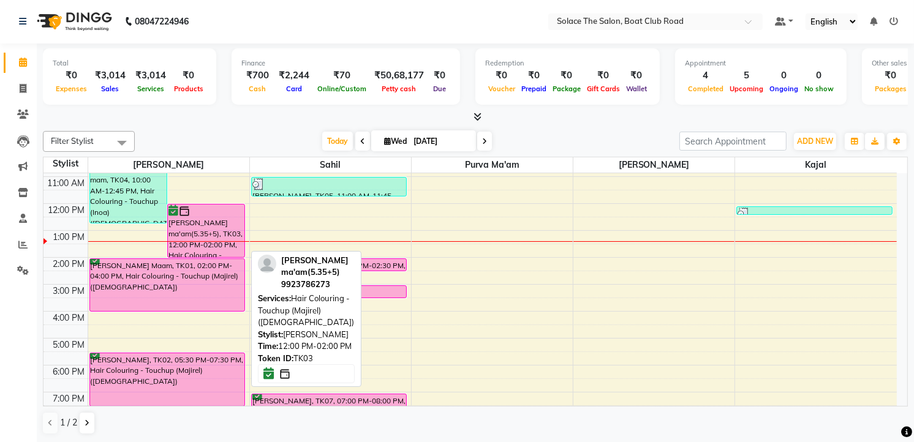
click at [206, 238] on div "[PERSON_NAME] ma'am(5.35+5), TK03, 12:00 PM-02:00 PM, Hair Colouring - Touchup …" at bounding box center [206, 231] width 77 height 53
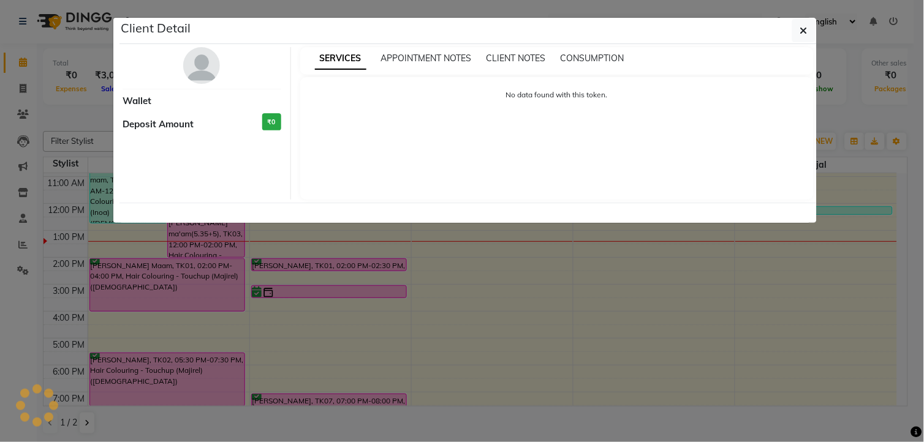
select select "6"
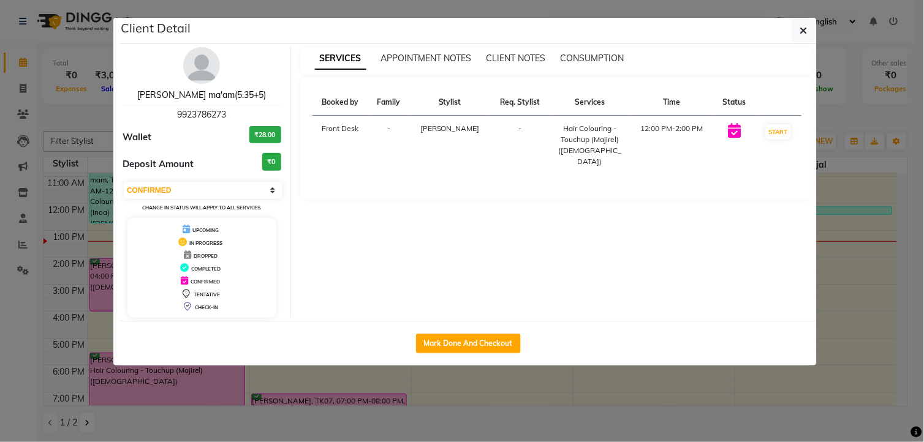
click at [191, 97] on link "[PERSON_NAME] ma'am(5.35+5)" at bounding box center [201, 94] width 129 height 11
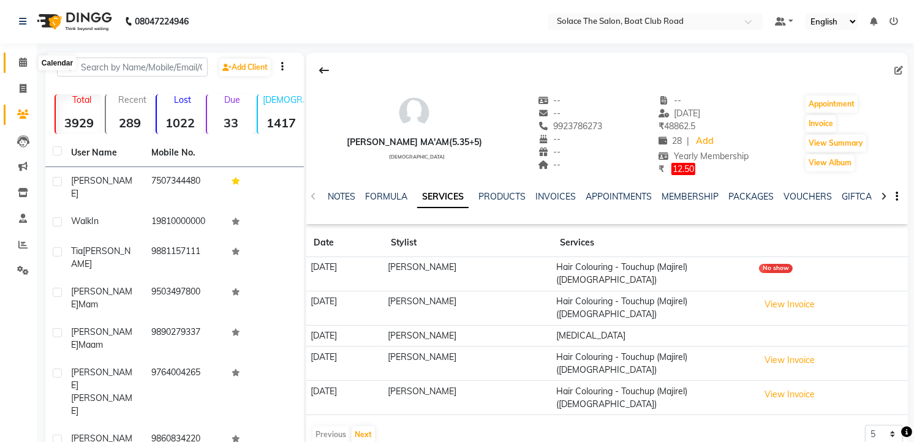
click at [19, 61] on icon at bounding box center [23, 62] width 8 height 9
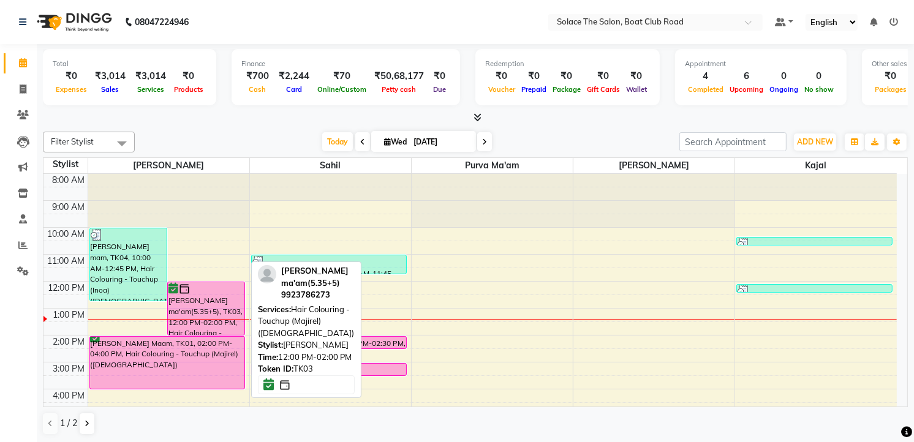
click at [235, 297] on div "[PERSON_NAME] ma'am(5.35+5), TK03, 12:00 PM-02:00 PM, Hair Colouring - Touchup …" at bounding box center [206, 308] width 77 height 53
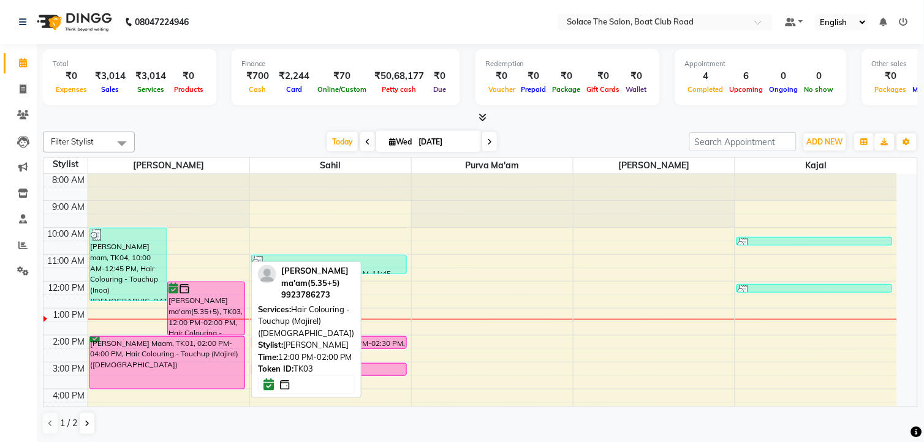
select select "6"
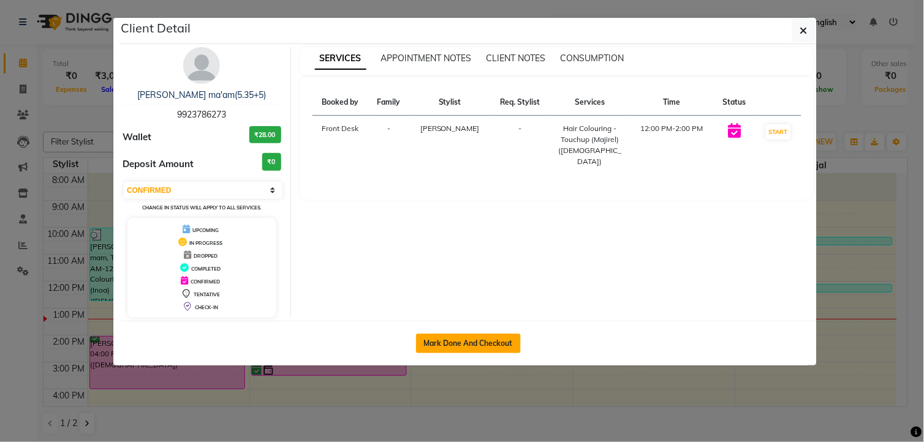
click at [428, 344] on button "Mark Done And Checkout" at bounding box center [468, 344] width 105 height 20
select select "service"
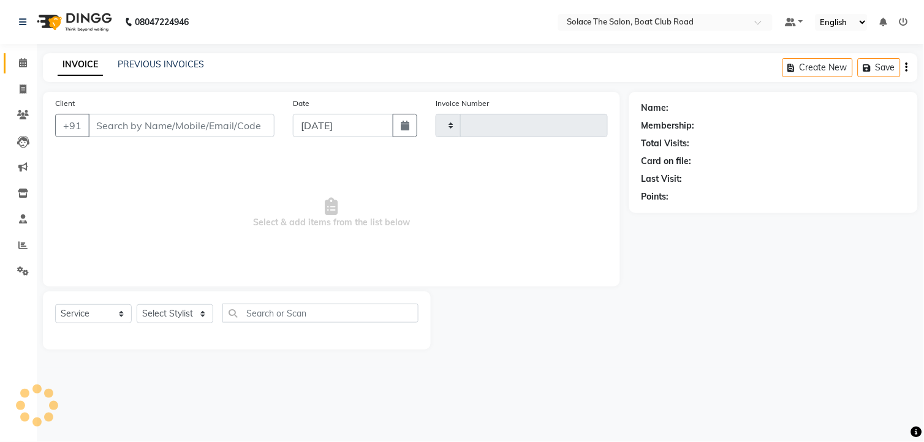
type input "1307"
select select "585"
type input "9923786273"
select select "9746"
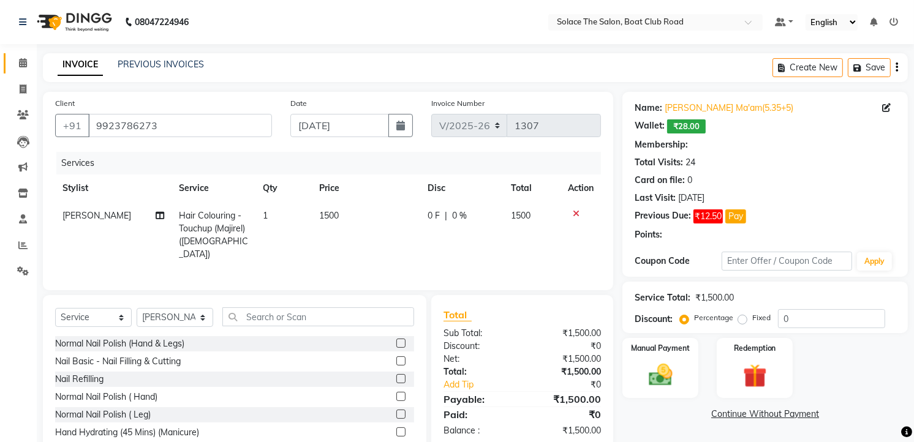
select select "1: Object"
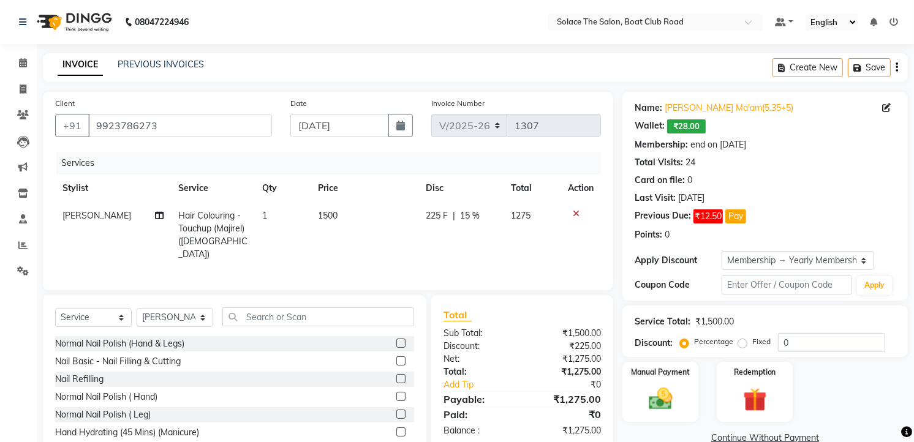
type input "15"
click at [495, 224] on td "225 F | 15 %" at bounding box center [460, 235] width 85 height 66
select select "9746"
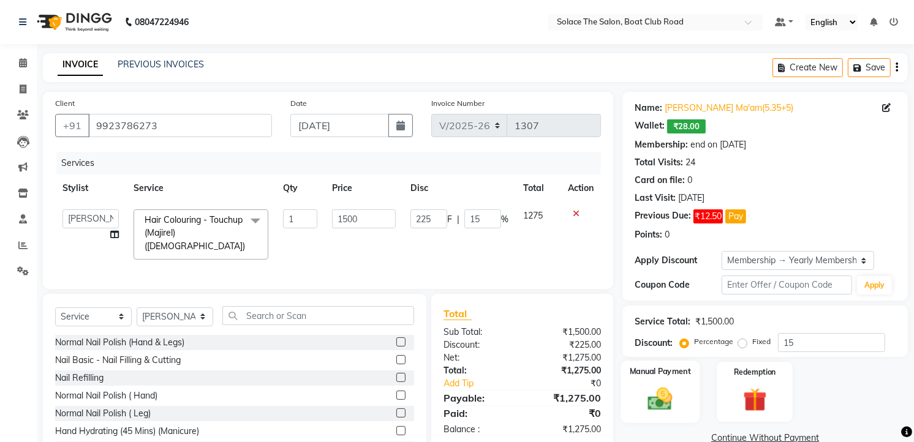
click at [660, 399] on img at bounding box center [661, 399] width 40 height 28
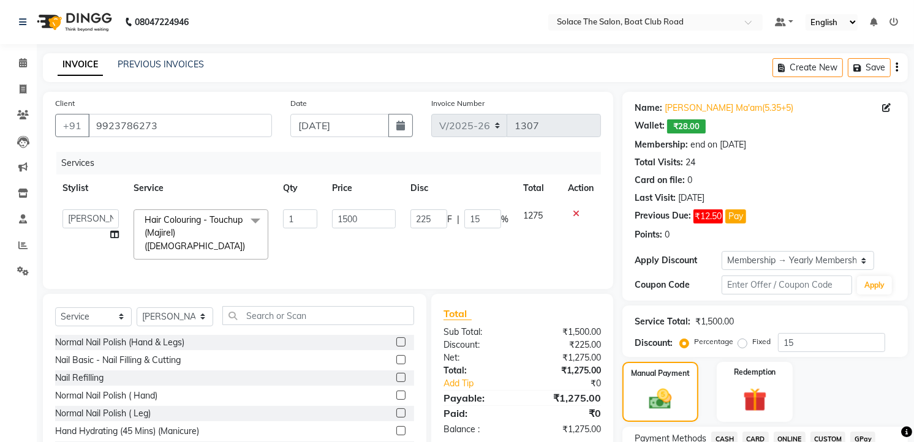
scroll to position [272, 0]
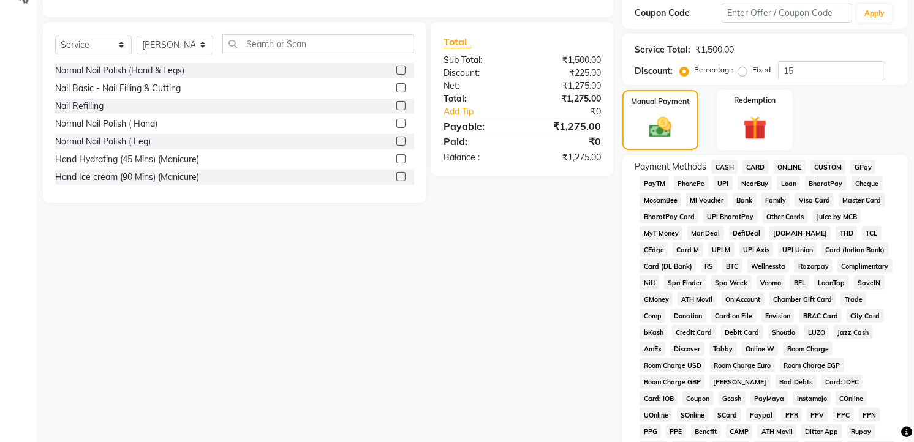
click at [727, 167] on span "CASH" at bounding box center [724, 167] width 26 height 14
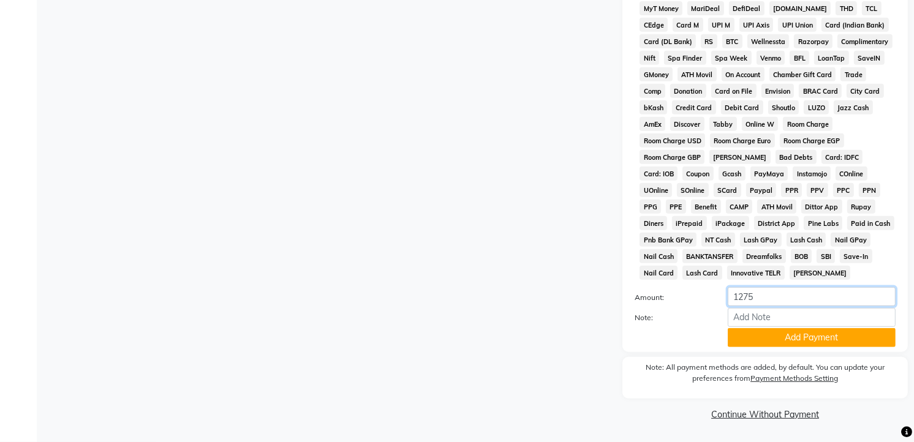
click at [769, 295] on input "1275" at bounding box center [812, 296] width 168 height 19
type input "1300"
click at [757, 341] on button "Add Payment" at bounding box center [812, 337] width 168 height 19
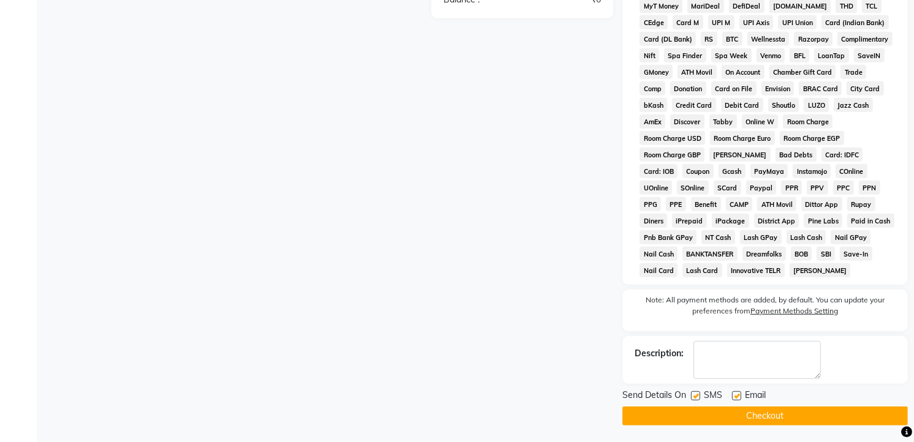
scroll to position [296, 0]
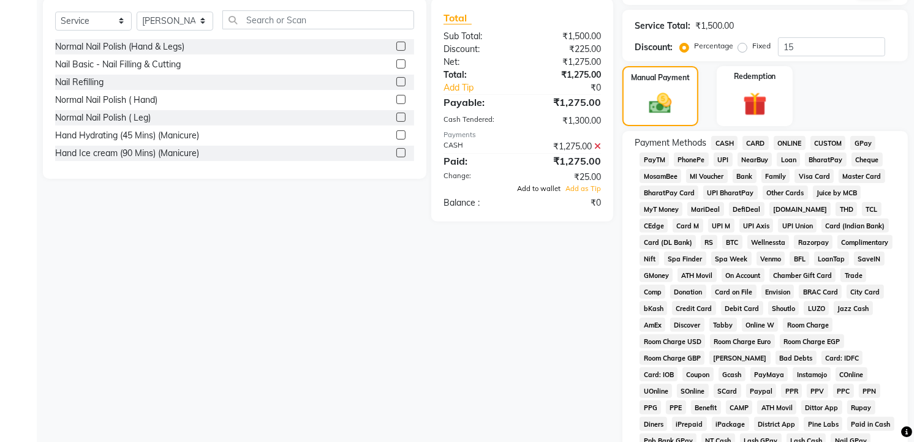
click at [549, 189] on span "Add to wallet" at bounding box center [538, 188] width 43 height 9
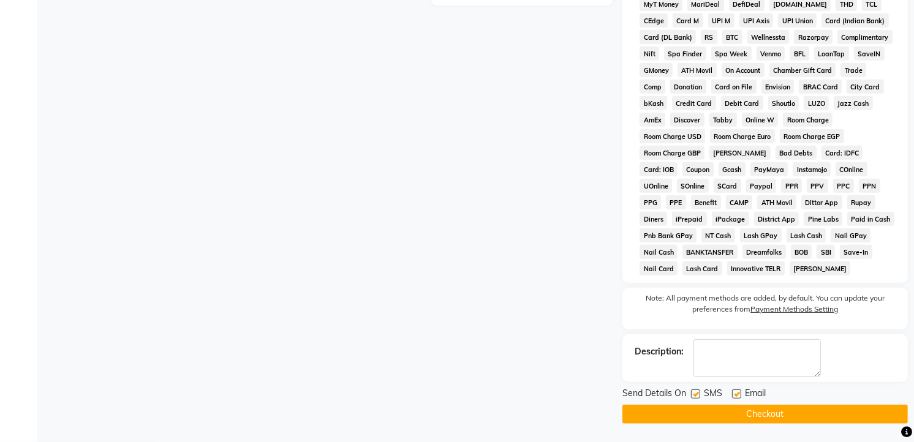
click at [757, 408] on button "Checkout" at bounding box center [764, 414] width 285 height 19
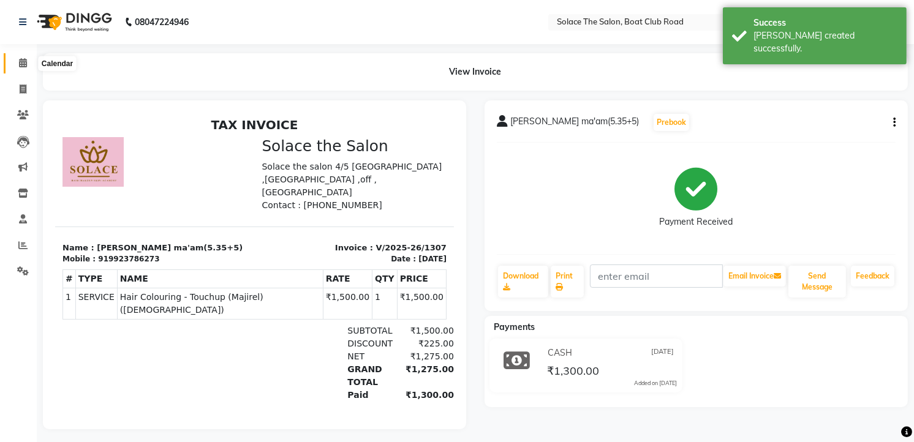
click at [21, 65] on icon at bounding box center [23, 62] width 8 height 9
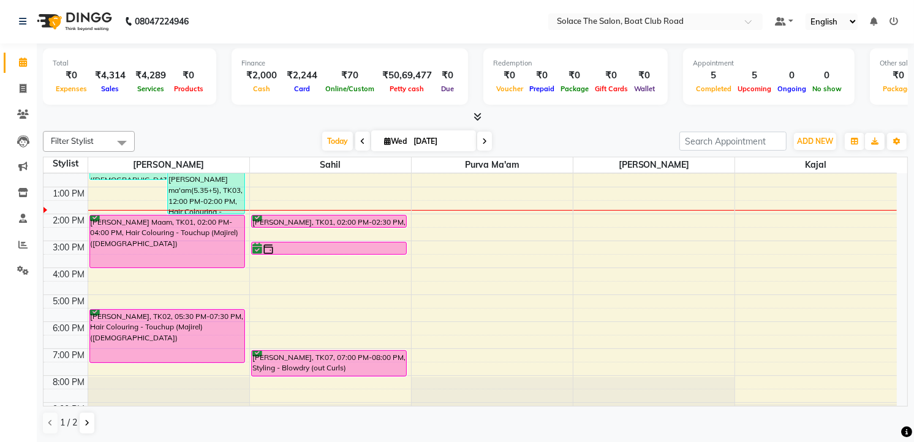
scroll to position [145, 0]
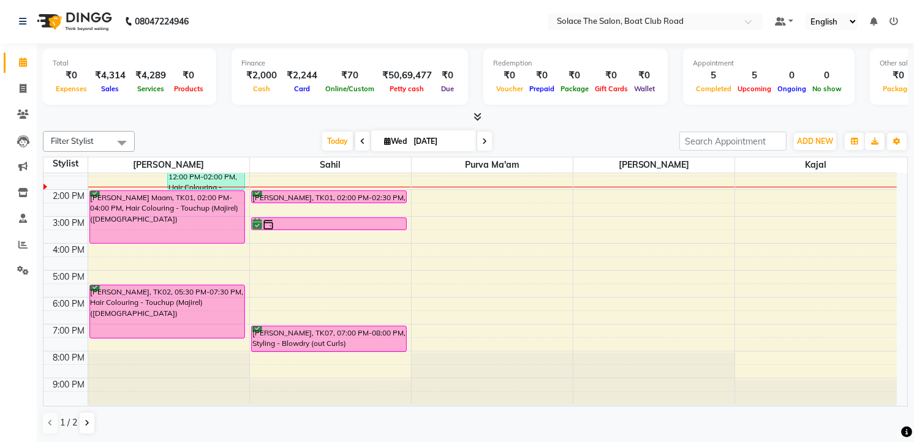
click at [482, 132] on span at bounding box center [484, 141] width 15 height 19
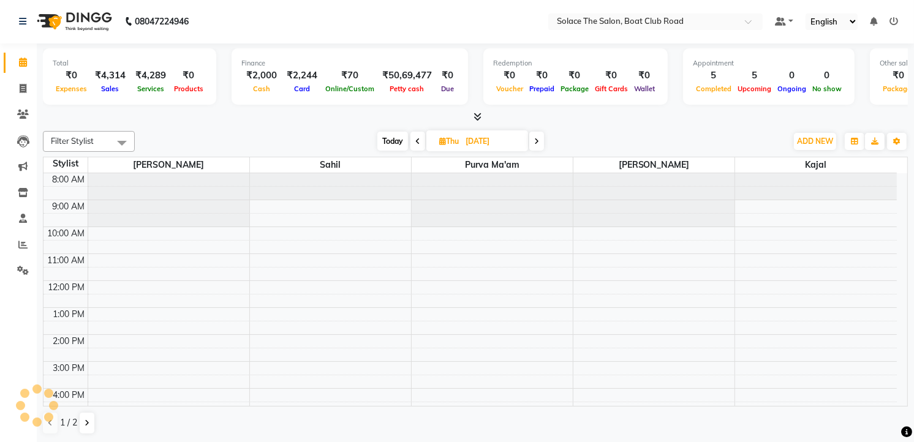
scroll to position [136, 0]
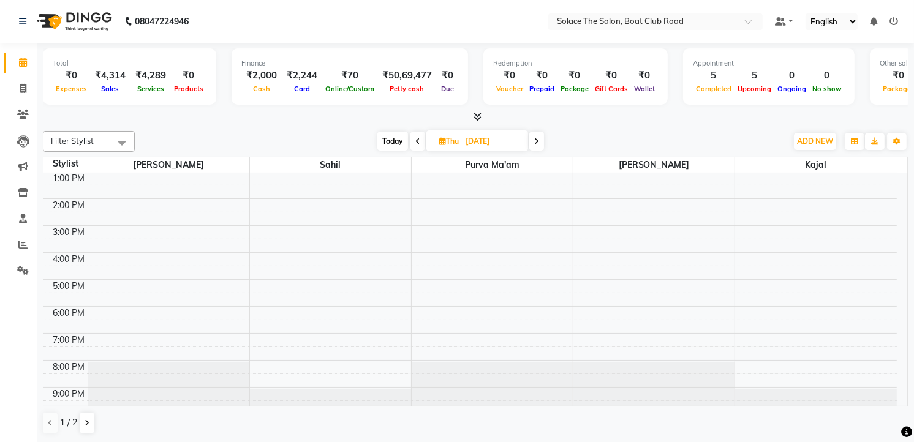
click at [540, 141] on span at bounding box center [536, 141] width 15 height 19
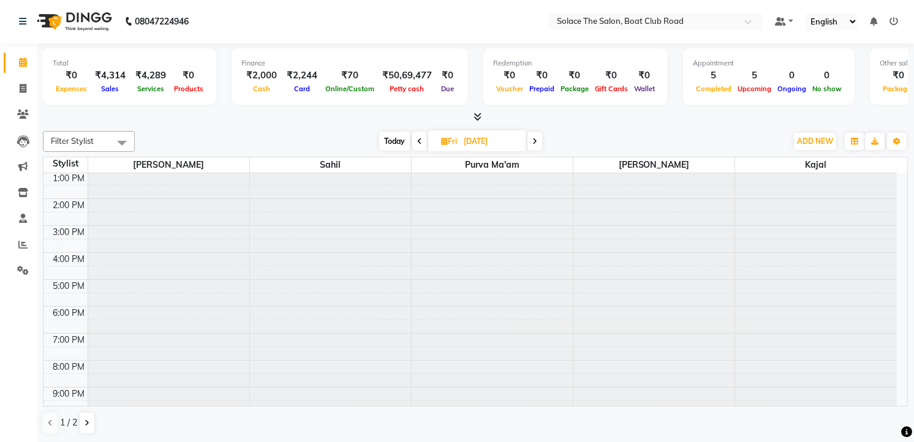
scroll to position [0, 0]
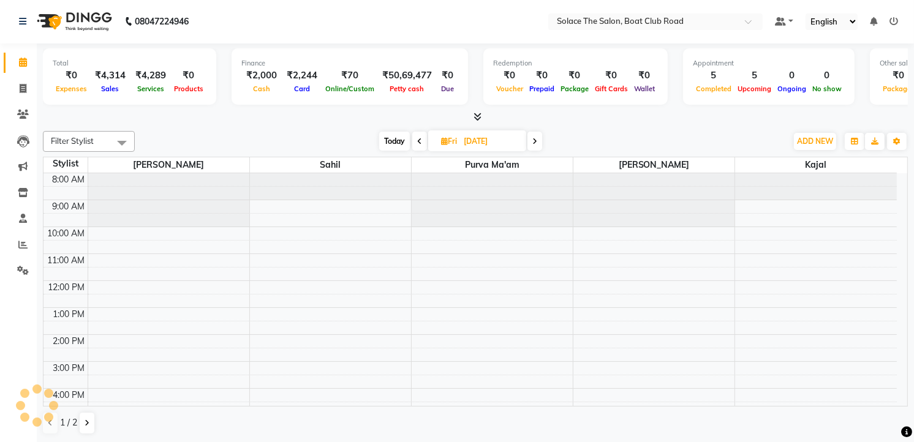
click at [538, 137] on span at bounding box center [534, 141] width 15 height 19
click at [390, 141] on span "Today" at bounding box center [393, 141] width 31 height 19
type input "[DATE]"
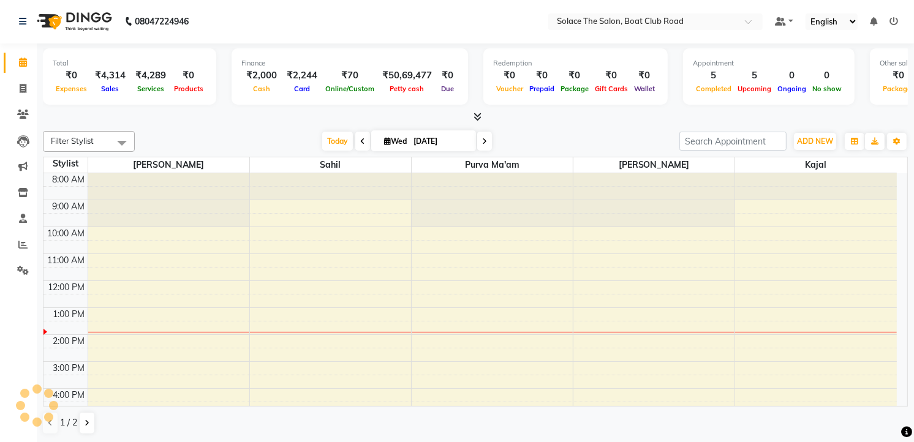
scroll to position [136, 0]
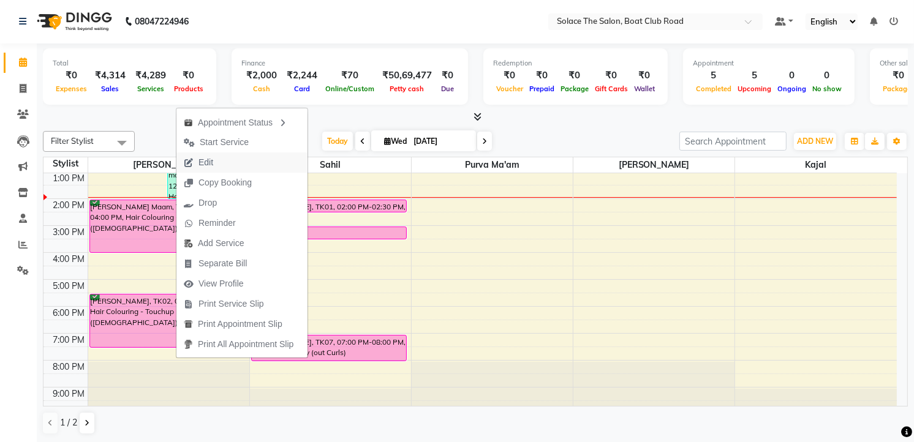
click at [192, 161] on icon "button" at bounding box center [189, 163] width 10 height 9
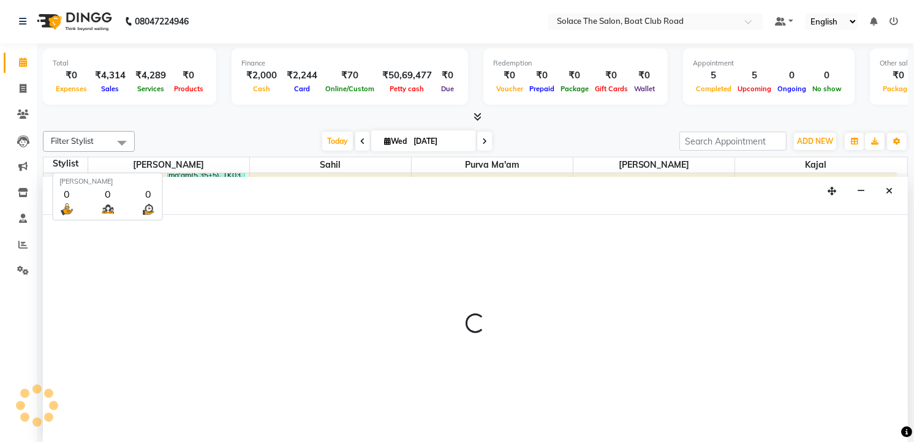
select select "tentative"
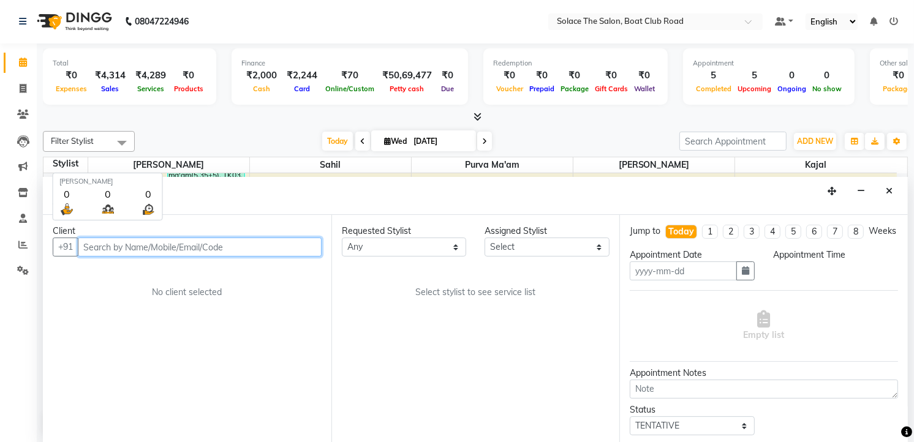
type input "[DATE]"
select select "confirm booking"
select select "840"
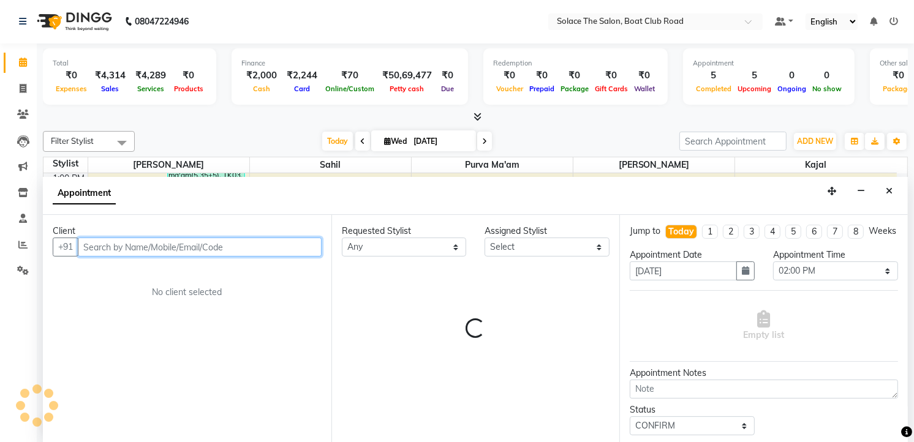
select select "74276"
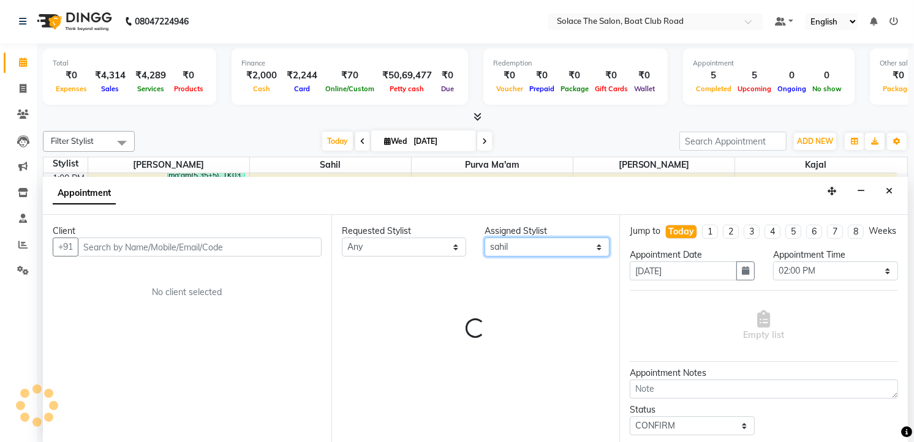
click at [575, 245] on select "Select Atul [PERSON_NAME] Kajal Purva Ma'am rishi [PERSON_NAME] suraj" at bounding box center [547, 247] width 125 height 19
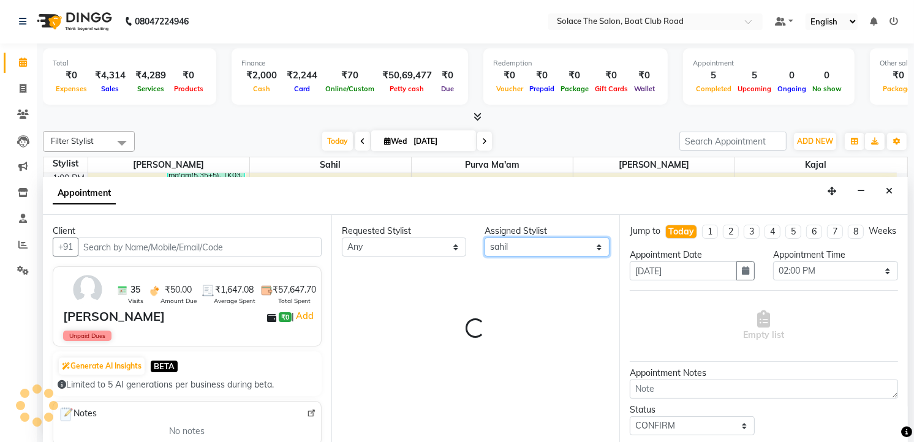
select select "720"
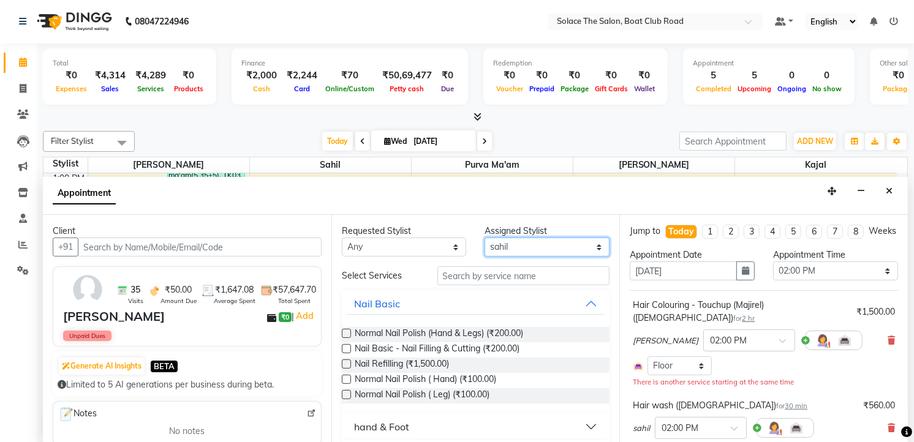
select select "23757"
click at [485, 238] on select "Select Atul [PERSON_NAME] Kajal Purva Ma'am rishi [PERSON_NAME] suraj" at bounding box center [547, 247] width 125 height 19
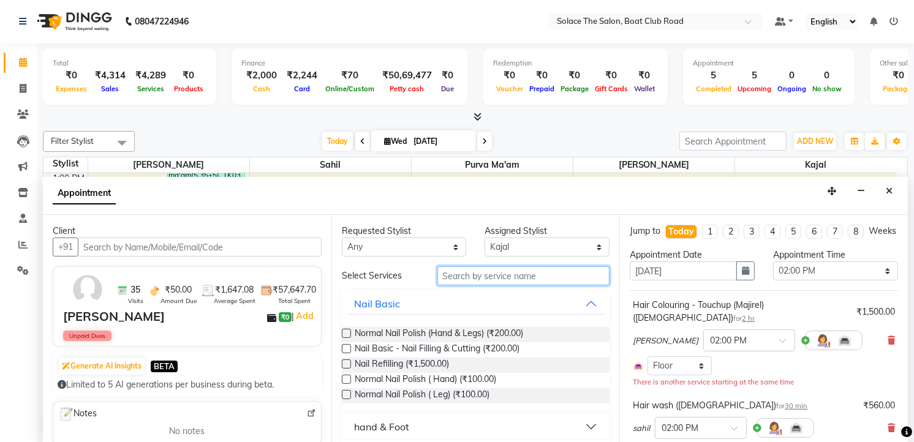
click at [456, 273] on input "text" at bounding box center [523, 275] width 173 height 19
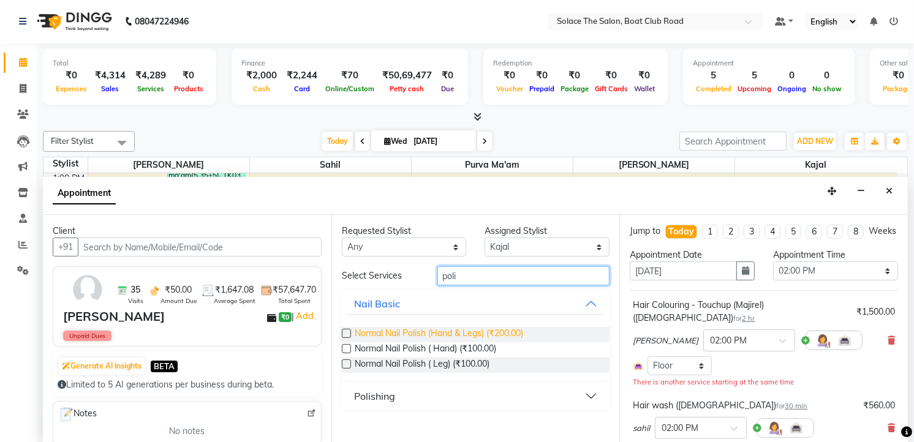
type input "poli"
click at [438, 333] on span "Normal Nail Polish (Hand & Legs) (₹200.00)" at bounding box center [439, 334] width 168 height 15
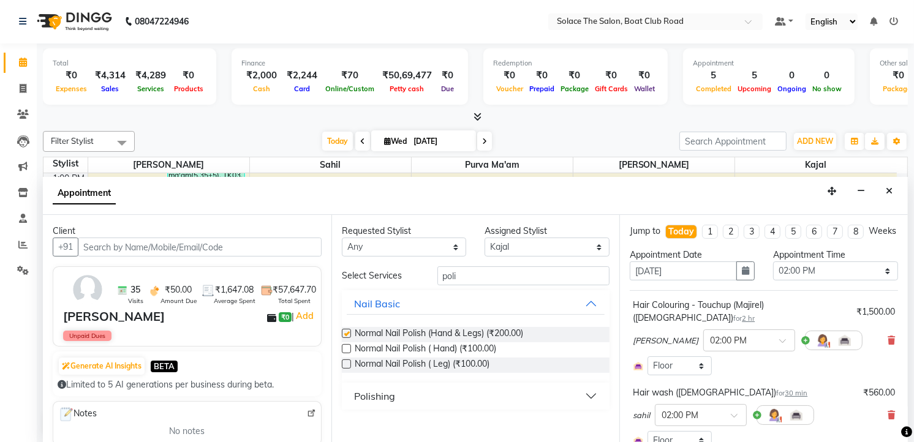
checkbox input "false"
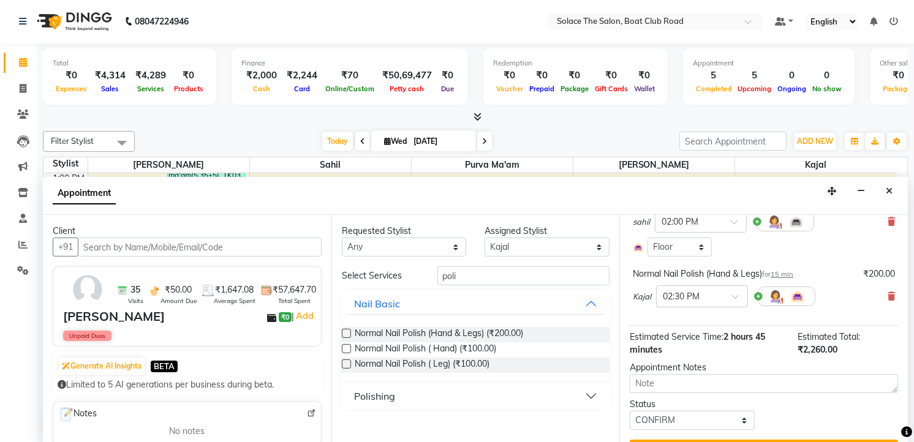
scroll to position [204, 0]
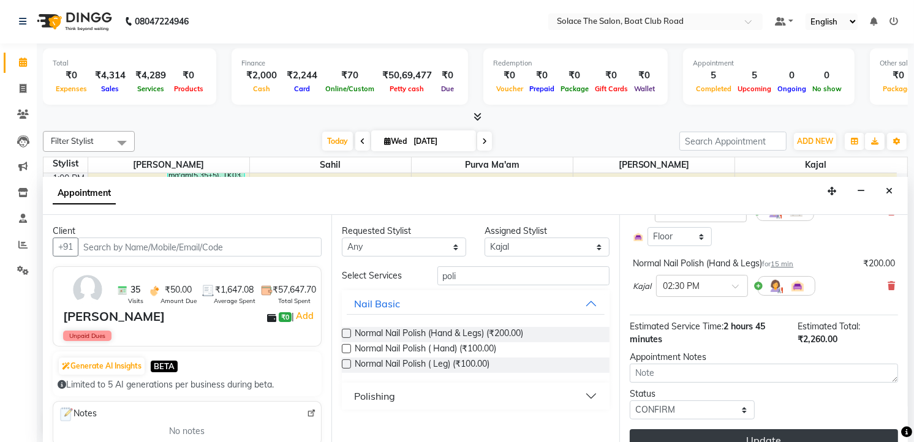
click at [725, 439] on button "Update" at bounding box center [764, 440] width 268 height 22
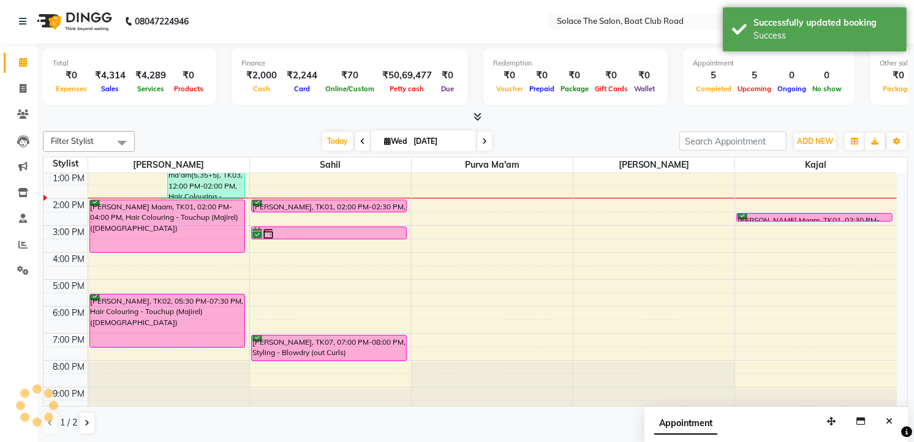
scroll to position [0, 0]
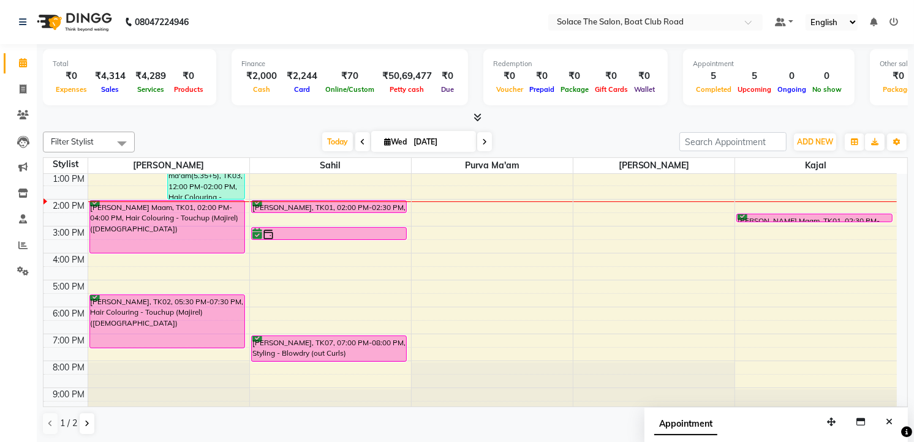
click at [383, 136] on span "[DATE]" at bounding box center [423, 141] width 105 height 21
click at [384, 138] on icon at bounding box center [387, 142] width 7 height 8
select select "9"
select select "2025"
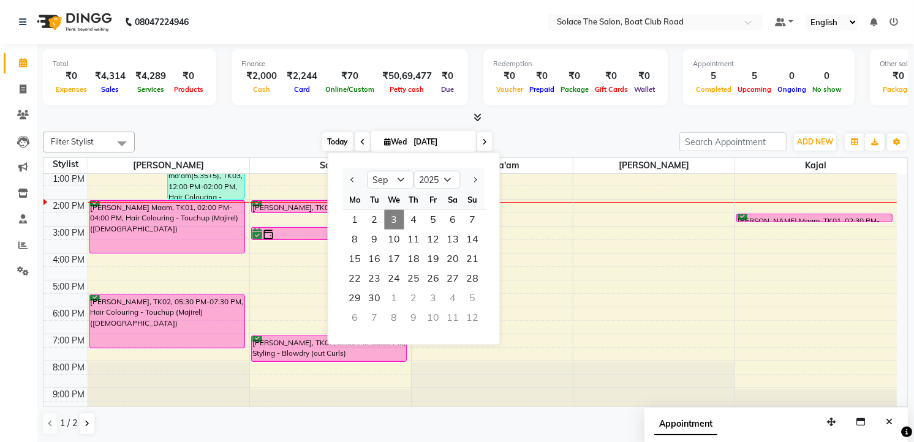
click at [332, 132] on span "Today" at bounding box center [337, 141] width 31 height 19
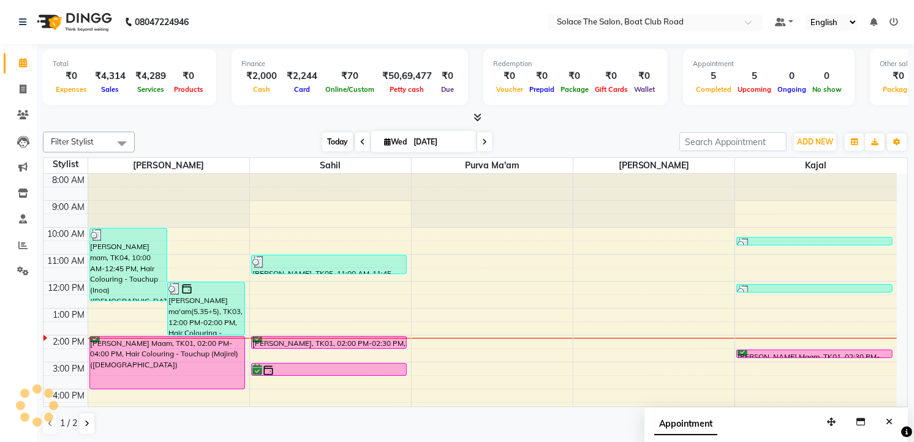
scroll to position [146, 0]
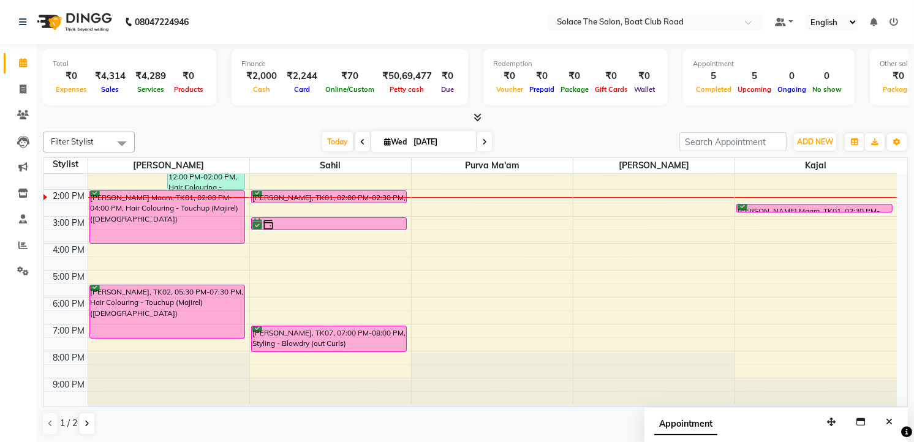
click at [386, 143] on span "Wed" at bounding box center [395, 141] width 29 height 9
select select "9"
select select "2025"
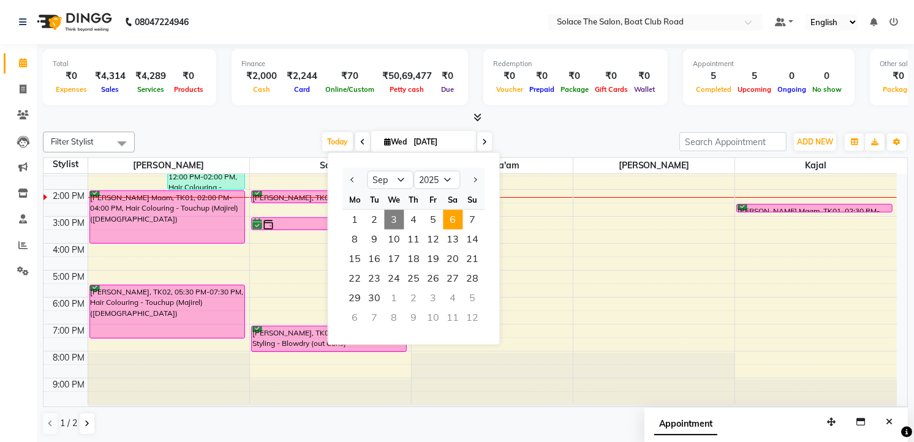
click at [451, 218] on span "6" at bounding box center [453, 220] width 20 height 20
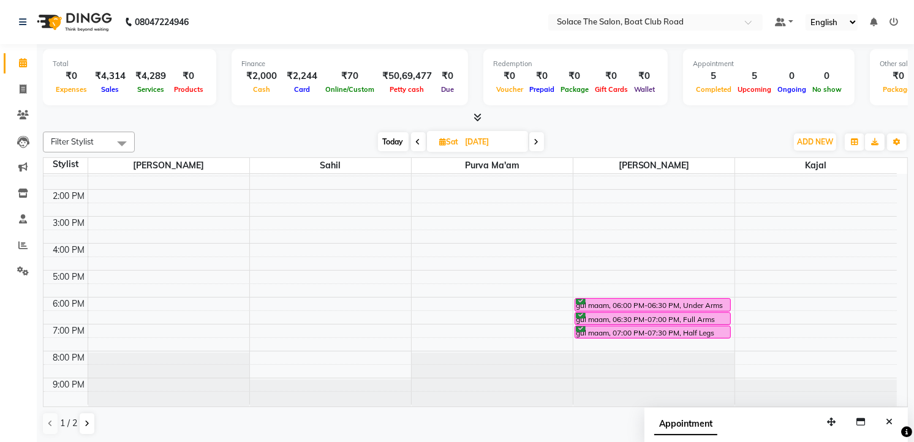
click at [392, 147] on span "Today" at bounding box center [393, 141] width 31 height 19
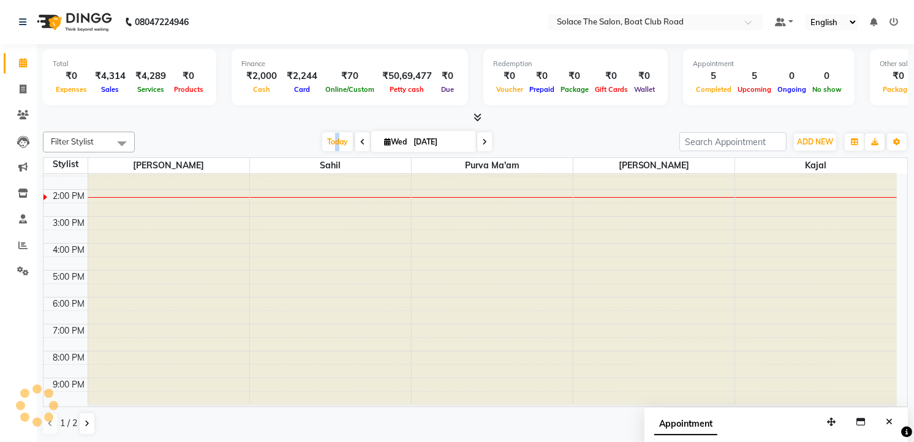
scroll to position [0, 0]
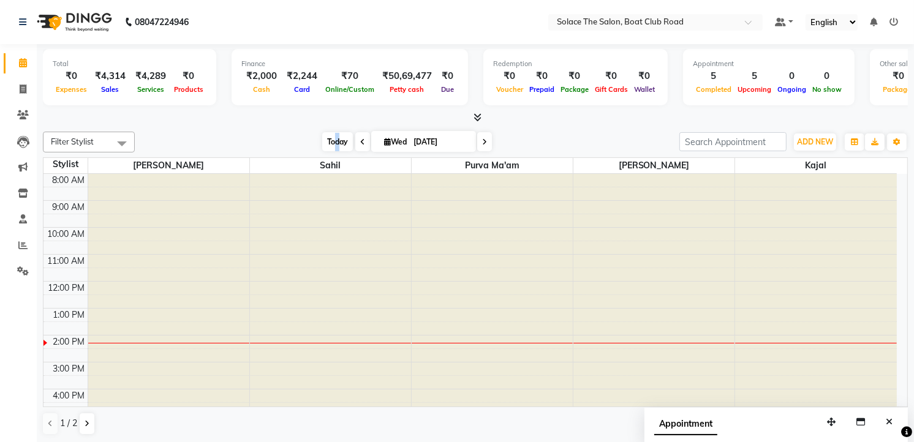
drag, startPoint x: 390, startPoint y: 147, endPoint x: 331, endPoint y: 143, distance: 59.6
click at [331, 143] on span "Today" at bounding box center [337, 141] width 31 height 19
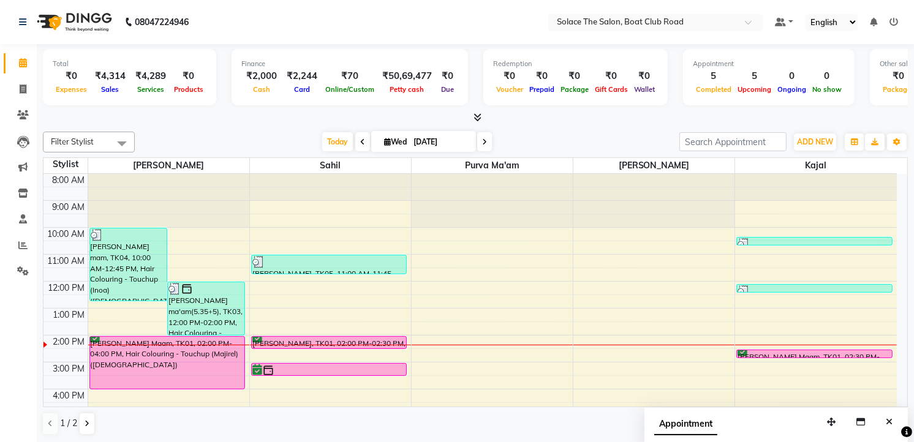
click at [484, 140] on icon at bounding box center [484, 141] width 5 height 7
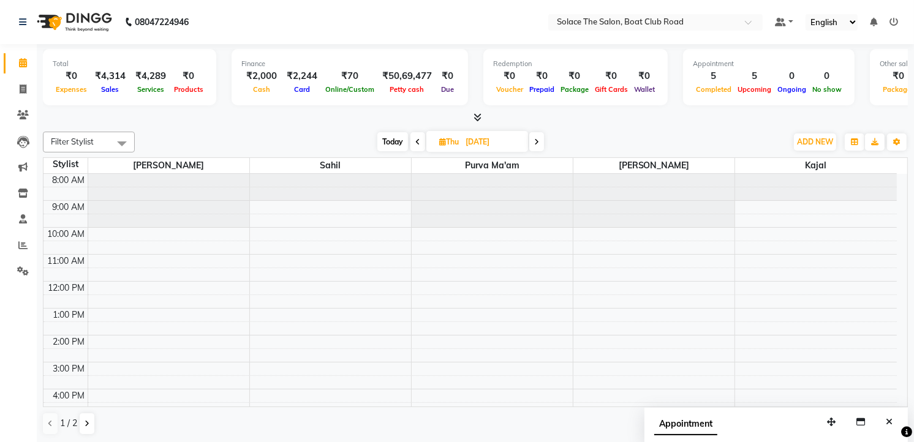
scroll to position [146, 0]
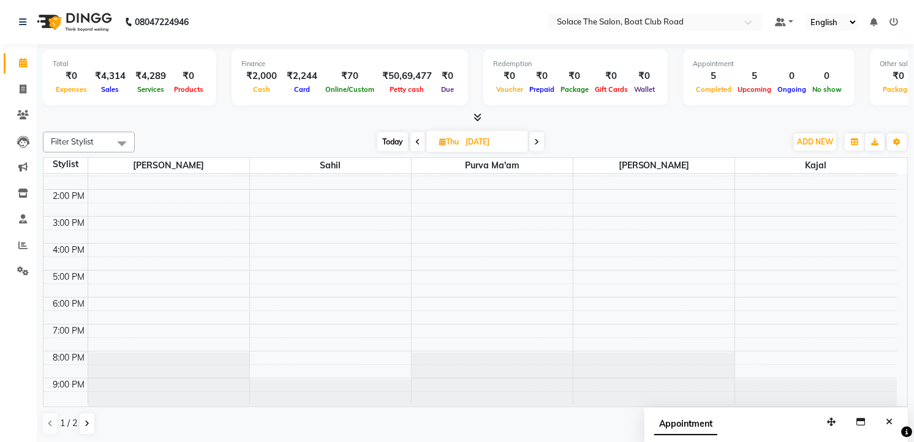
click at [537, 139] on icon at bounding box center [536, 141] width 5 height 7
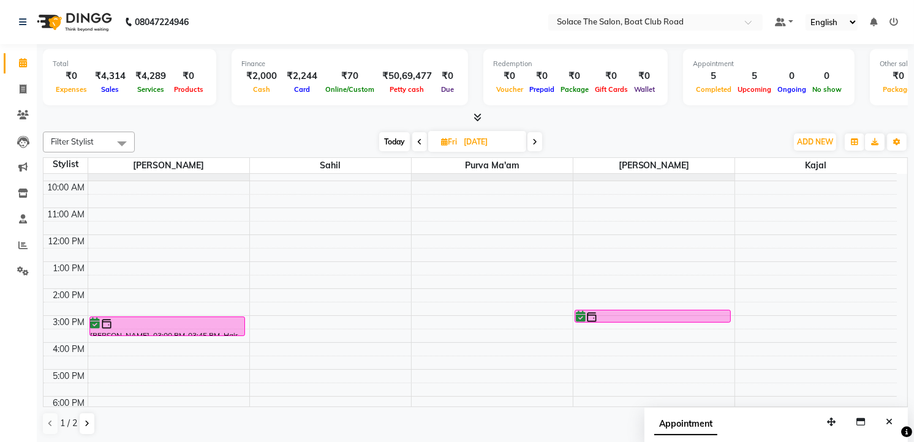
scroll to position [68, 0]
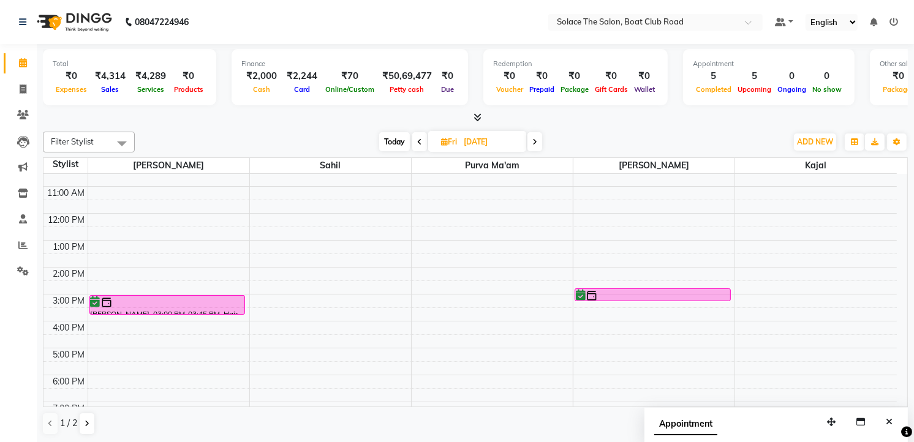
click at [537, 141] on span at bounding box center [534, 141] width 15 height 19
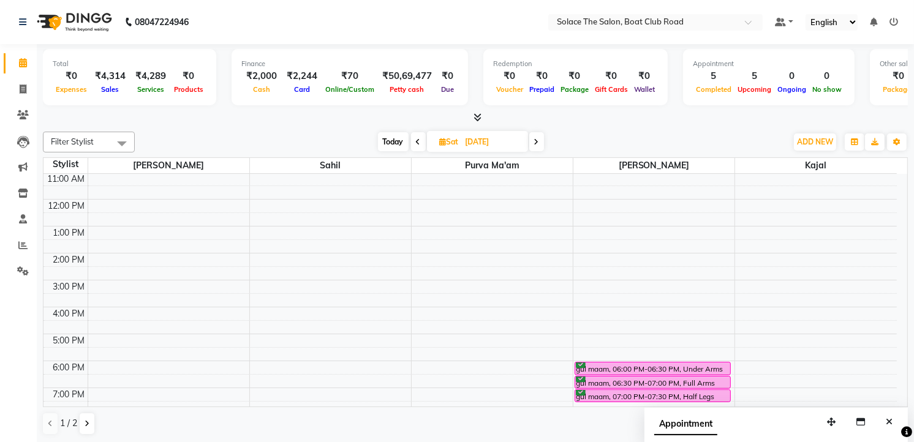
scroll to position [145, 0]
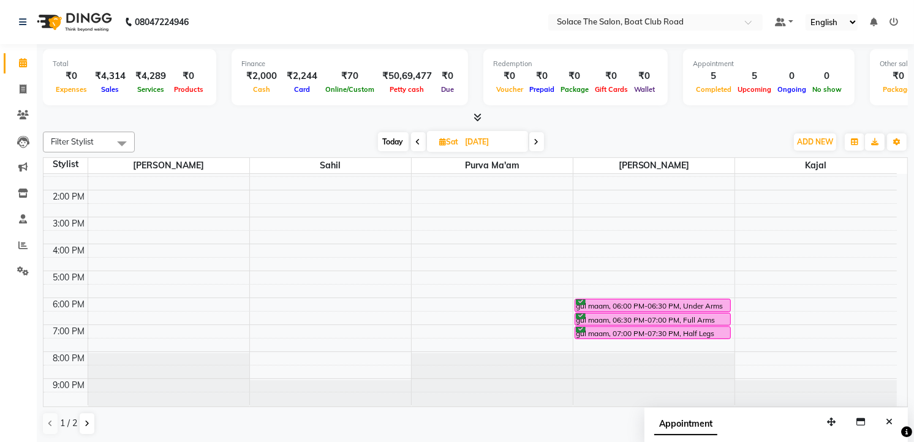
click at [394, 138] on span "Today" at bounding box center [393, 141] width 31 height 19
type input "[DATE]"
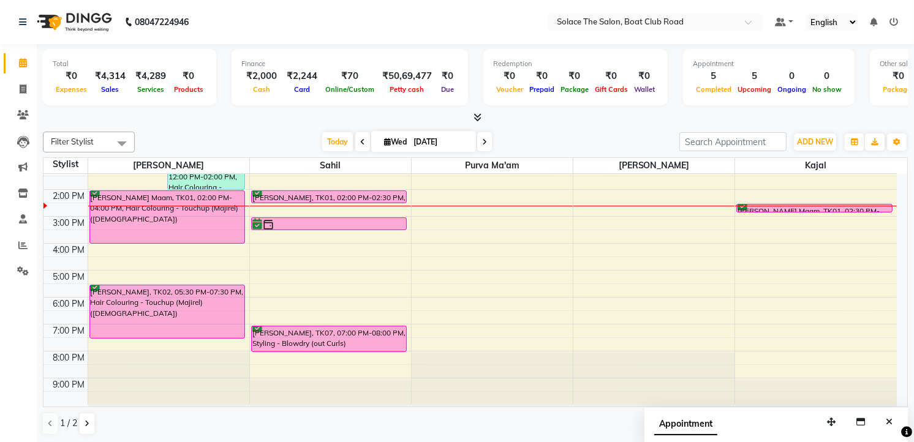
scroll to position [1, 0]
click at [111, 247] on div "8:00 AM 9:00 AM 10:00 AM 11:00 AM 12:00 PM 1:00 PM 2:00 PM 3:00 PM 4:00 PM 5:00…" at bounding box center [469, 216] width 853 height 377
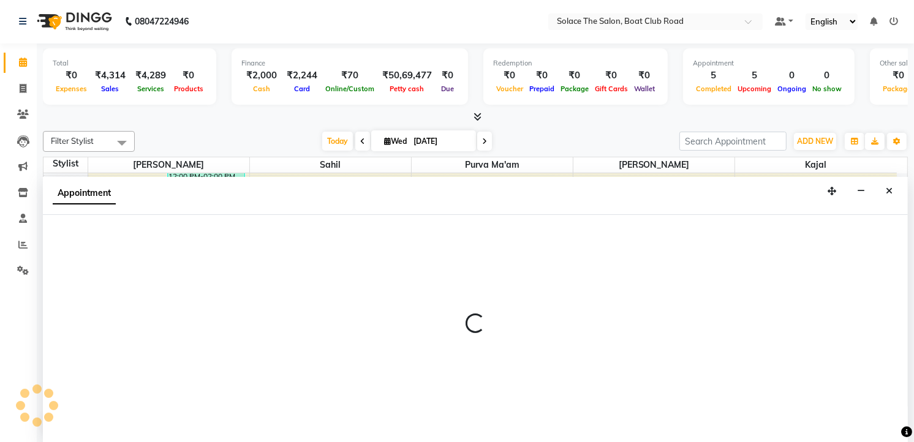
select select "9746"
select select "tentative"
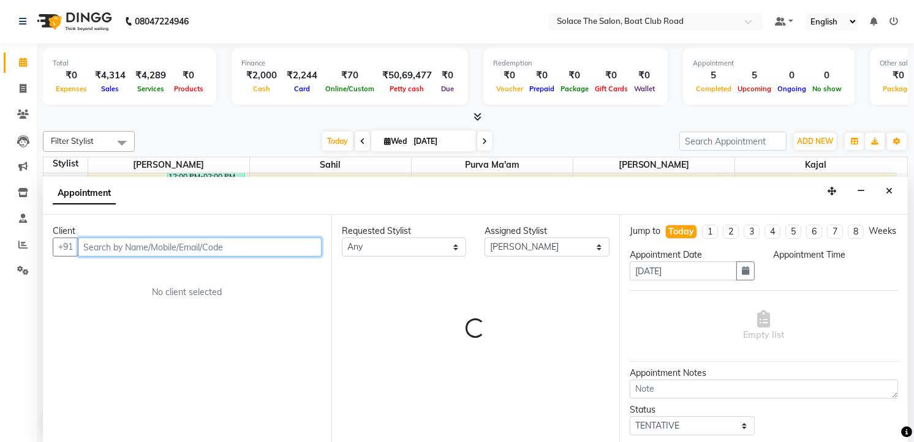
click at [131, 249] on input "text" at bounding box center [200, 247] width 244 height 19
select select "960"
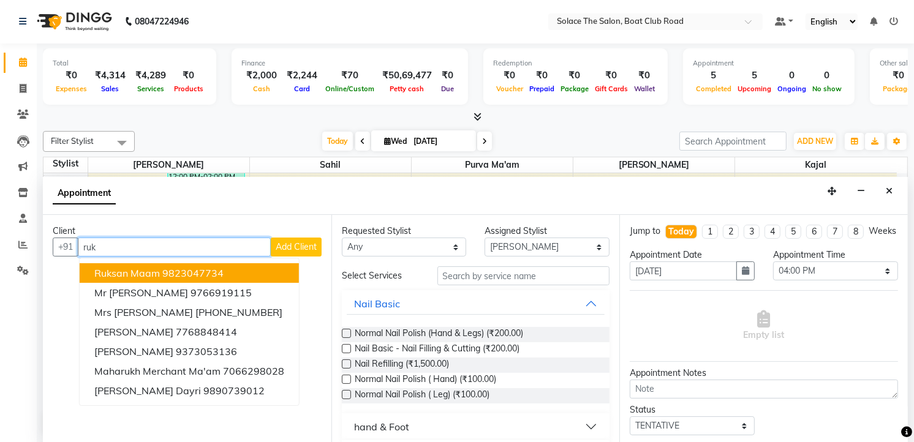
click at [214, 271] on ngb-highlight "9823047734" at bounding box center [192, 273] width 61 height 12
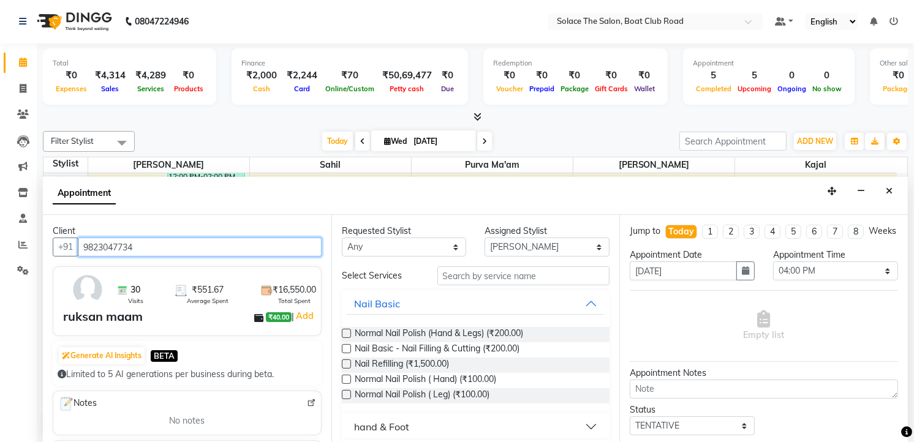
type input "9823047734"
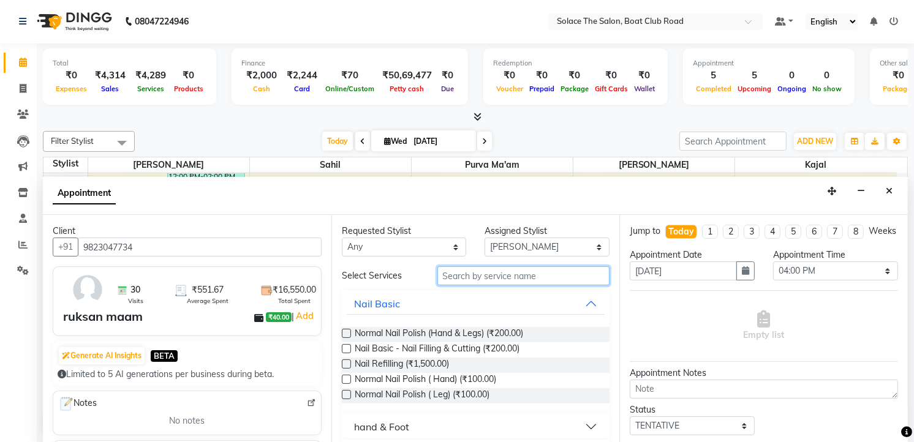
click at [475, 278] on input "text" at bounding box center [523, 275] width 173 height 19
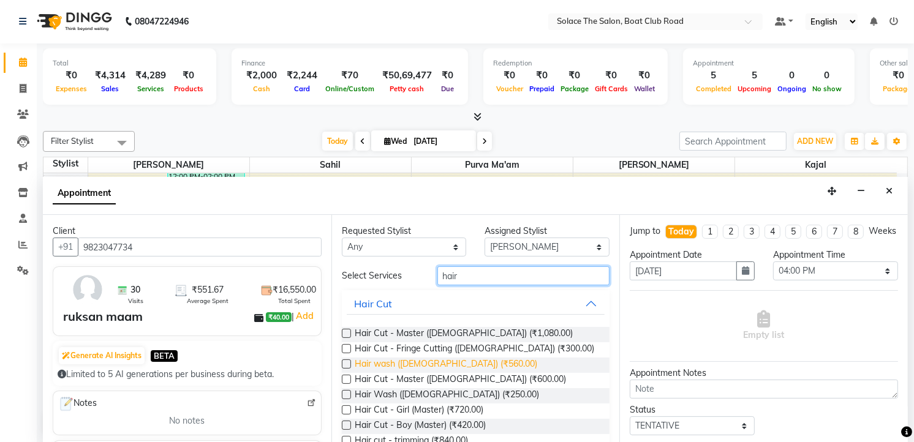
type input "hair"
click at [396, 365] on span "Hair wash ([DEMOGRAPHIC_DATA]) (₹560.00)" at bounding box center [446, 365] width 183 height 15
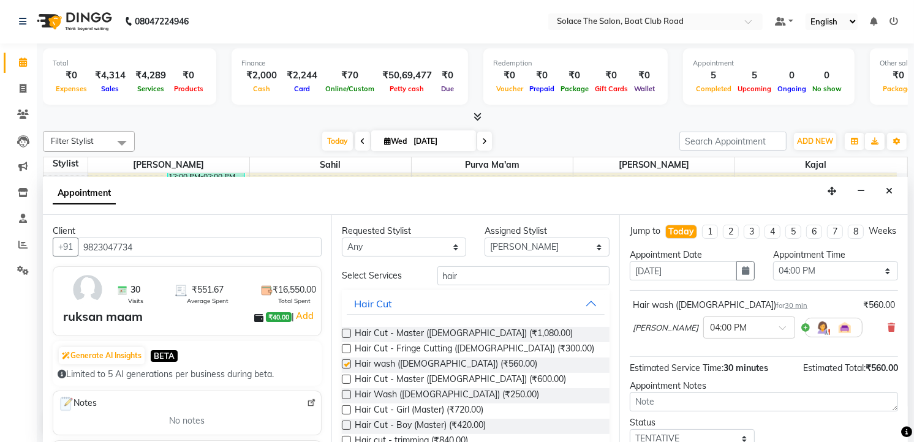
checkbox input "false"
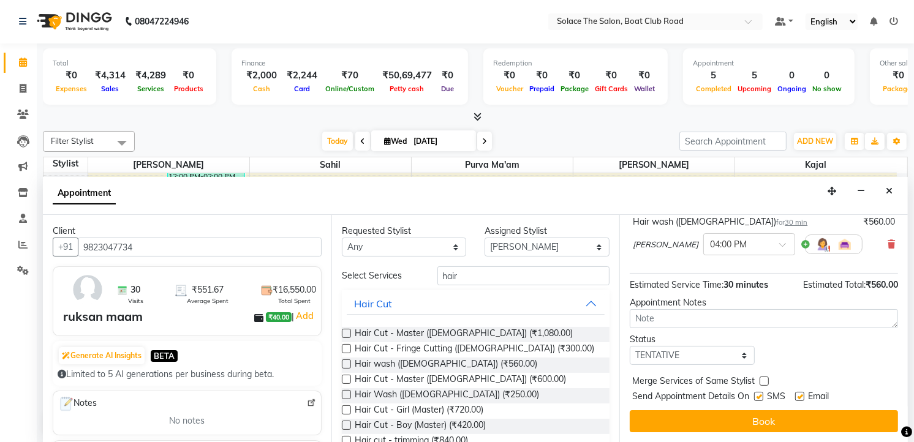
scroll to position [94, 0]
click at [663, 350] on select "Select TENTATIVE CONFIRM CHECK-IN UPCOMING" at bounding box center [692, 355] width 125 height 19
click at [663, 352] on select "Select TENTATIVE CONFIRM CHECK-IN UPCOMING" at bounding box center [692, 355] width 125 height 19
click at [663, 354] on select "Select TENTATIVE CONFIRM CHECK-IN UPCOMING" at bounding box center [692, 355] width 125 height 19
select select "confirm booking"
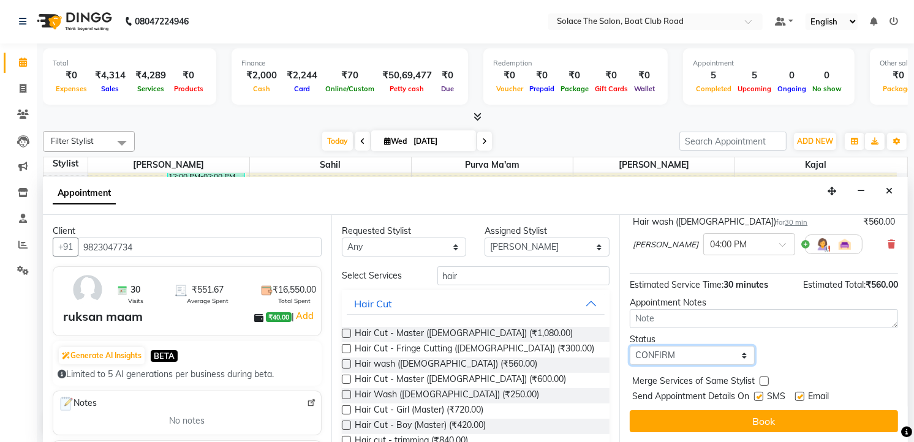
click at [630, 346] on select "Select TENTATIVE CONFIRM CHECK-IN UPCOMING" at bounding box center [692, 355] width 125 height 19
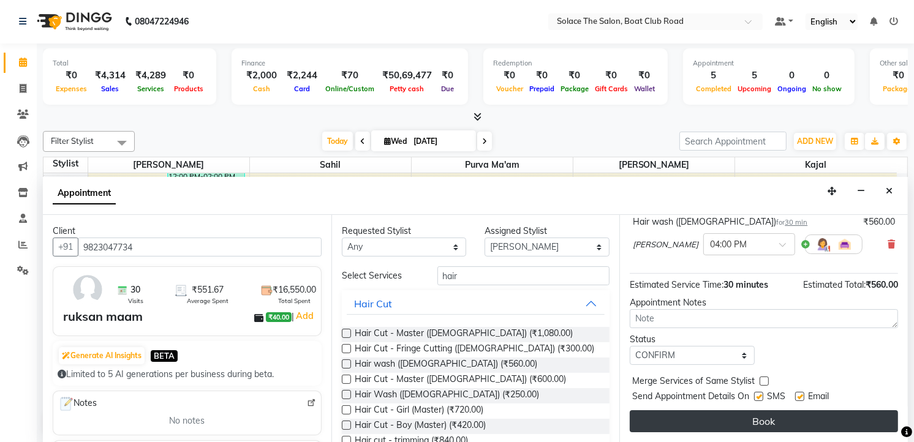
click at [694, 417] on button "Book" at bounding box center [764, 421] width 268 height 22
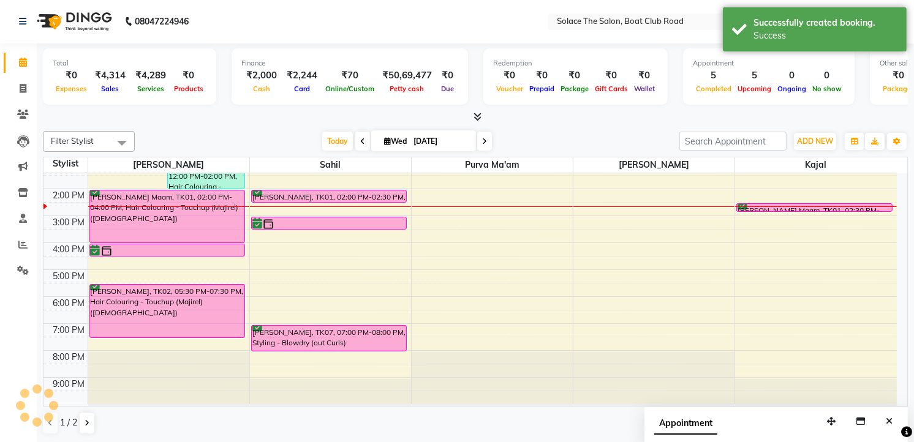
scroll to position [0, 0]
